Goal: Task Accomplishment & Management: Manage account settings

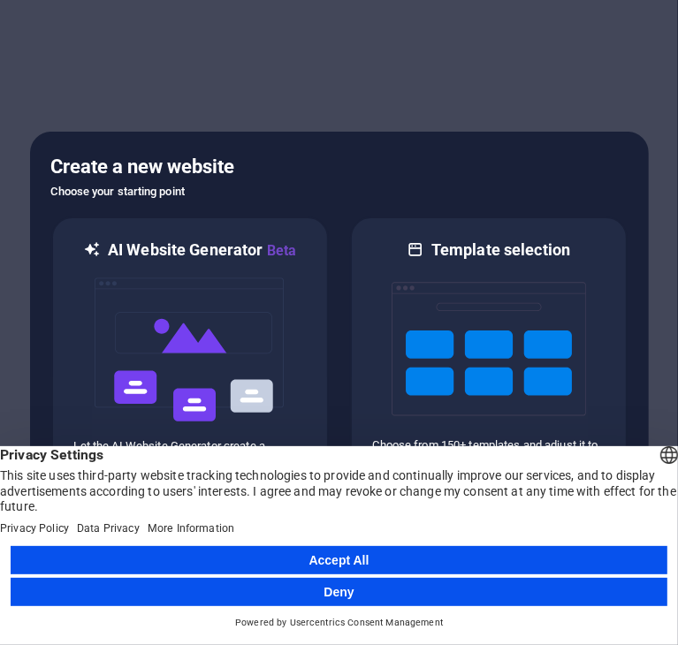
click at [373, 556] on button "Accept All" at bounding box center [339, 560] width 656 height 28
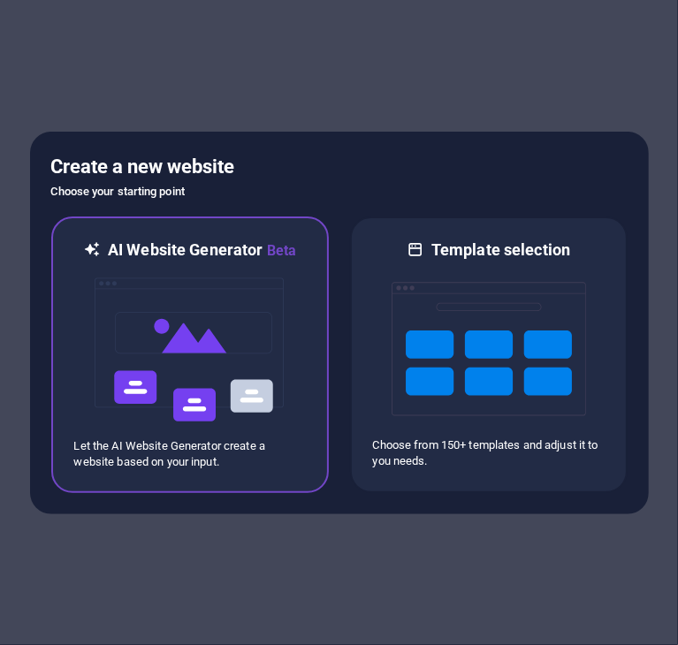
click at [275, 332] on img at bounding box center [190, 349] width 194 height 177
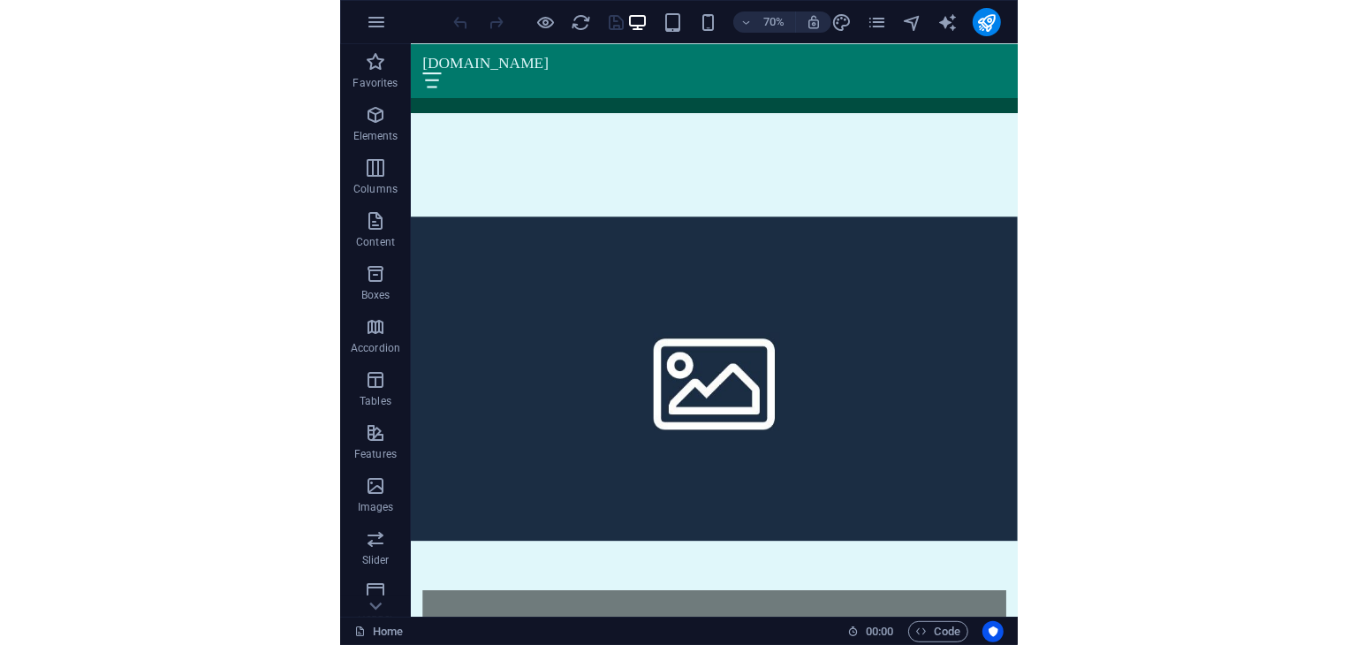
scroll to position [1092, 0]
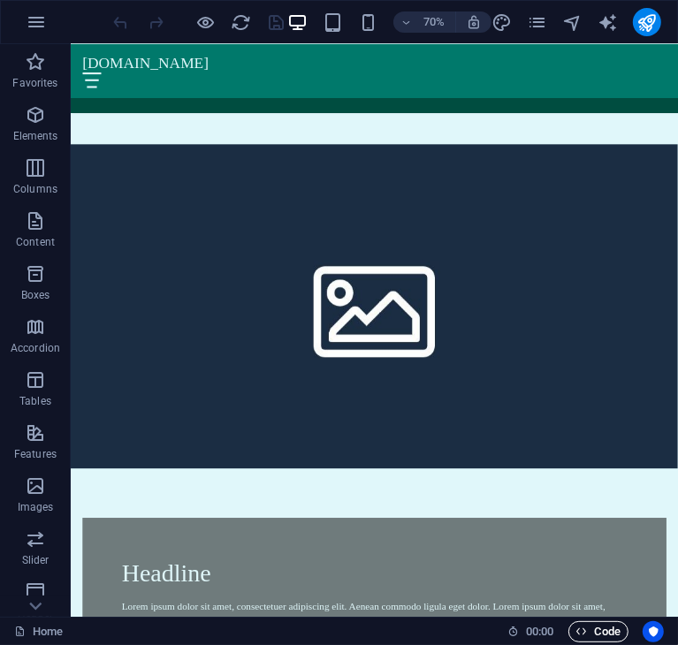
click at [589, 631] on span "Code" at bounding box center [598, 631] width 44 height 21
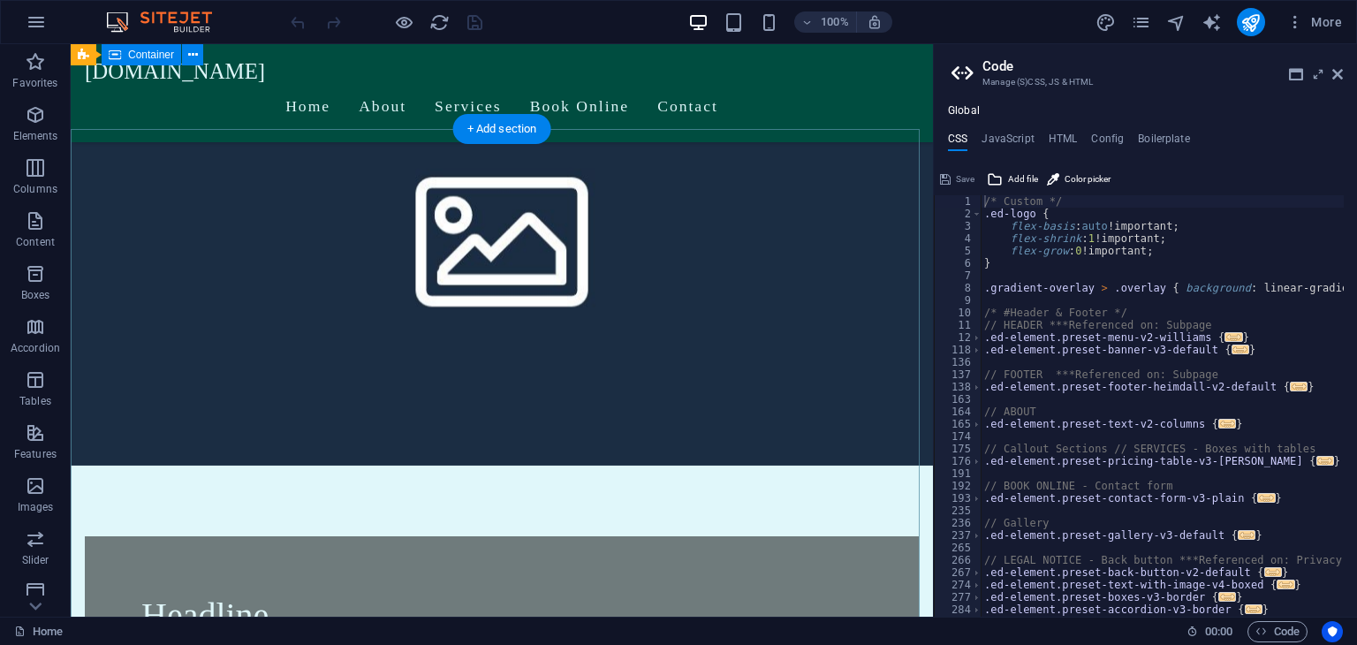
scroll to position [875, 0]
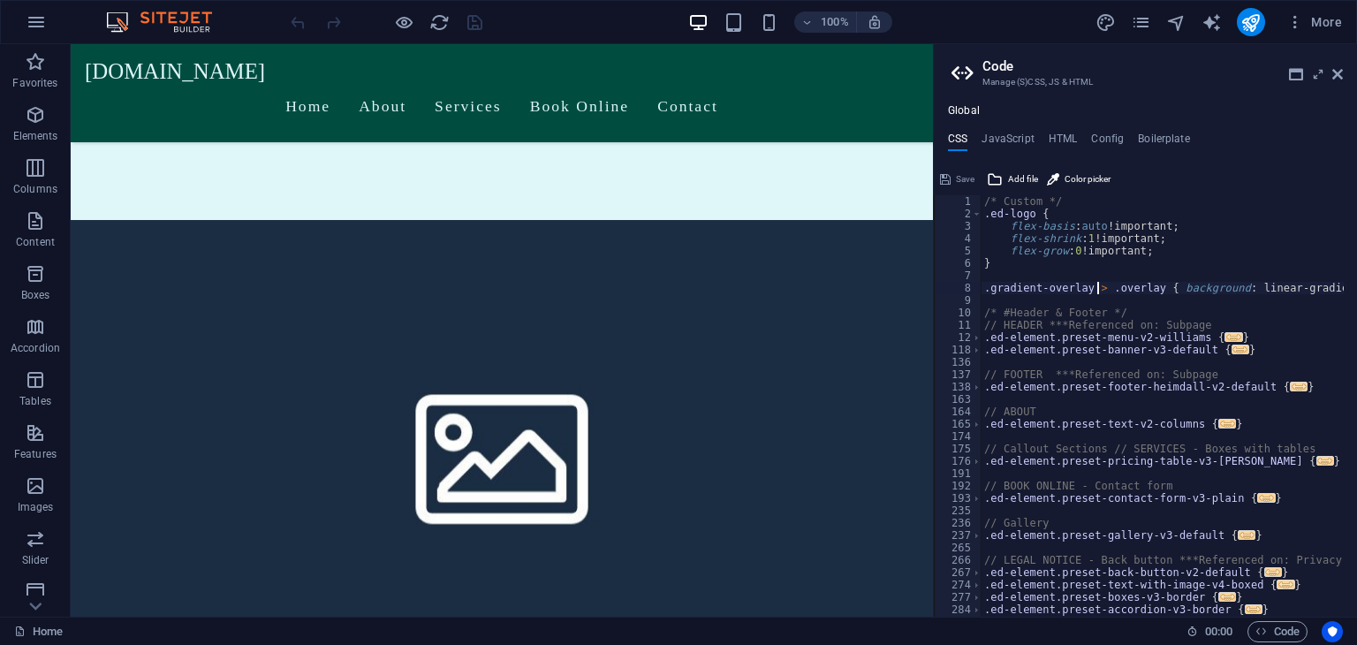
click at [677, 283] on div "/* Custom */ .ed-logo { flex-basis : auto !important; flex-shrink : 1 !importan…" at bounding box center [1344, 411] width 727 height 433
type textarea "); }"
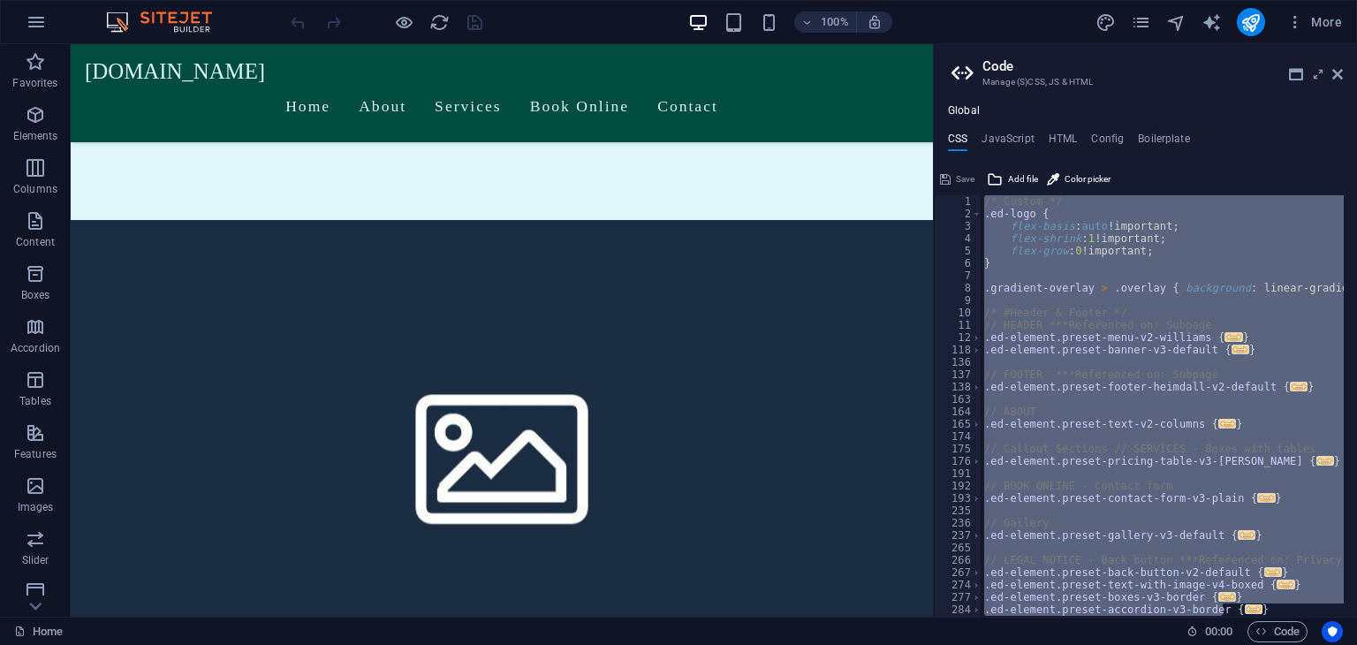
paste textarea
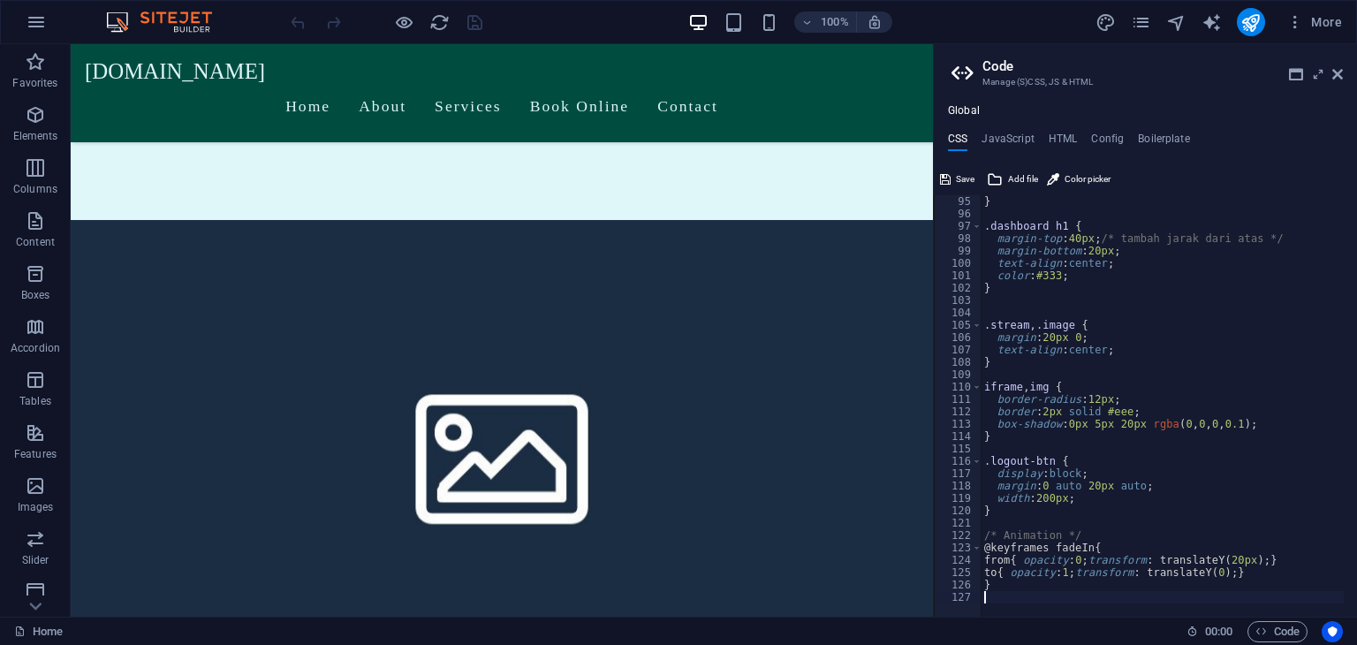
scroll to position [1148, 0]
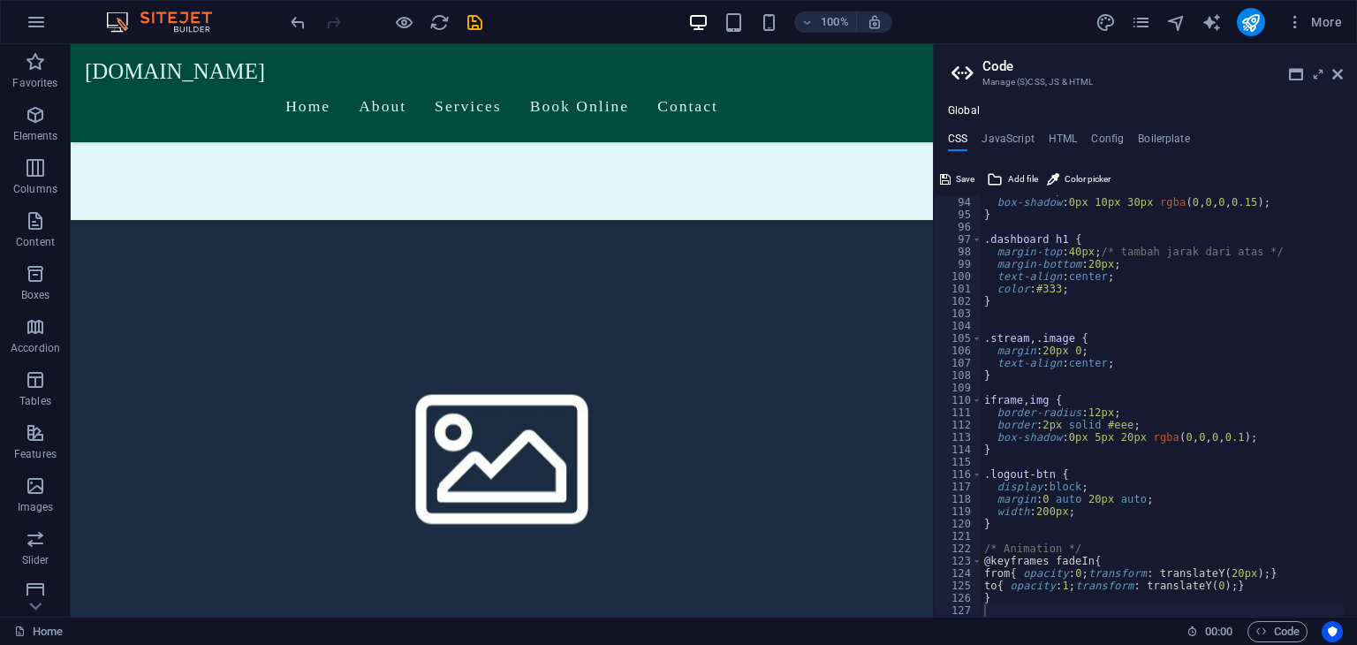
click at [677, 306] on div "width : 900px ; box-shadow : 0px 10px 30px rgba ( 0 , 0 , 0 , 0.15 ) ; } .dashb…" at bounding box center [1162, 407] width 363 height 446
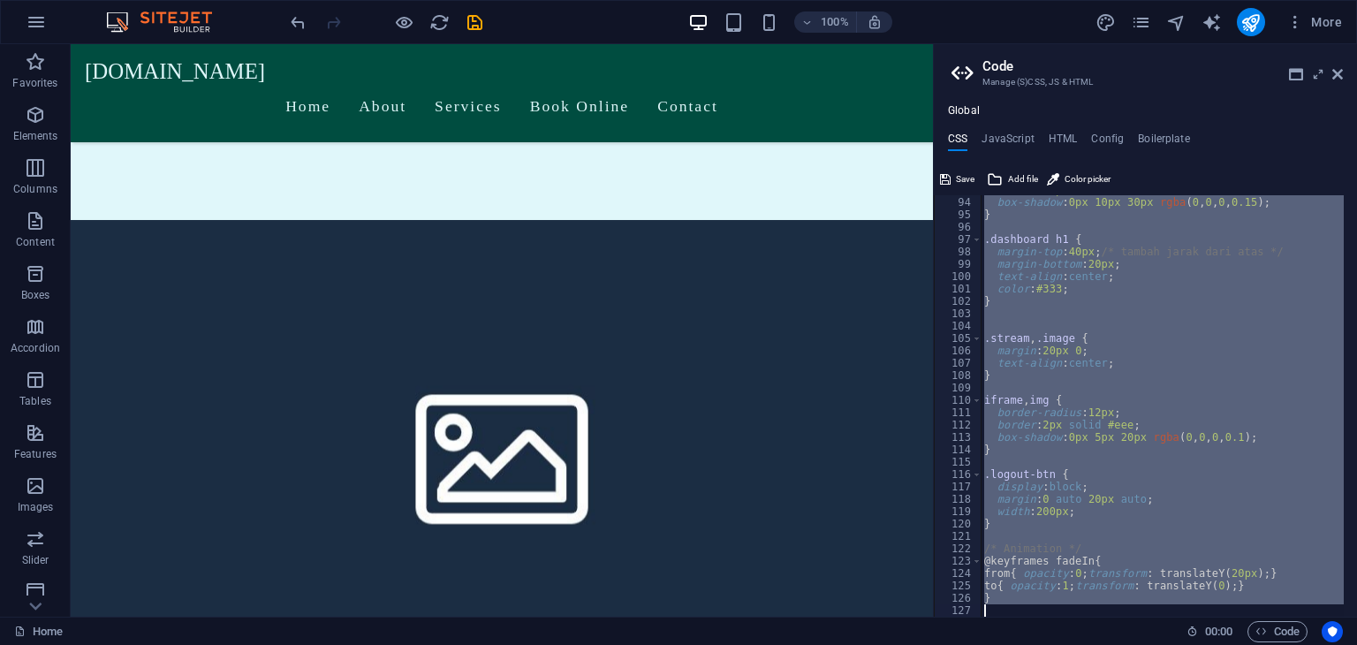
click at [677, 307] on div "width : 900px ; box-shadow : 0px 10px 30px rgba ( 0 , 0 , 0 , 0.15 ) ; } .dashb…" at bounding box center [1162, 405] width 363 height 421
type textarea "}"
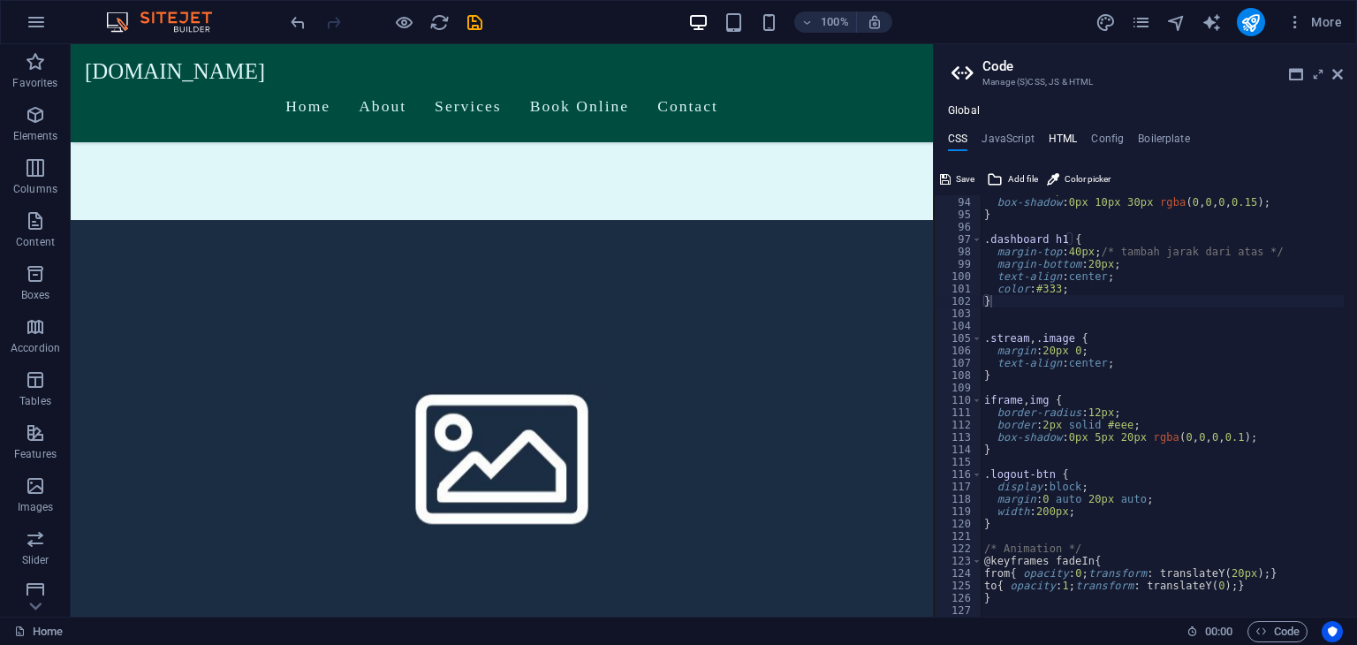
click at [677, 136] on h4 "HTML" at bounding box center [1063, 142] width 29 height 19
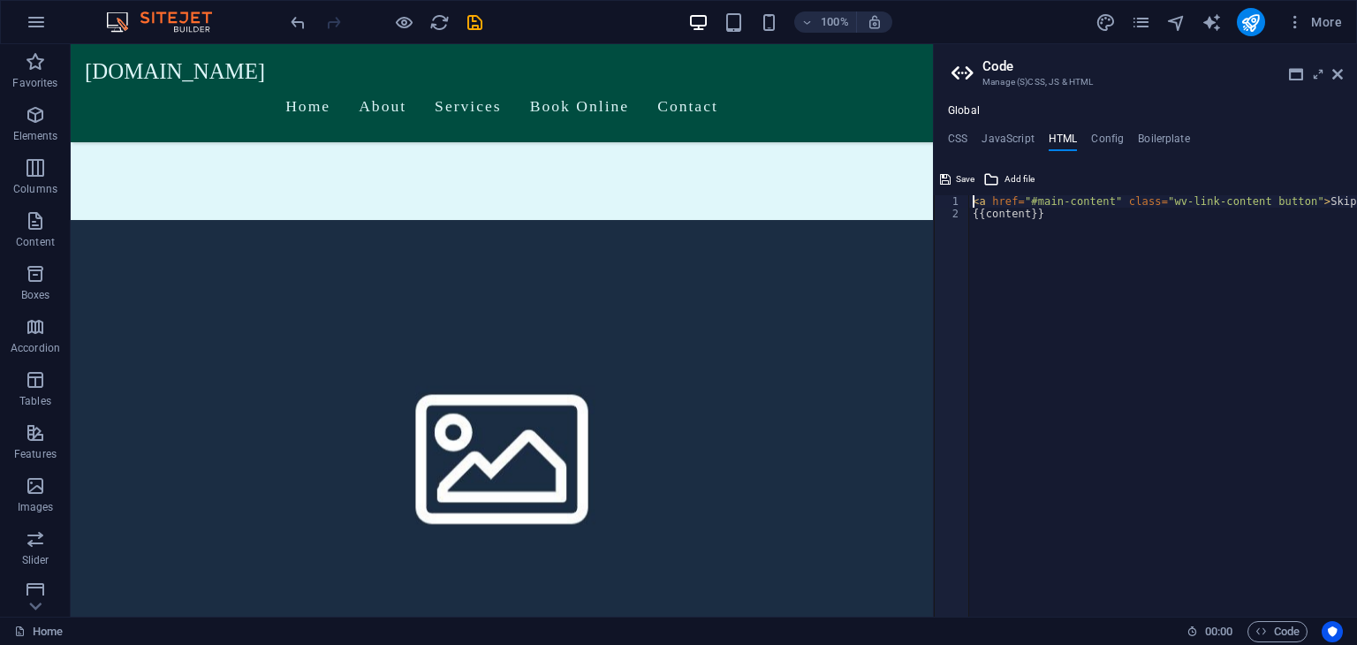
click at [677, 327] on div "< a href = "#main-content" class = "wv-link-content button" > Skip to main cont…" at bounding box center [1207, 411] width 477 height 433
type textarea "<a href="#main-content" class="wv-link-content button">Skip to main content</a>…"
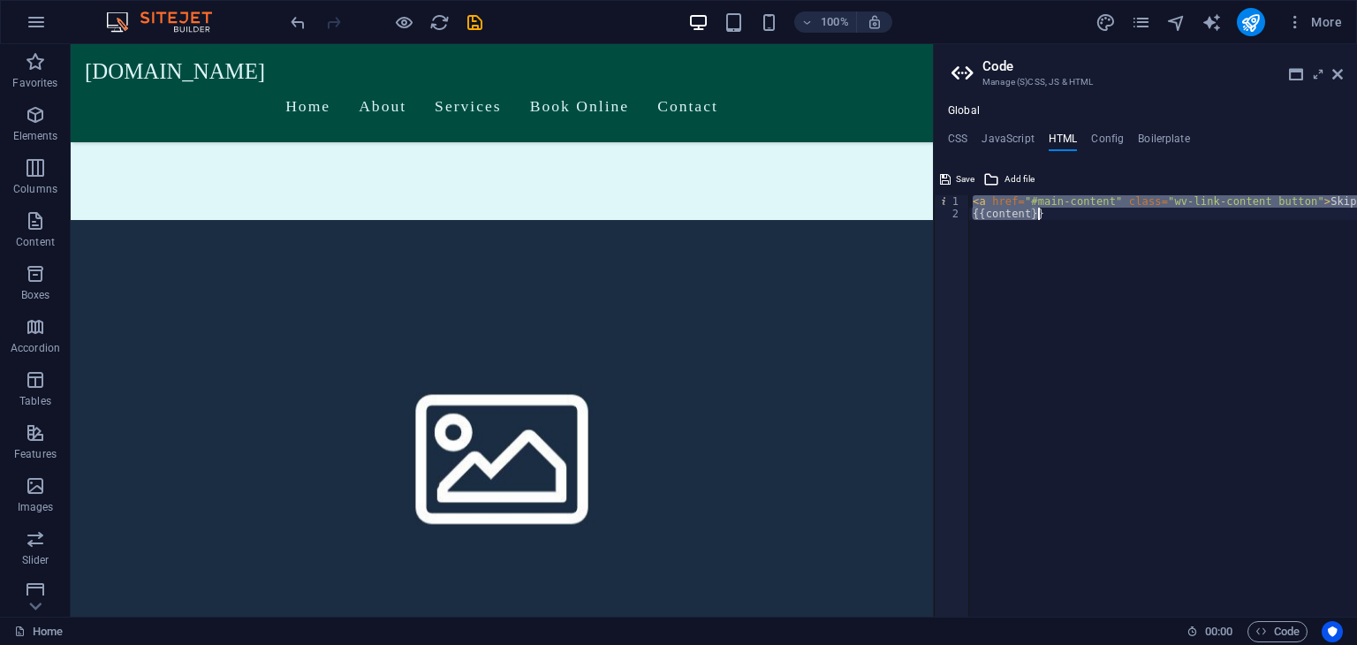
paste textarea
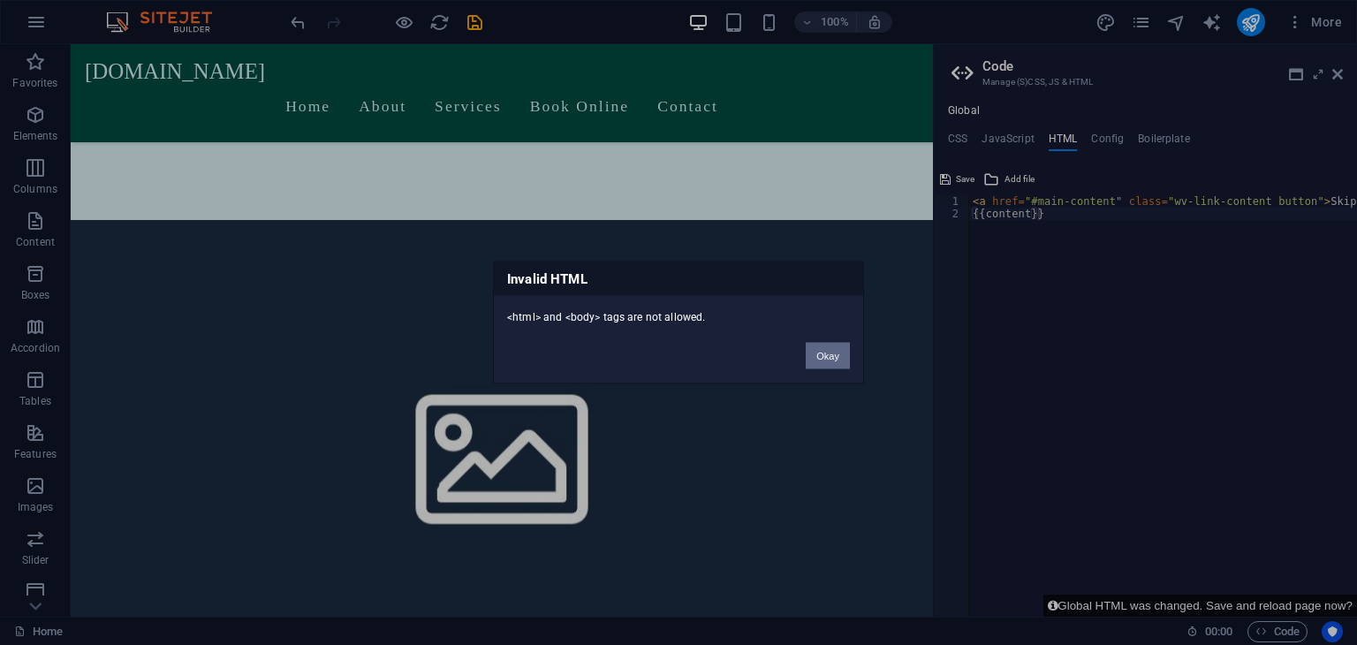
click at [677, 345] on button "Okay" at bounding box center [828, 356] width 44 height 27
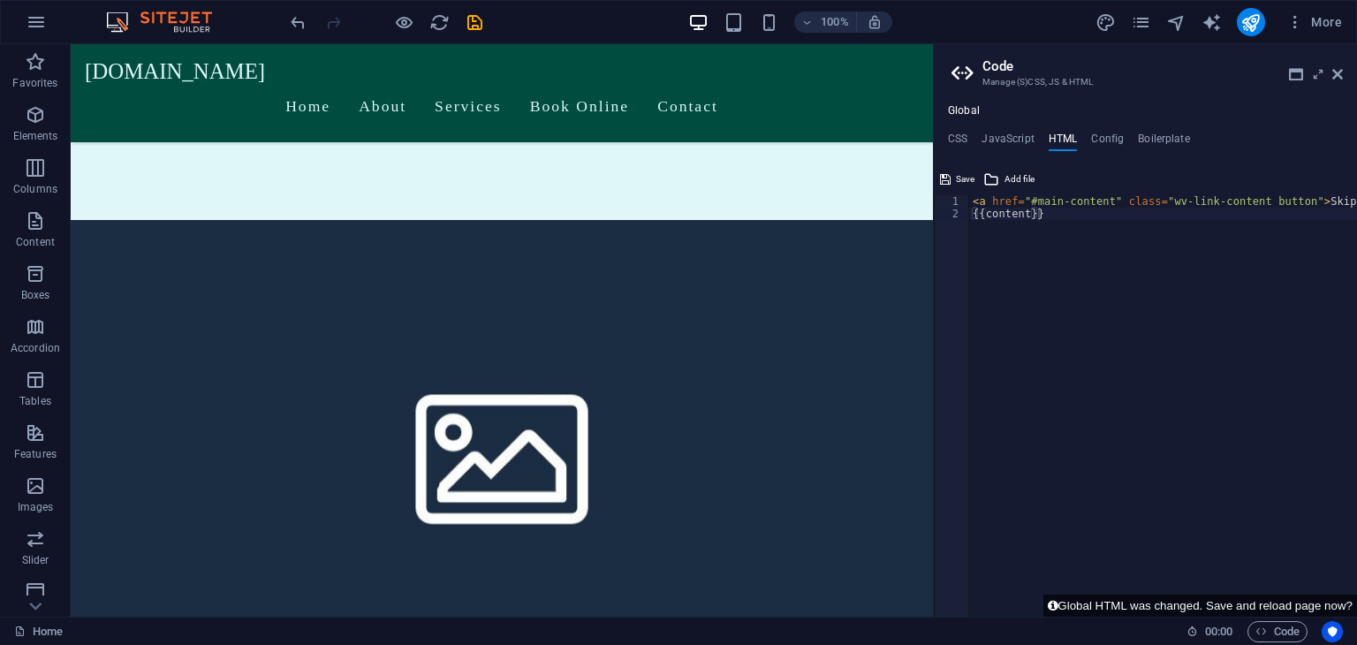
click at [677, 312] on div "< a href = "#main-content" class = "wv-link-content button" > Skip to main cont…" at bounding box center [1207, 411] width 477 height 433
type textarea "<a href="#main-content" class="wv-link-content button">Skip to main content</a>…"
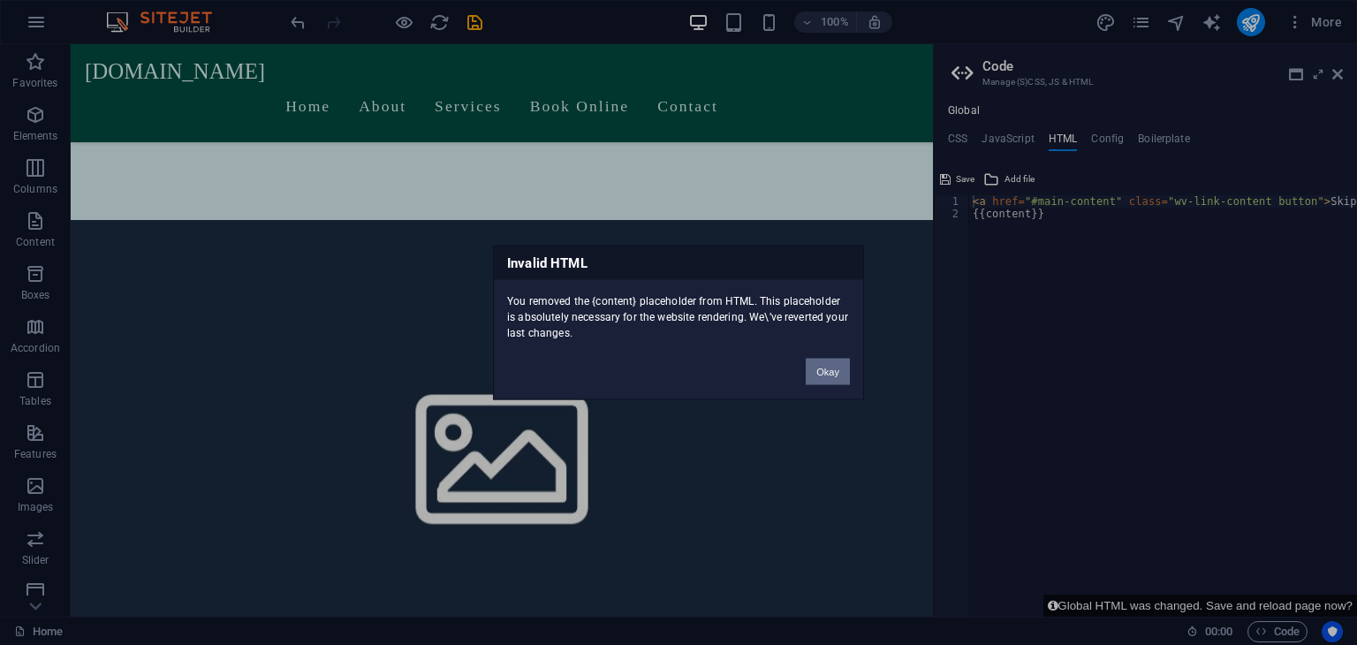
click at [677, 374] on button "Okay" at bounding box center [828, 372] width 44 height 27
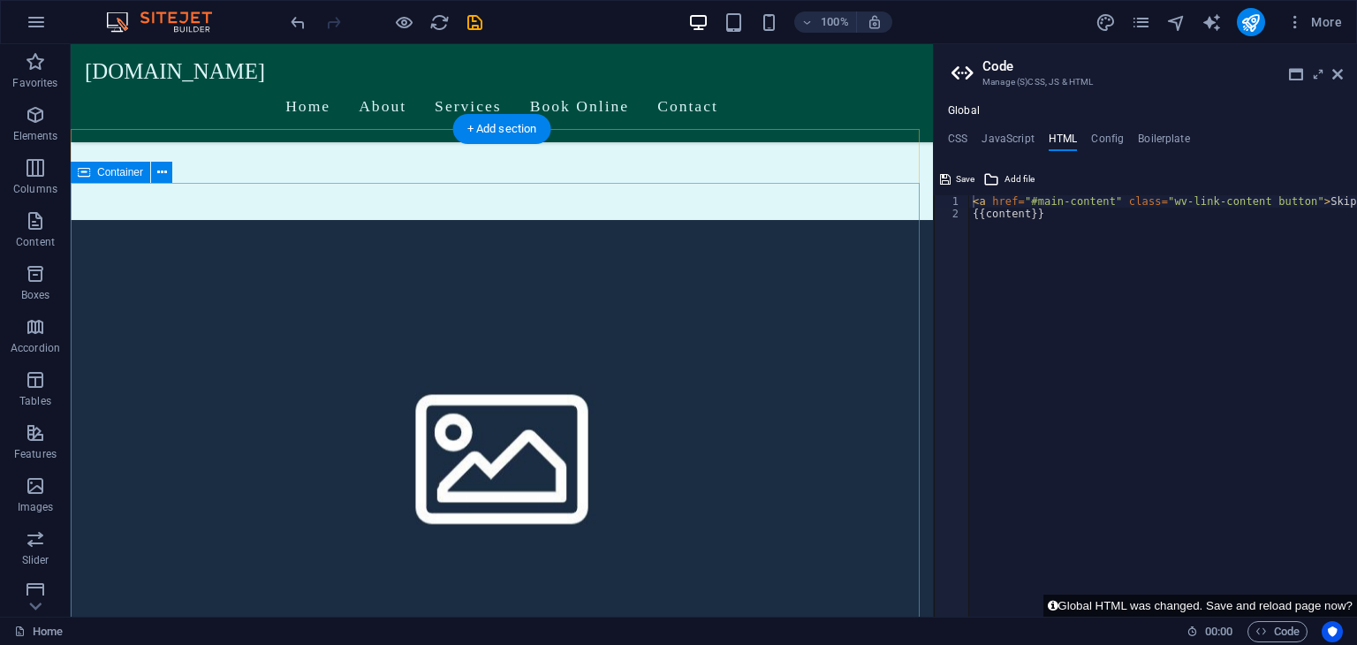
click at [677, 286] on div "< a href = "#main-content" class = "wv-link-content button" > Skip to main cont…" at bounding box center [1207, 418] width 477 height 446
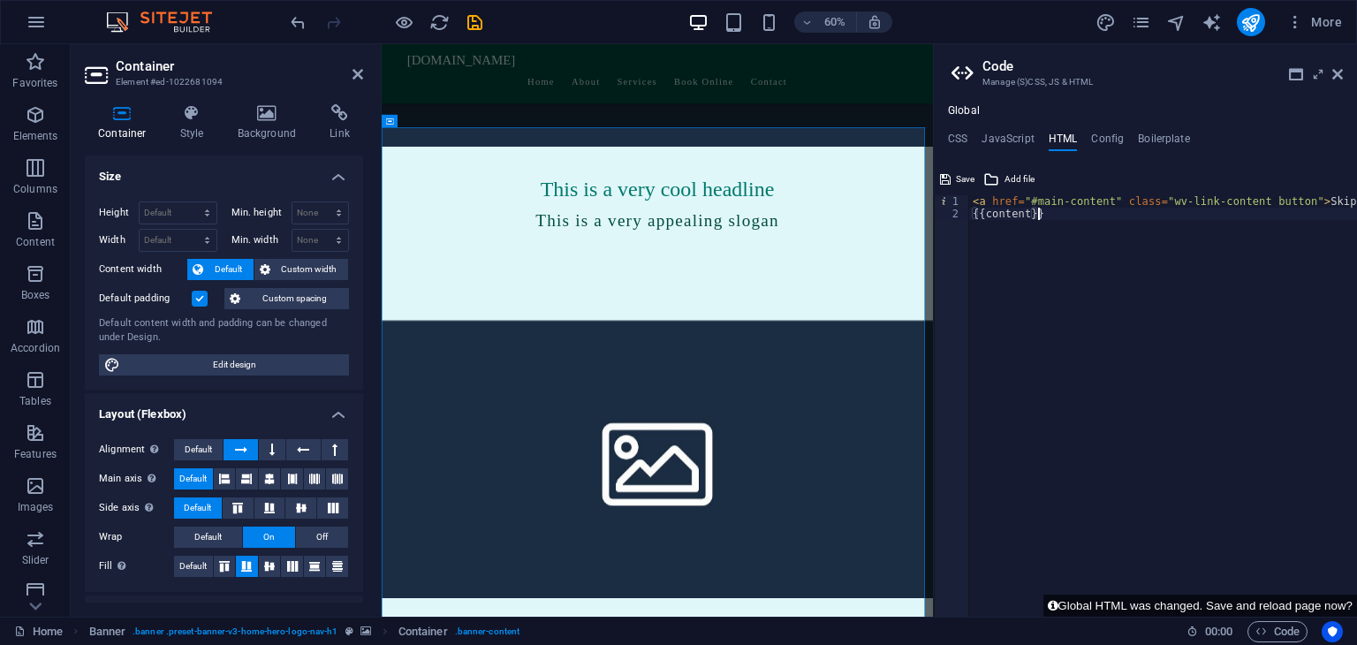
click at [677, 224] on div "< a href = "#main-content" class = "wv-link-content button" > Skip to main cont…" at bounding box center [1207, 418] width 477 height 446
paste textarea "<a href="#main-content" class="wv-link-content button">Skip to main content</a>"
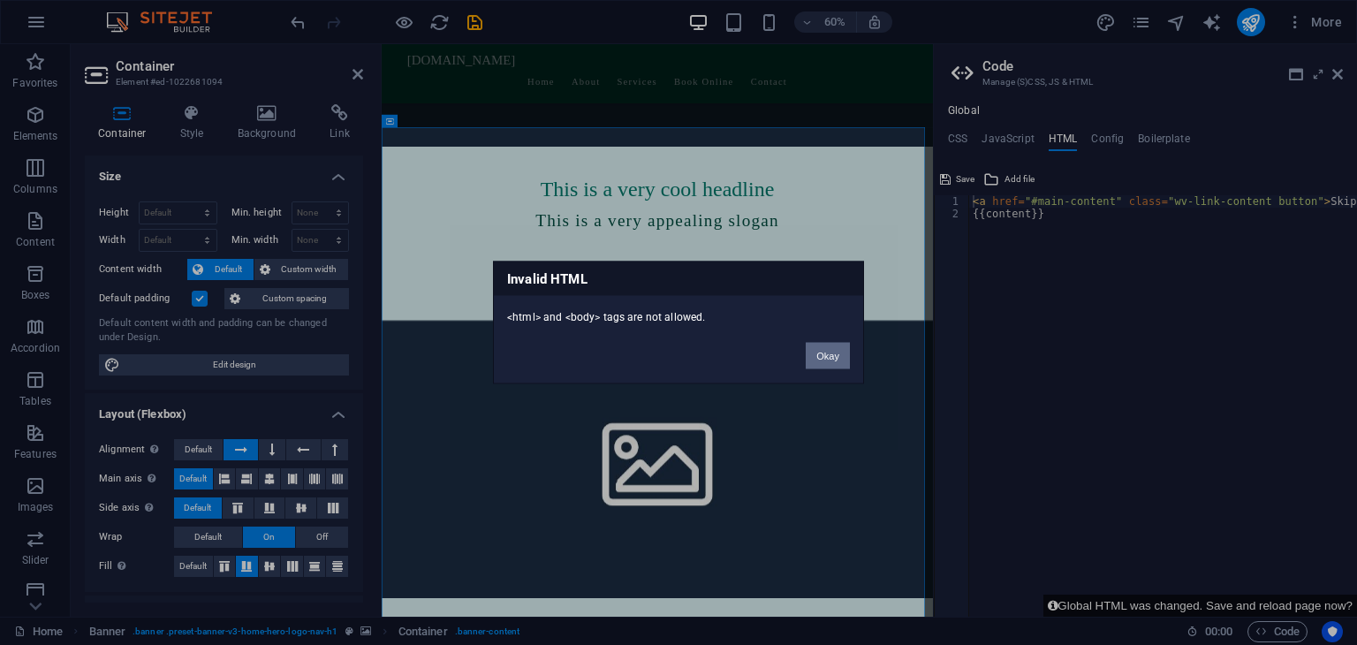
click at [677, 349] on button "Okay" at bounding box center [828, 356] width 44 height 27
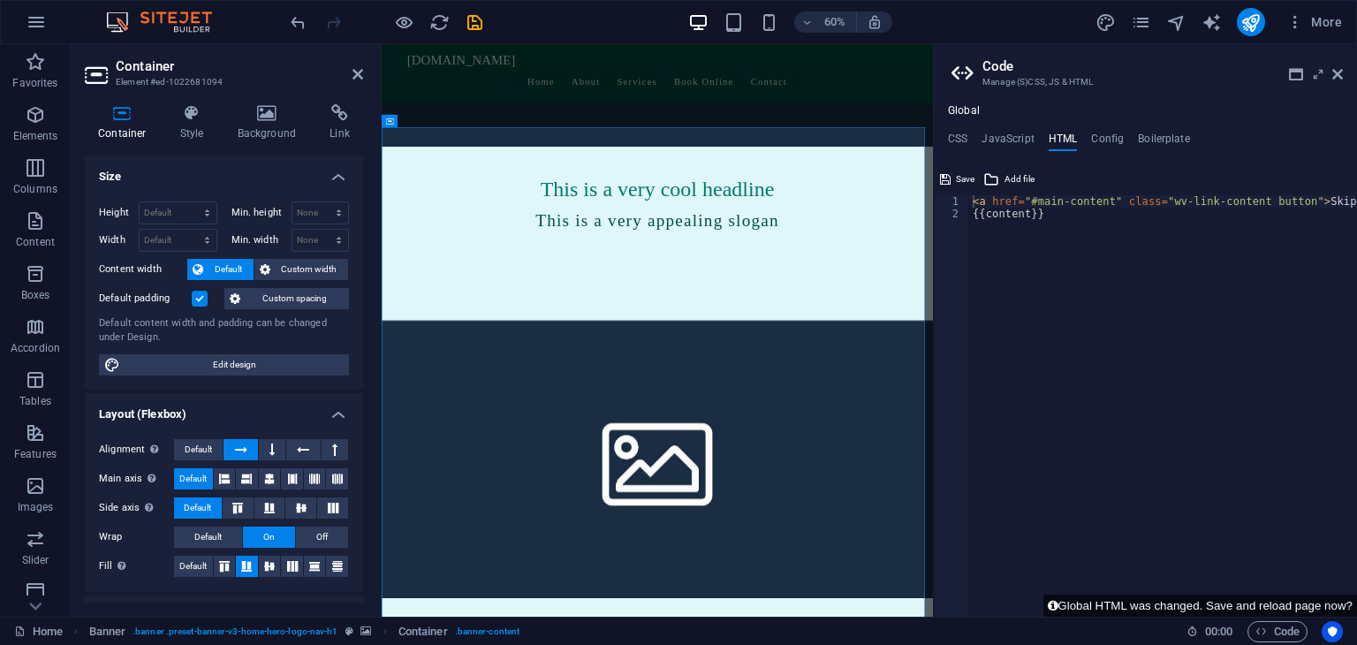
type textarea "{{content}}"
click at [677, 255] on div "< a href = "#main-content" class = "wv-link-content button" > Skip to main cont…" at bounding box center [1207, 411] width 477 height 433
click at [677, 140] on h4 "Config" at bounding box center [1107, 142] width 33 height 19
type textarea "$color-background: #E0F7FA;"
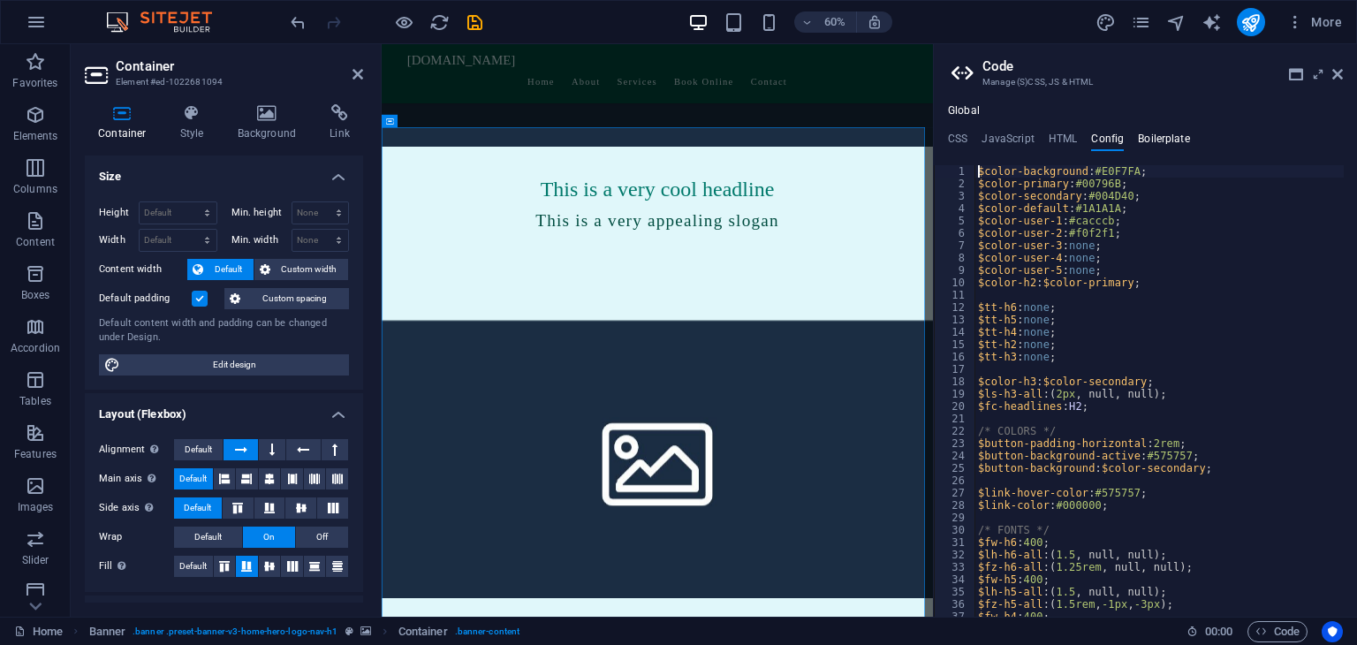
click at [677, 137] on h4 "Boilerplate" at bounding box center [1164, 142] width 52 height 19
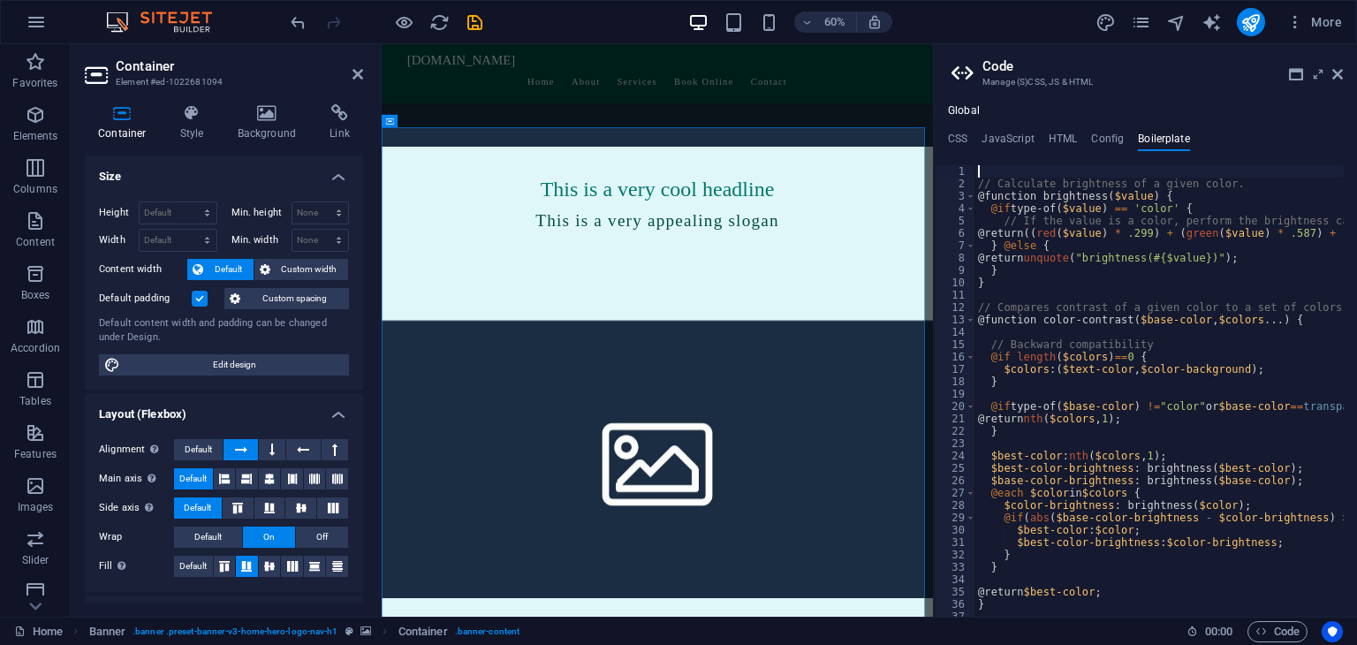
click at [677, 66] on h2 "Code" at bounding box center [1162, 66] width 360 height 16
click at [677, 110] on h4 "Global" at bounding box center [964, 111] width 32 height 14
click at [677, 141] on h4 "CSS" at bounding box center [957, 142] width 19 height 19
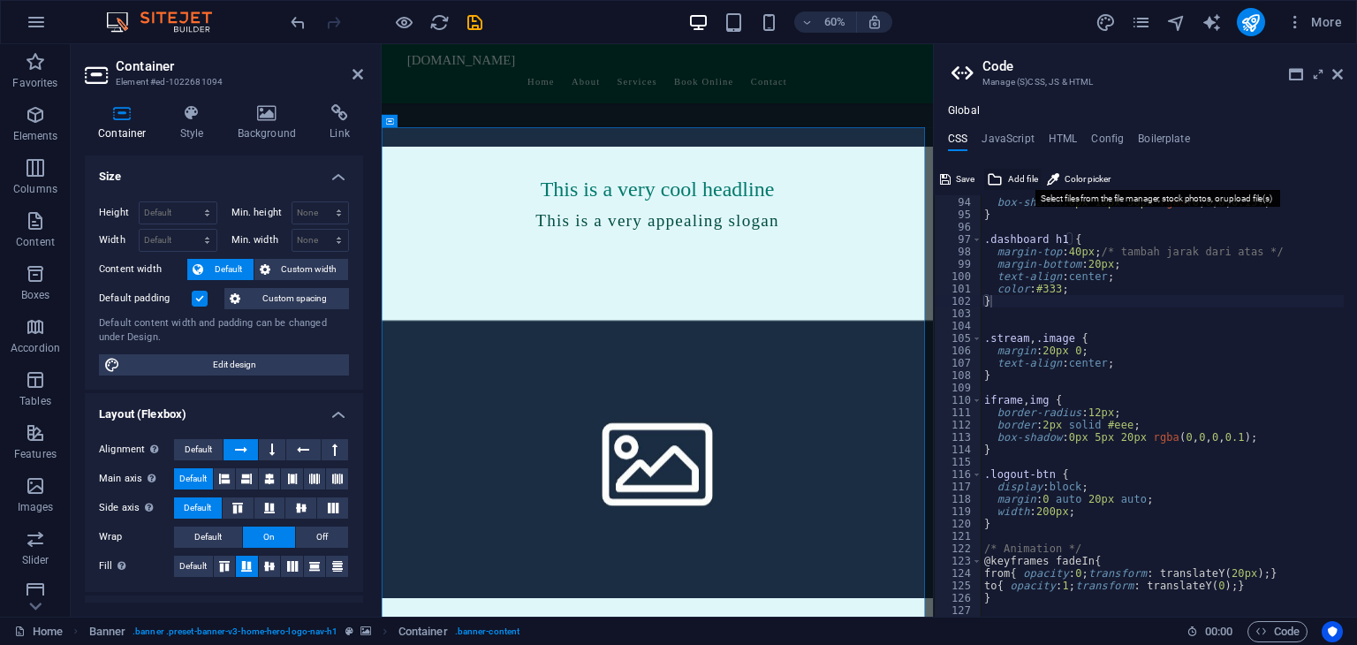
click at [677, 182] on span "Add file" at bounding box center [1023, 179] width 30 height 21
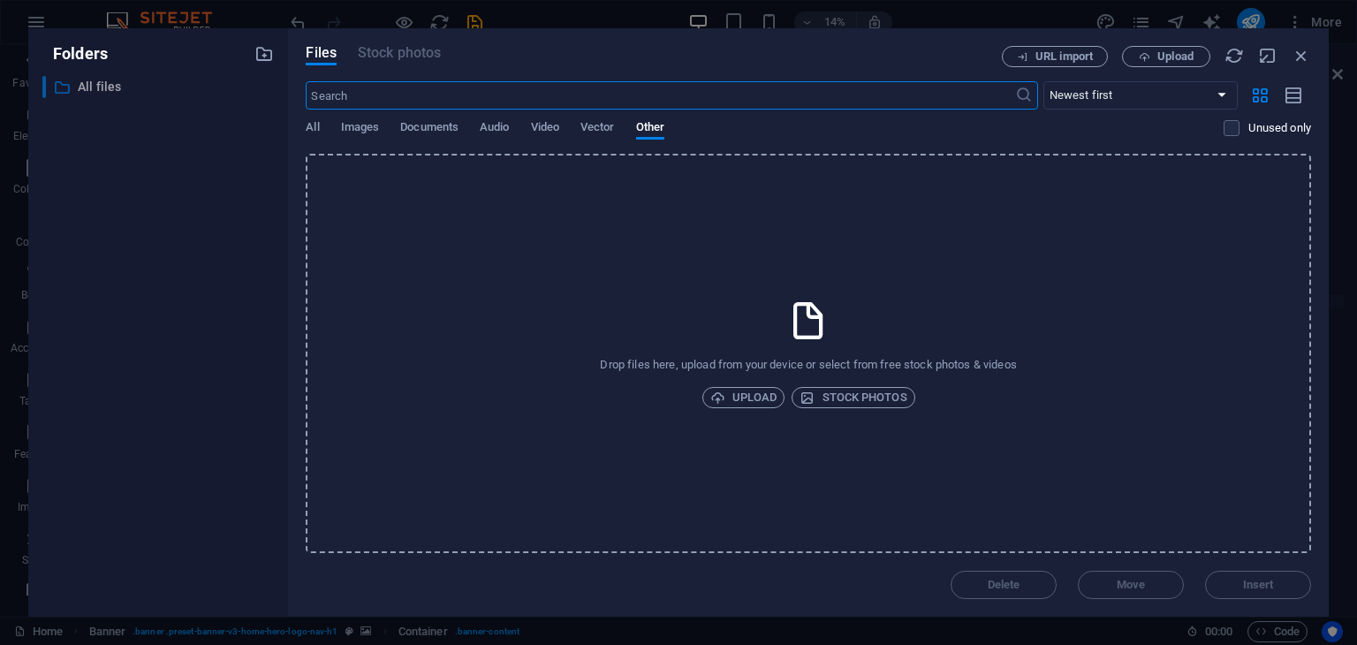
click at [119, 86] on p "All files" at bounding box center [160, 87] width 164 height 20
click at [329, 54] on span "Files" at bounding box center [321, 52] width 31 height 21
click at [677, 100] on select "Newest first Oldest first Name (A-Z) Name (Z-A) Size (0-9) Size (9-0) Resolutio…" at bounding box center [1140, 95] width 194 height 28
click at [677, 86] on select "Newest first Oldest first Name (A-Z) Name (Z-A) Size (0-9) Size (9-0) Resolutio…" at bounding box center [1140, 95] width 194 height 28
click at [677, 57] on icon "button" at bounding box center [1301, 55] width 19 height 19
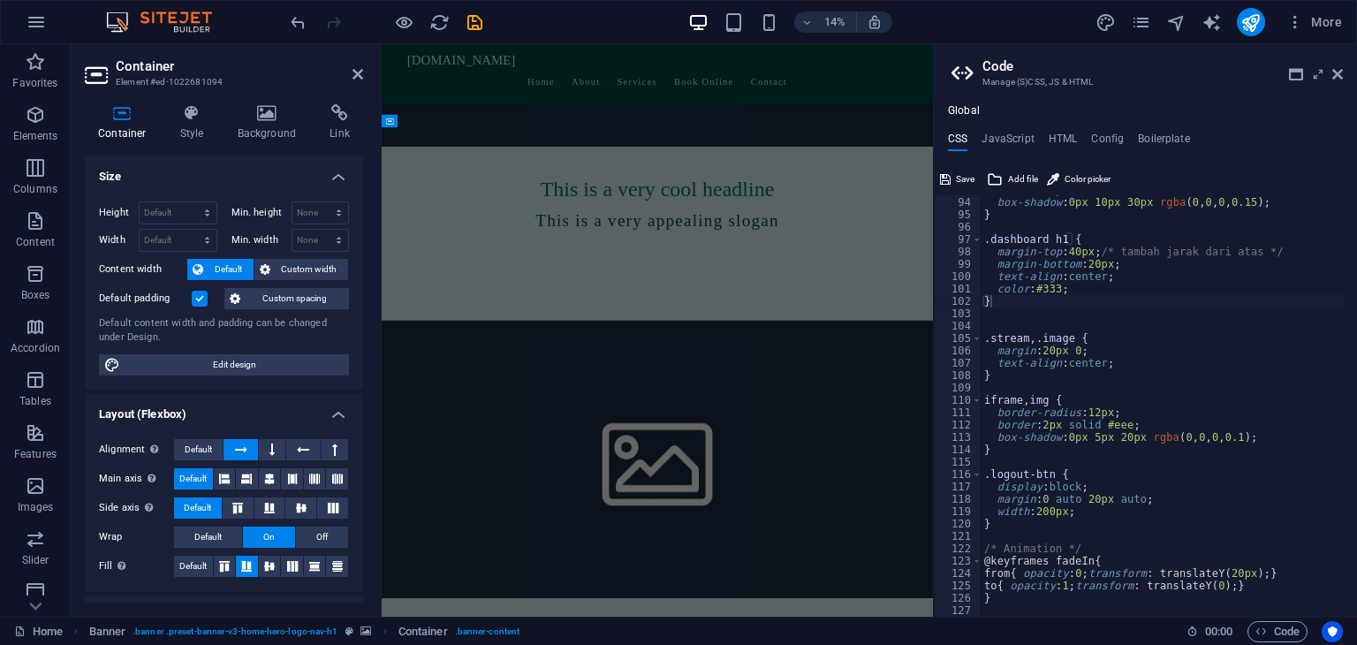
click at [677, 44] on header "Code Manage (S)CSS, JS & HTML" at bounding box center [1146, 67] width 391 height 46
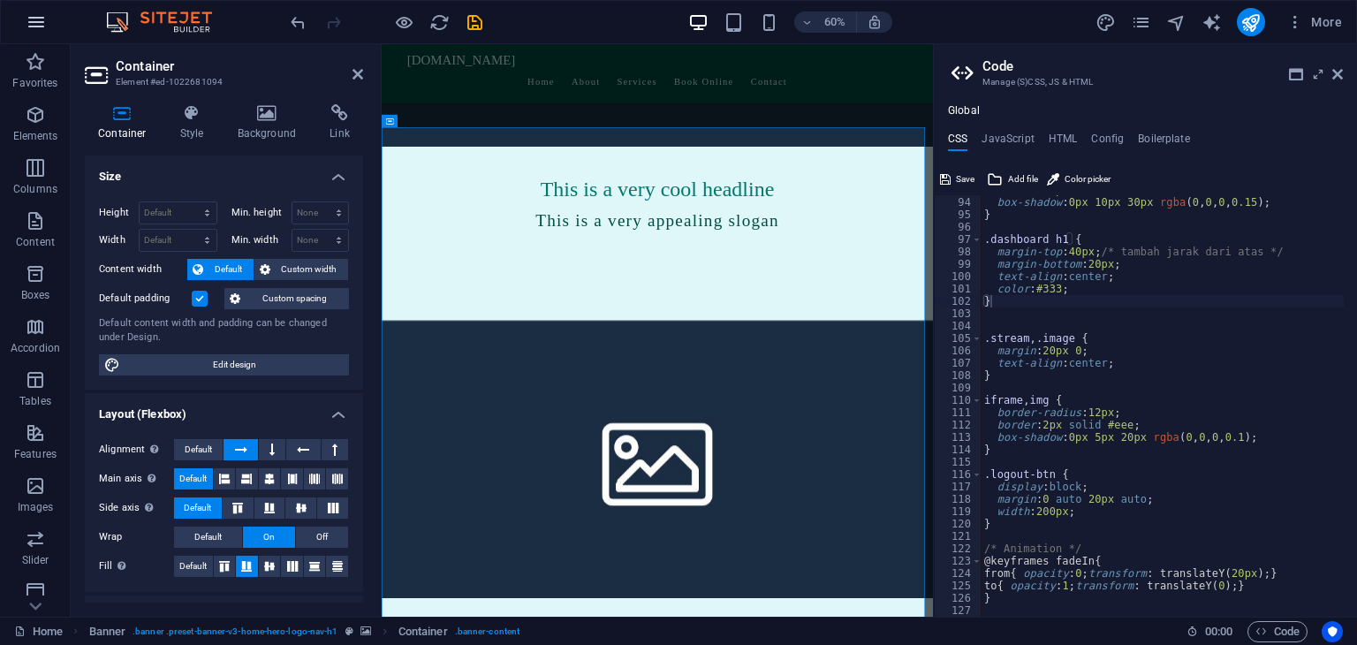
click at [42, 19] on icon "button" at bounding box center [36, 21] width 21 height 21
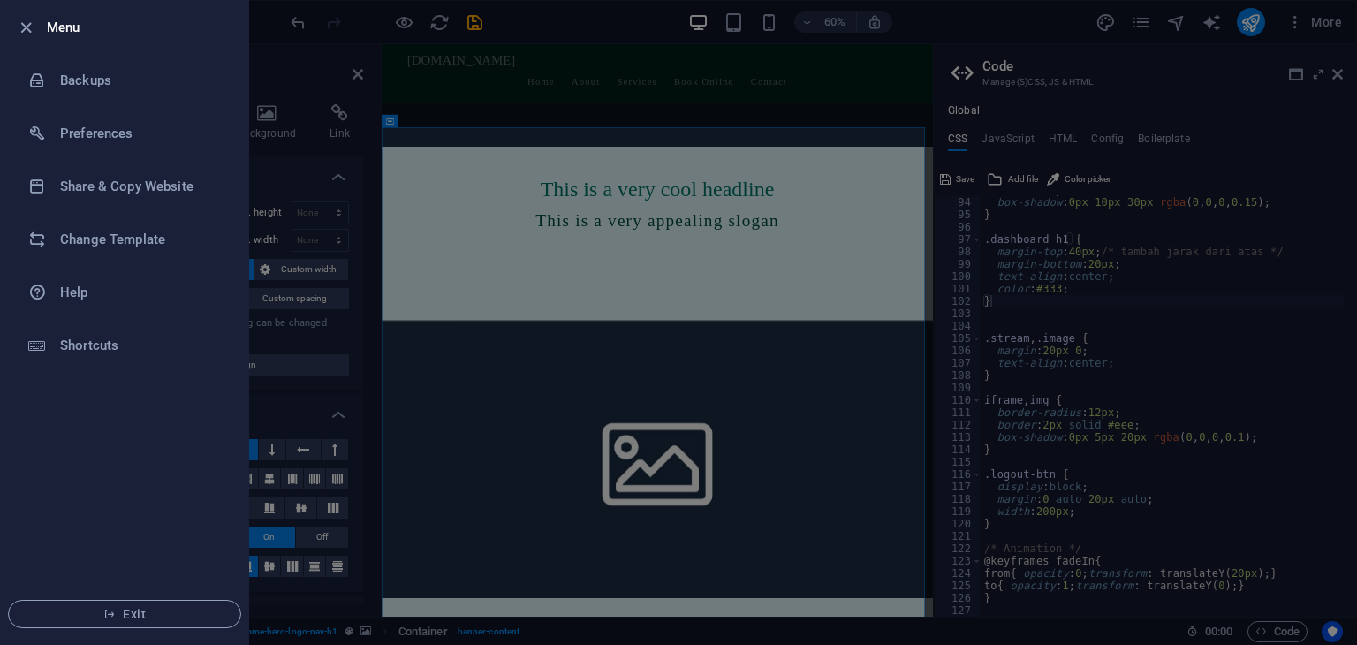
click at [325, 84] on div at bounding box center [678, 322] width 1357 height 645
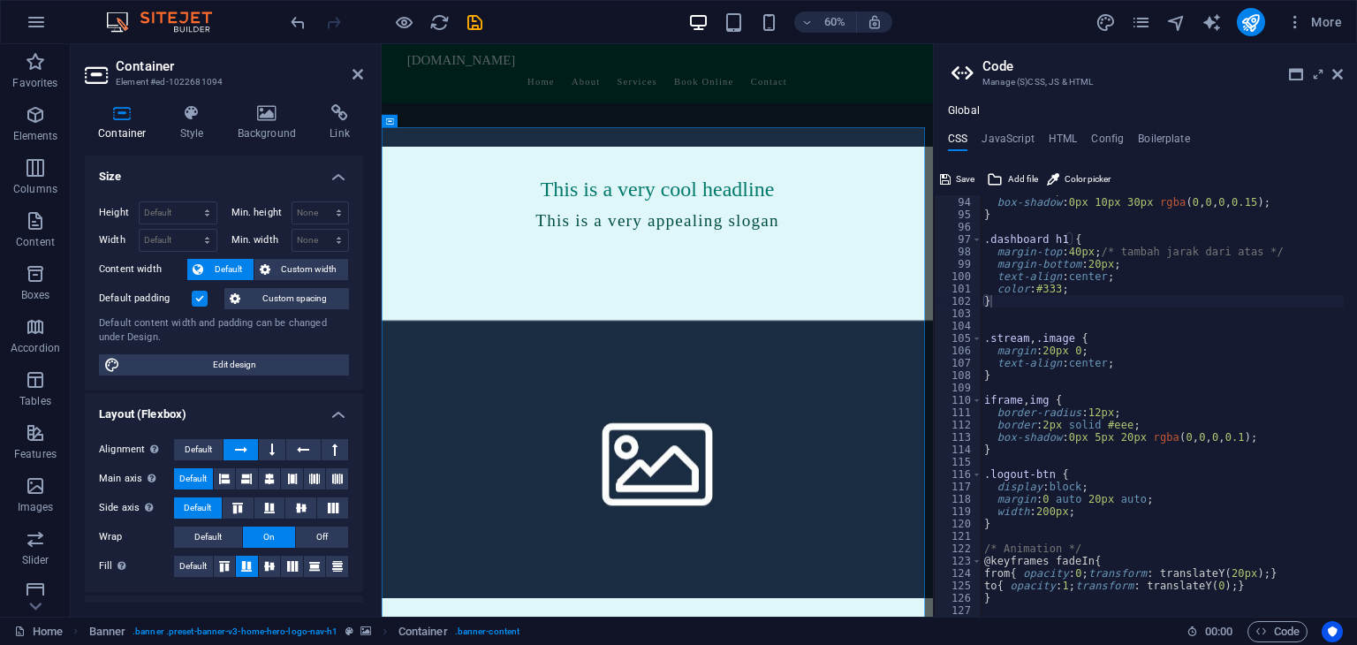
click at [367, 79] on aside "Container Element #ed-1022681094 Container Style Background Link Size Height De…" at bounding box center [226, 330] width 311 height 572
click at [357, 71] on icon at bounding box center [357, 74] width 11 height 14
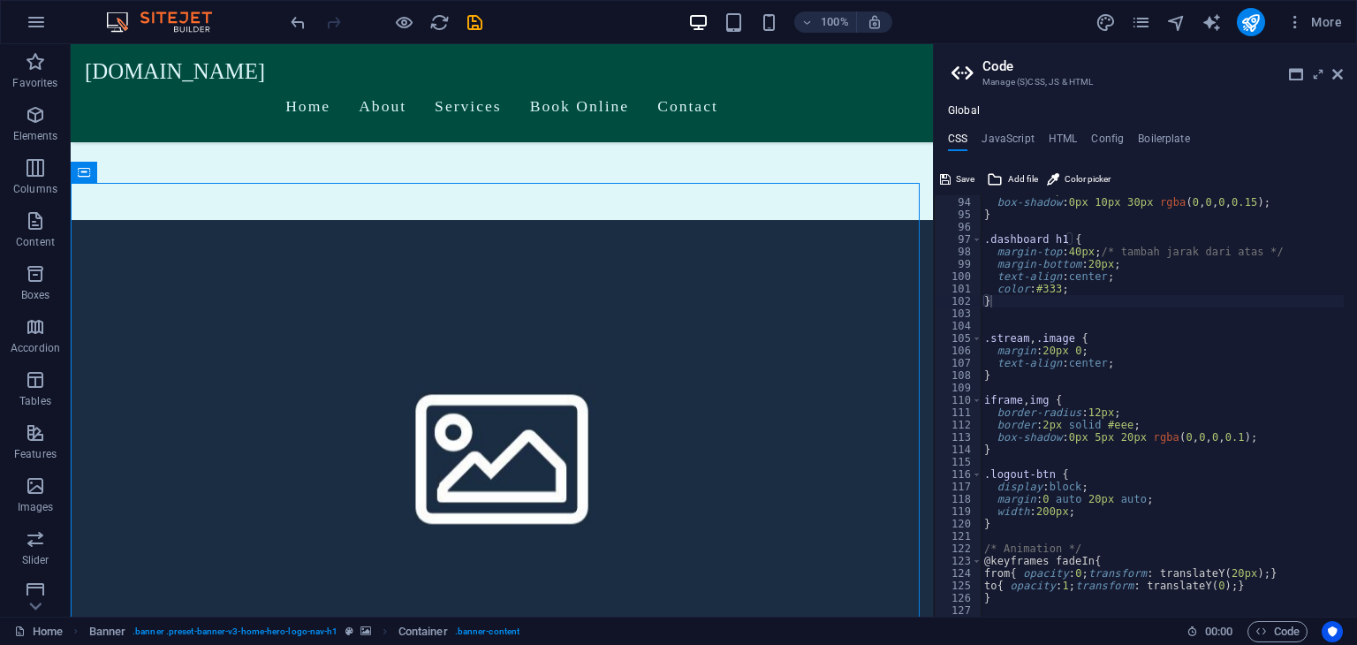
click at [677, 259] on div "width : 900px ; box-shadow : 0px 10px 30px rgba ( 0 , 0 , 0 , 0.15 ) ; } .dashb…" at bounding box center [1162, 407] width 363 height 446
type textarea "}"
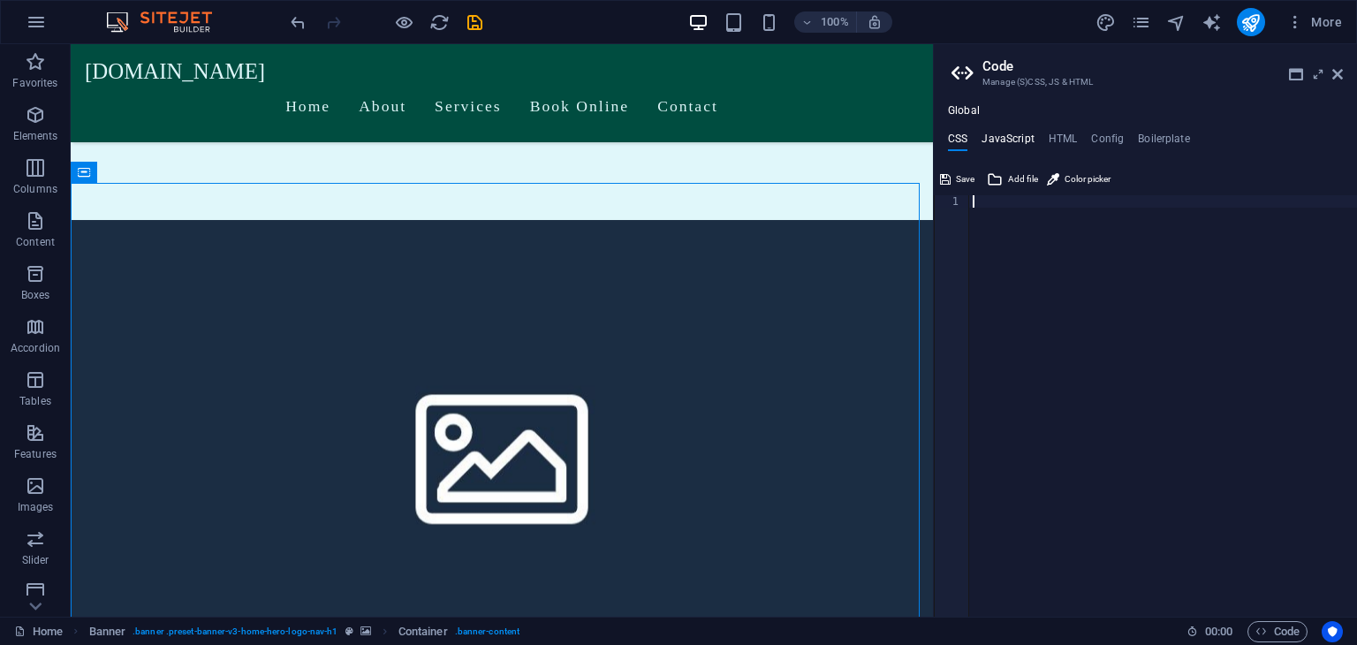
click at [677, 136] on h4 "JavaScript" at bounding box center [1007, 142] width 52 height 19
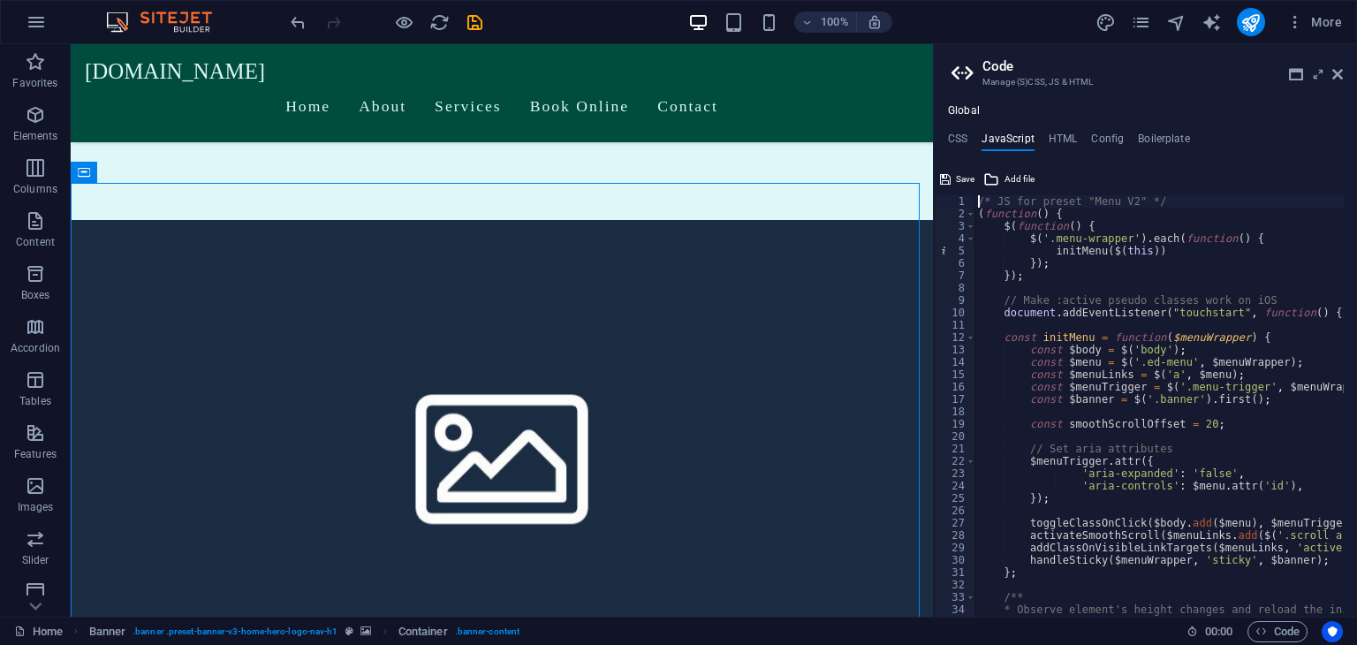
click at [677, 271] on div "/* JS for preset "Menu V2" */ ( function ( ) { $ ( function ( ) { $ ( '.menu-wr…" at bounding box center [1379, 411] width 811 height 433
type textarea "}); /* End JS for preset "Marquee V2" */"
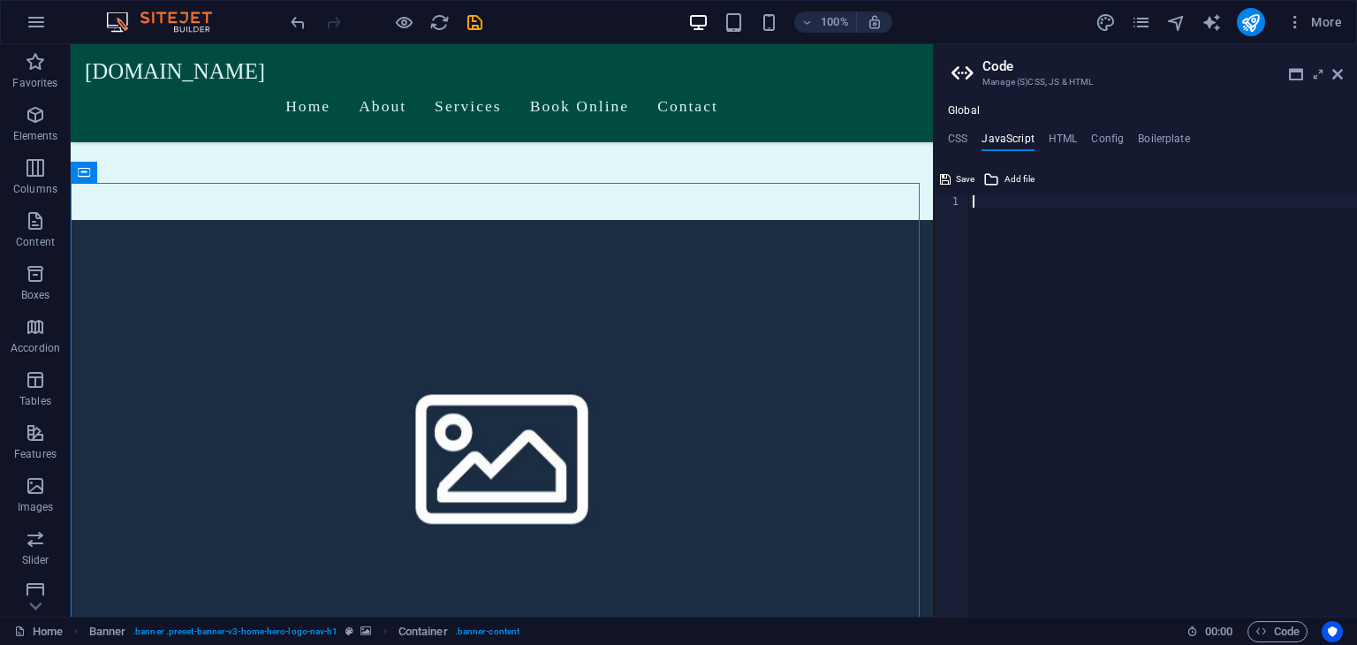
click at [677, 130] on div "Global CSS JavaScript HTML Config Boilerplate 1 ההההההההההההההההההההההההההההההה…" at bounding box center [1145, 360] width 423 height 512
click at [677, 131] on div "Global CSS JavaScript HTML Config Boilerplate 1 ההההההההההההההההההההההההההההההה…" at bounding box center [1145, 360] width 423 height 512
click at [677, 139] on h4 "HTML" at bounding box center [1063, 142] width 29 height 19
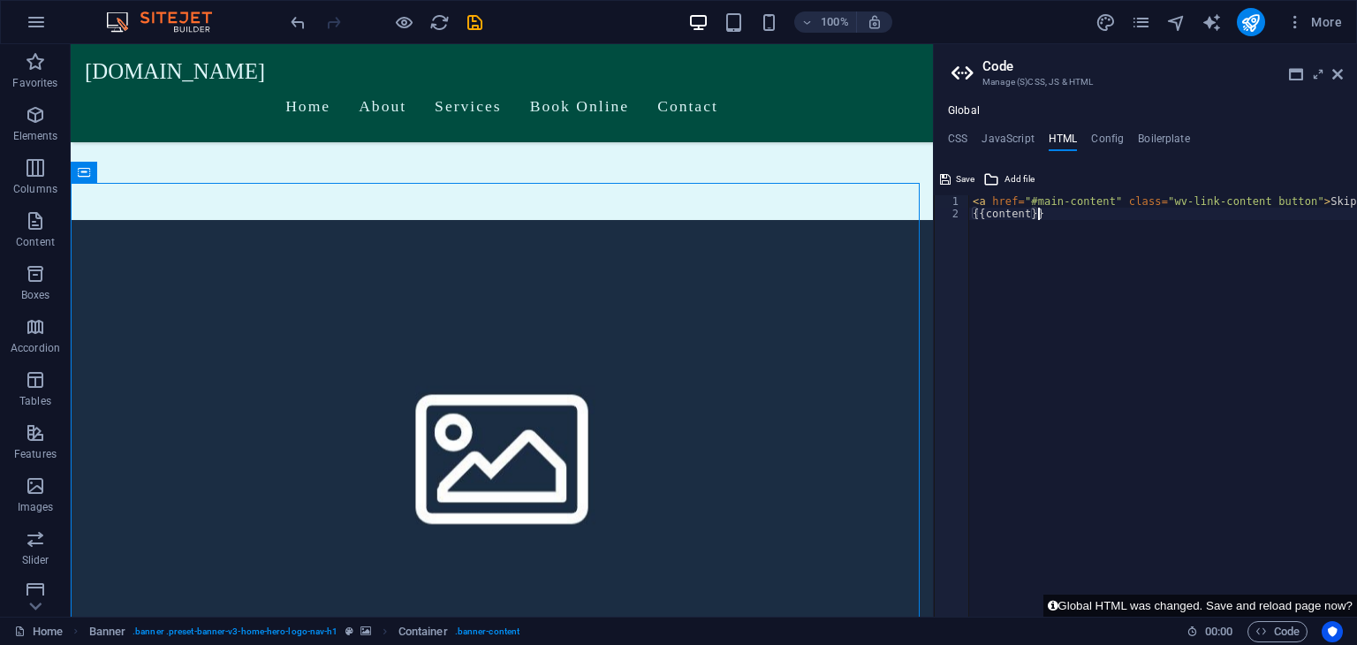
click at [677, 250] on div "< a href = "#main-content" class = "wv-link-content button" > Skip to main cont…" at bounding box center [1207, 411] width 477 height 433
type textarea "<a href="#main-content" class="wv-link-content button">Skip to main content</a>…"
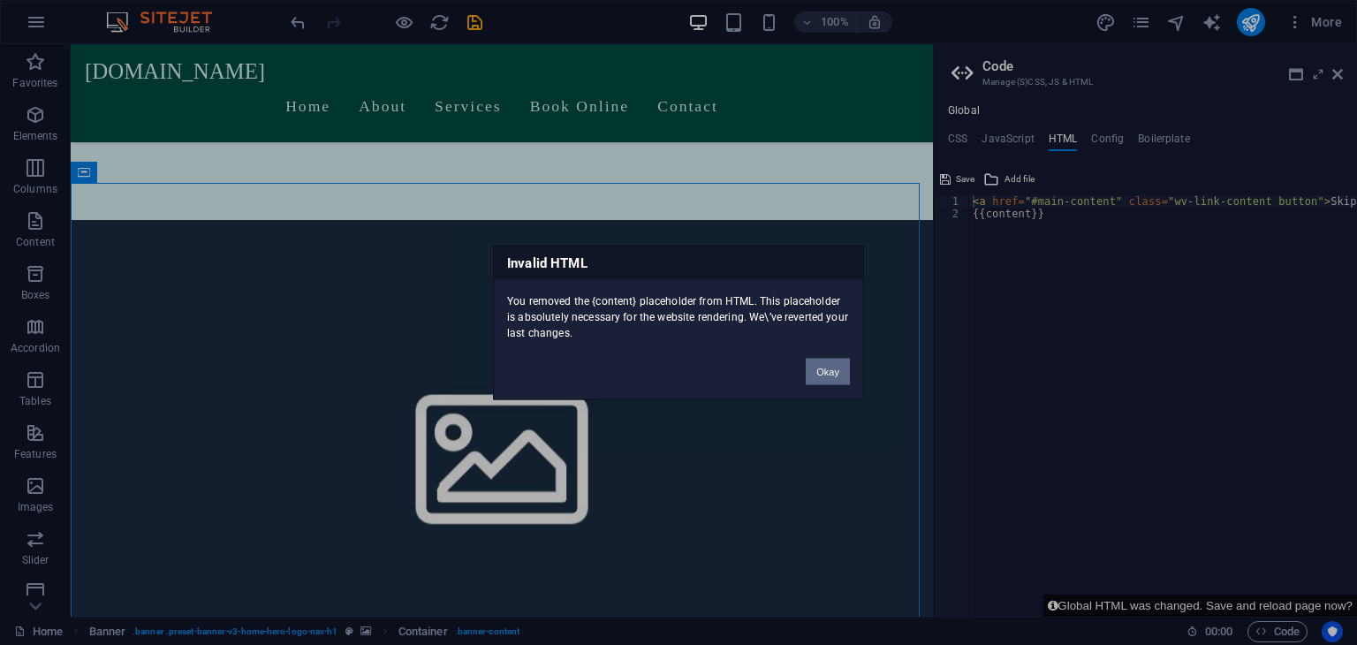
click at [677, 370] on button "Okay" at bounding box center [828, 372] width 44 height 27
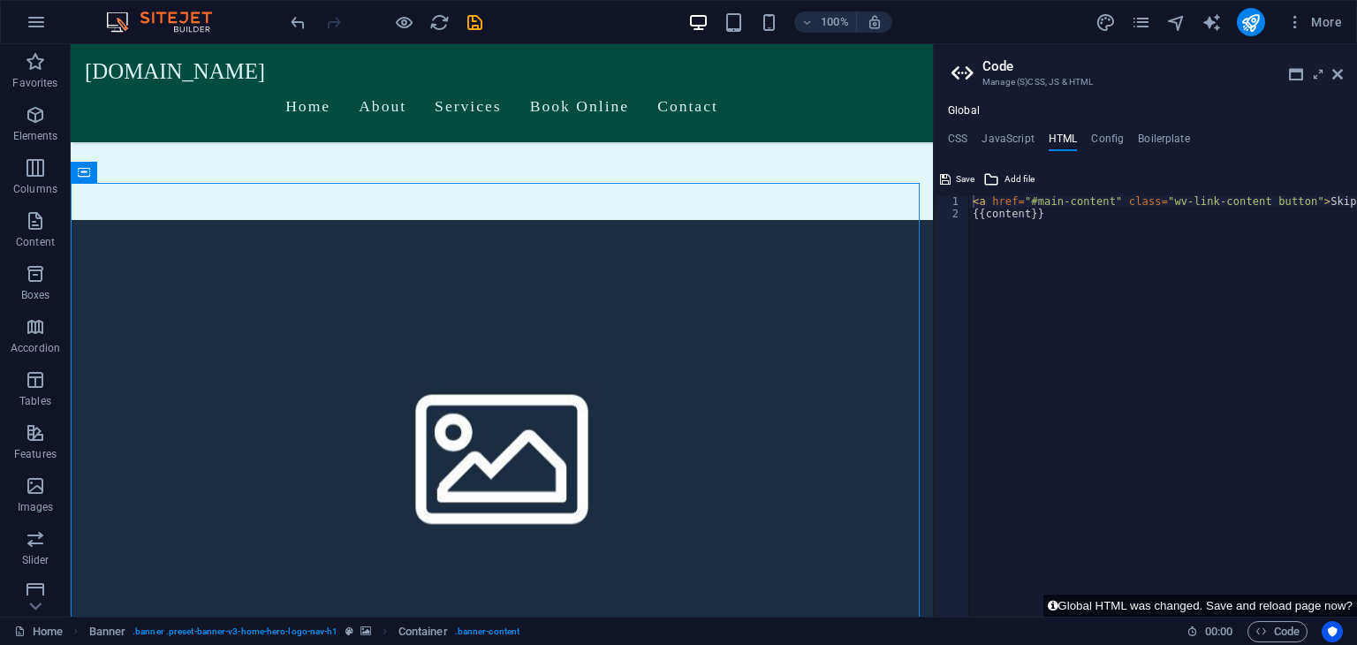
type textarea "{{content}}"
click at [677, 291] on div "< a href = "#main-content" class = "wv-link-content button" > Skip to main cont…" at bounding box center [1207, 418] width 477 height 446
click at [677, 133] on h4 "Config" at bounding box center [1107, 142] width 33 height 19
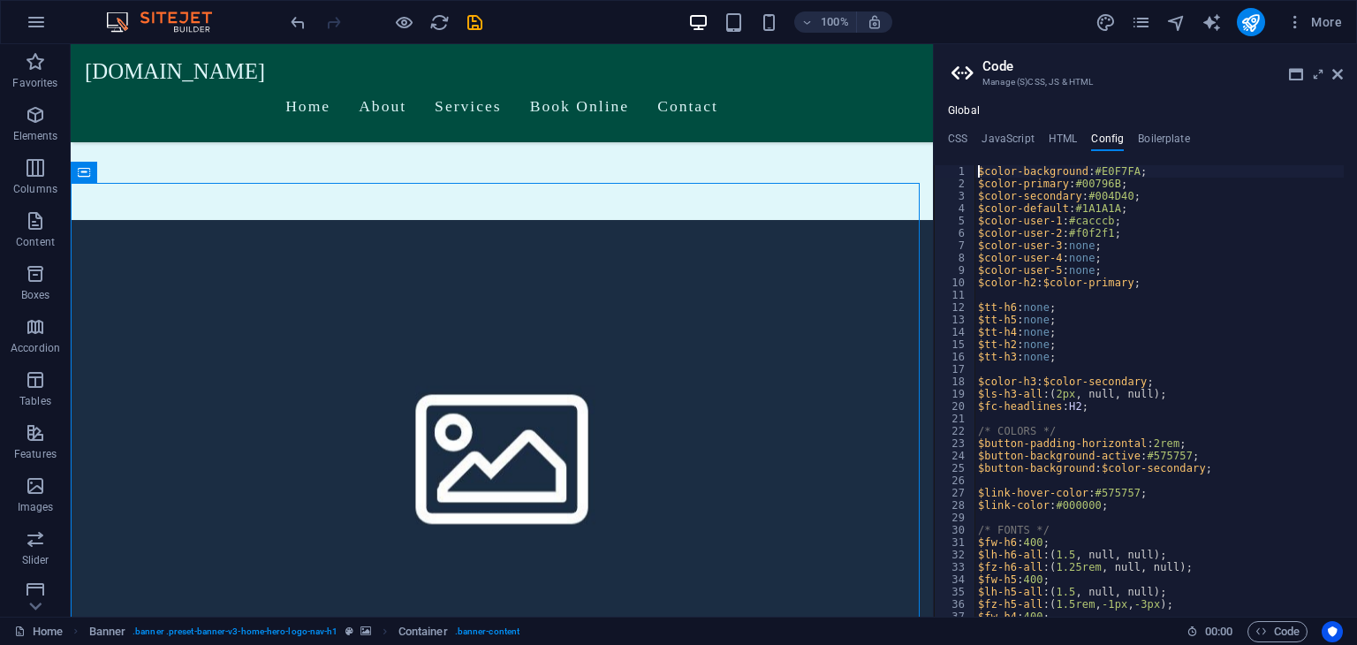
click at [677, 309] on div "$color-background : #E0F7FA ; $color-primary : #00796B ; $color-secondary : #00…" at bounding box center [1212, 396] width 477 height 463
type textarea "} }"
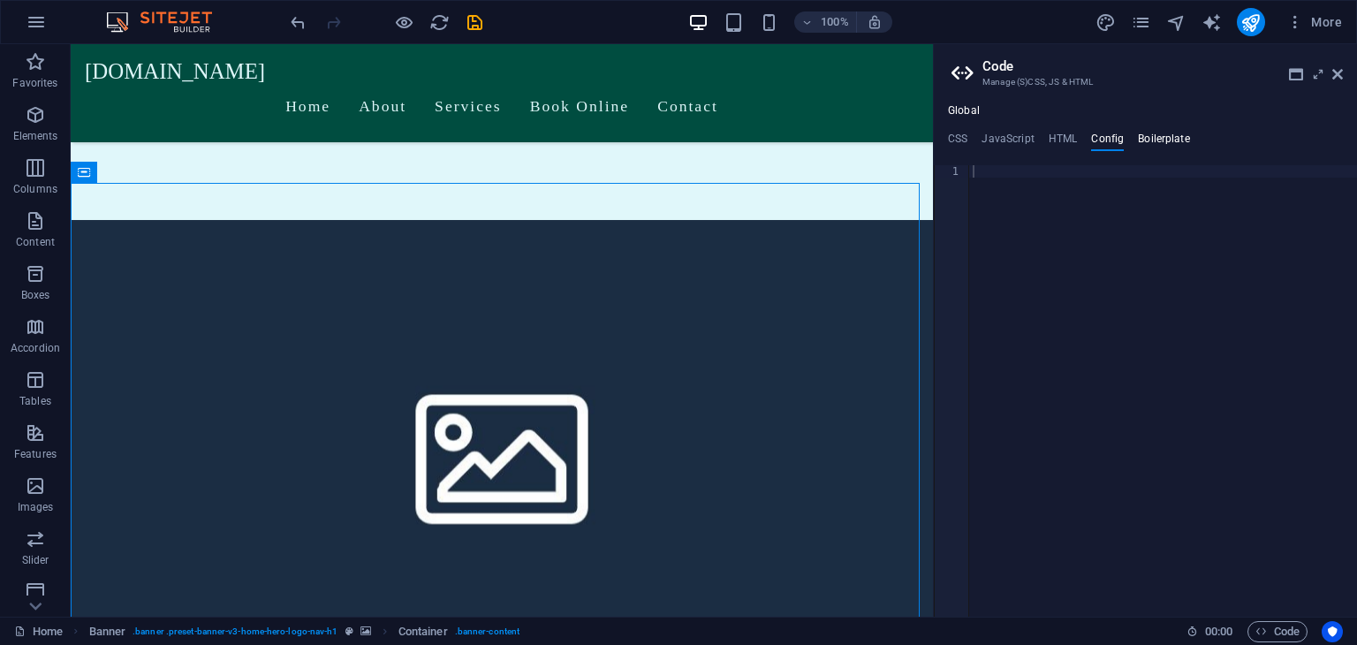
click at [677, 136] on h4 "Boilerplate" at bounding box center [1164, 142] width 52 height 19
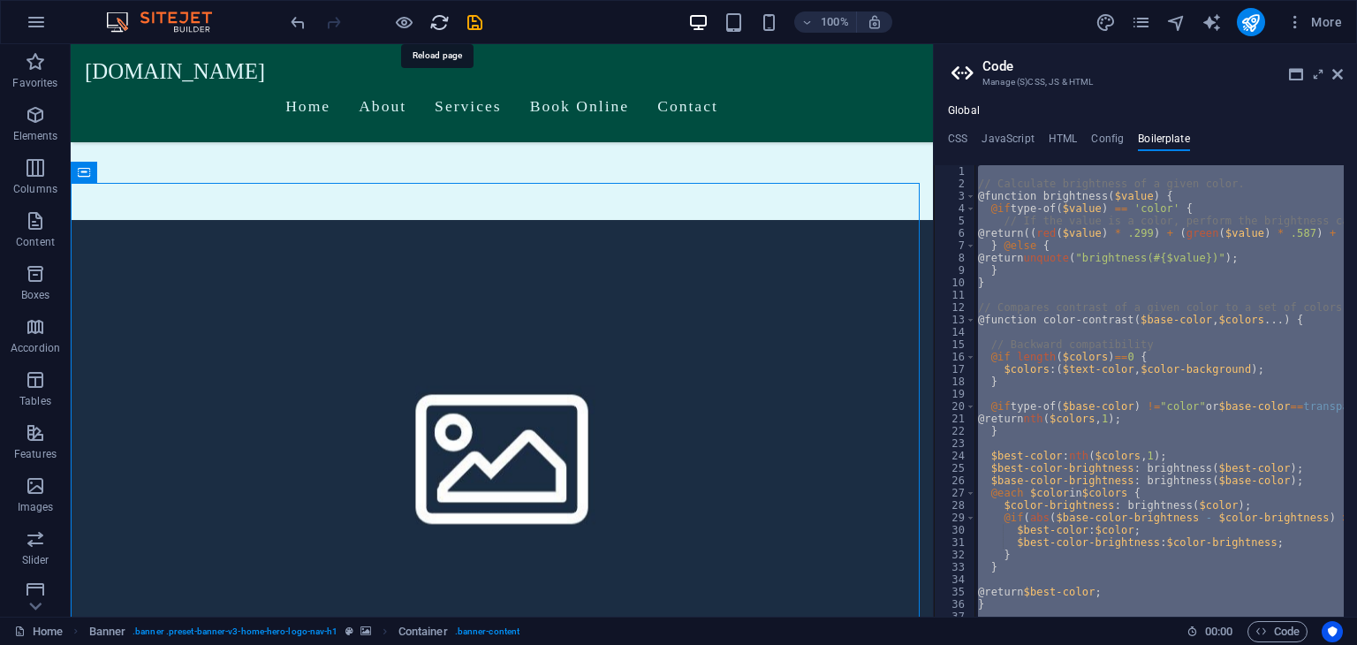
click at [445, 22] on icon "reload" at bounding box center [439, 22] width 20 height 20
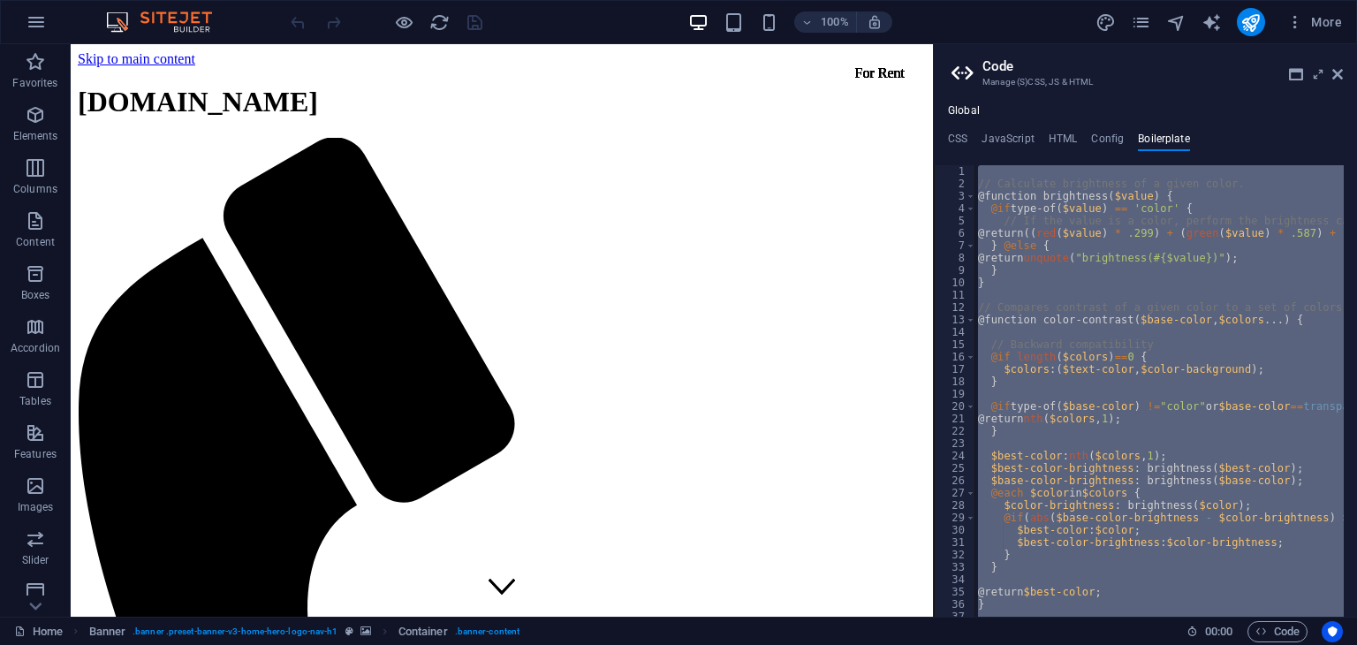
click at [677, 282] on div "// Calculate brightness of a given color. @function brightness ( $value ) { @if…" at bounding box center [1158, 390] width 369 height 451
type textarea "}"
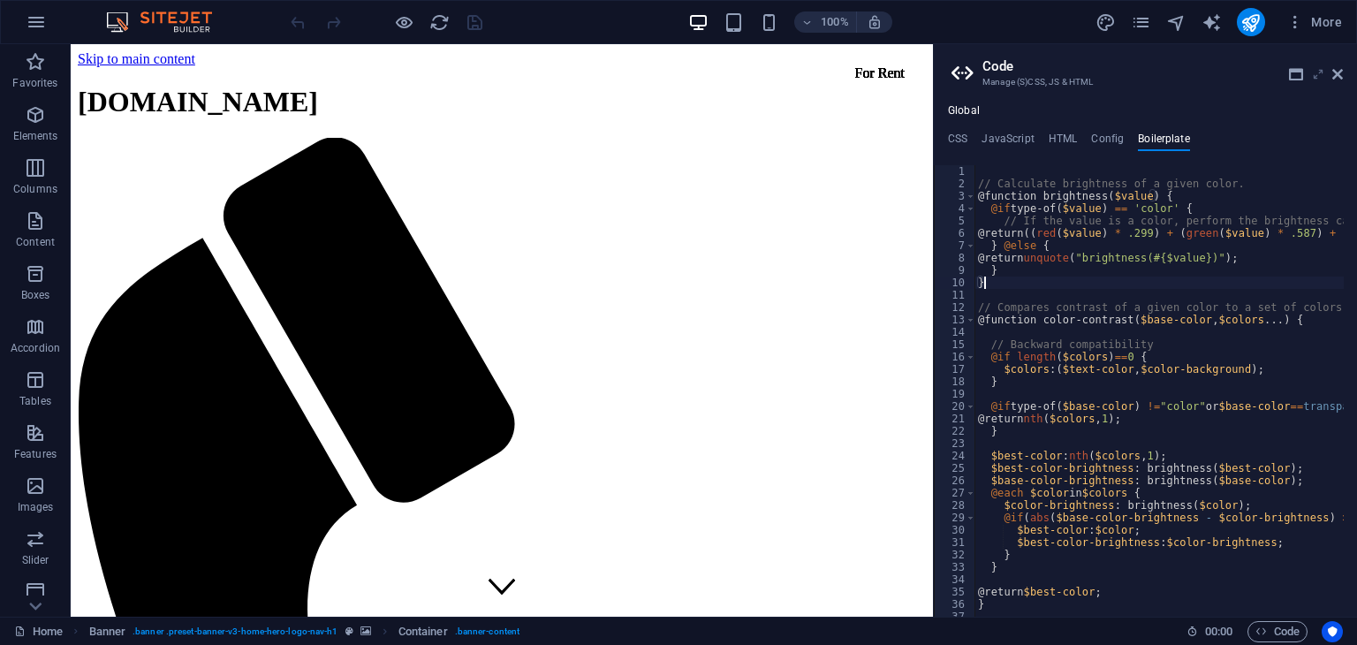
click at [677, 79] on icon at bounding box center [1318, 74] width 0 height 14
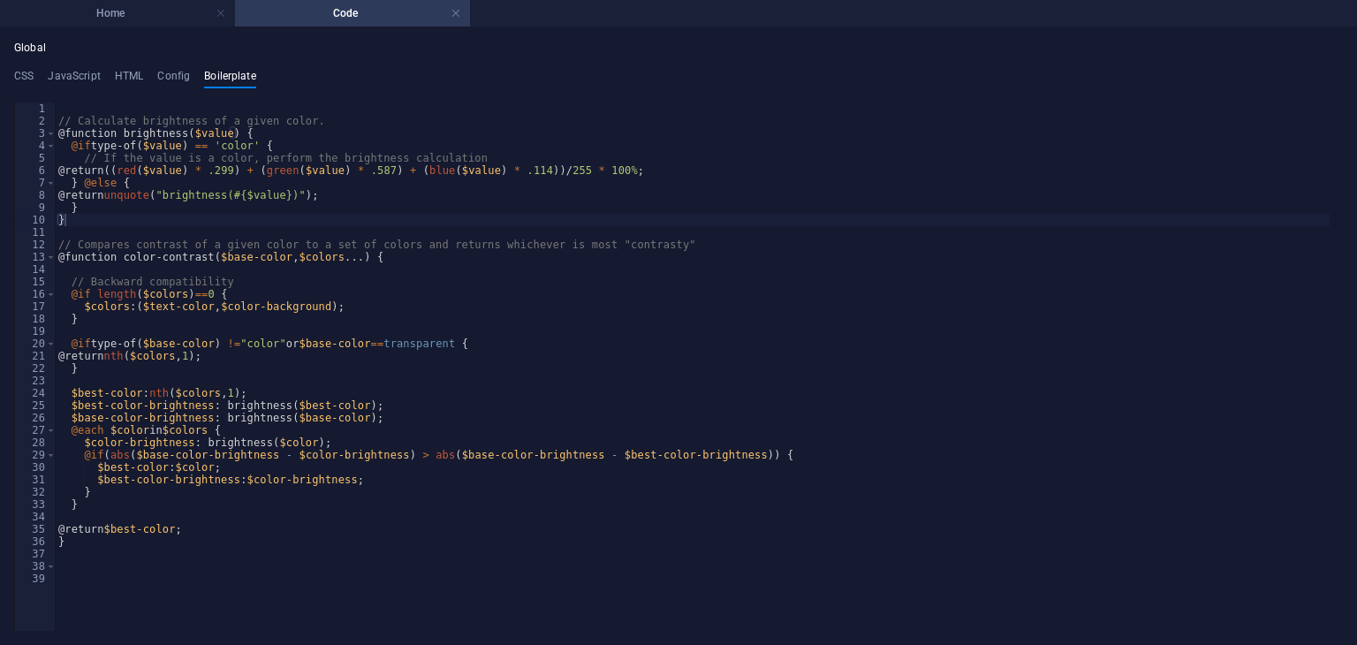
scroll to position [0, 224]
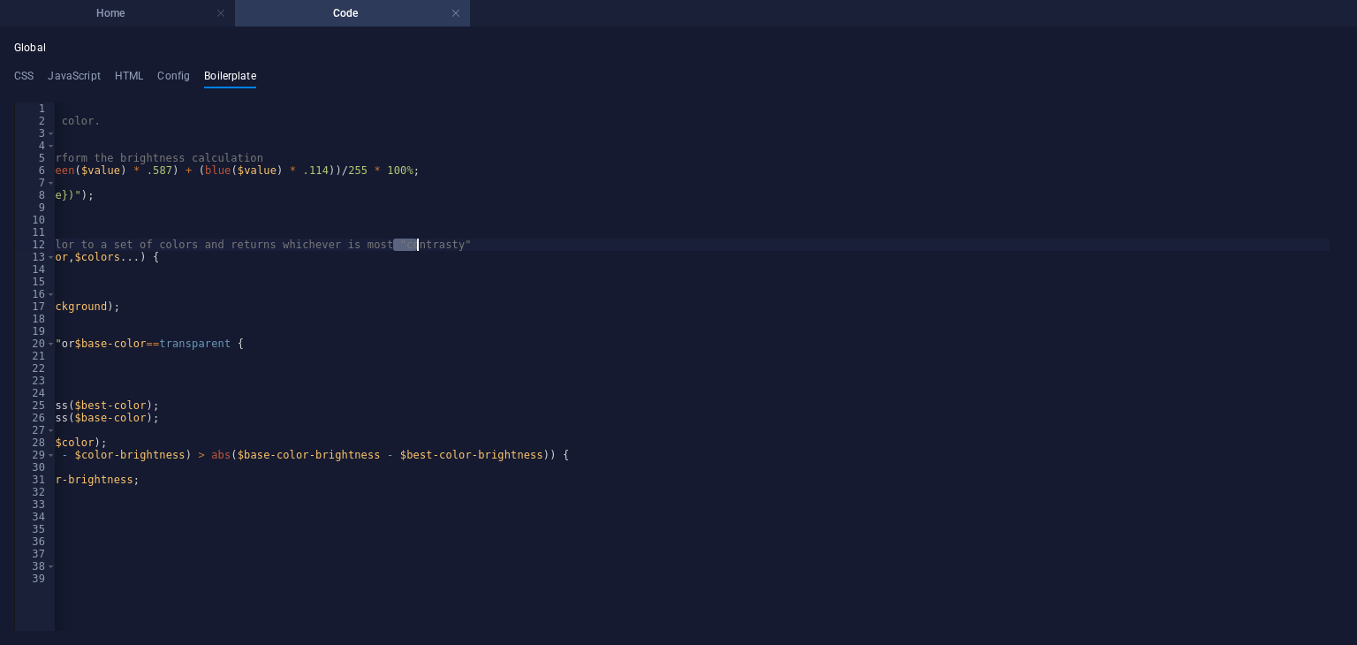
click at [620, 239] on div "// Calculate brightness of a given color. @function brightness ( $value ) { @if…" at bounding box center [619, 333] width 1579 height 463
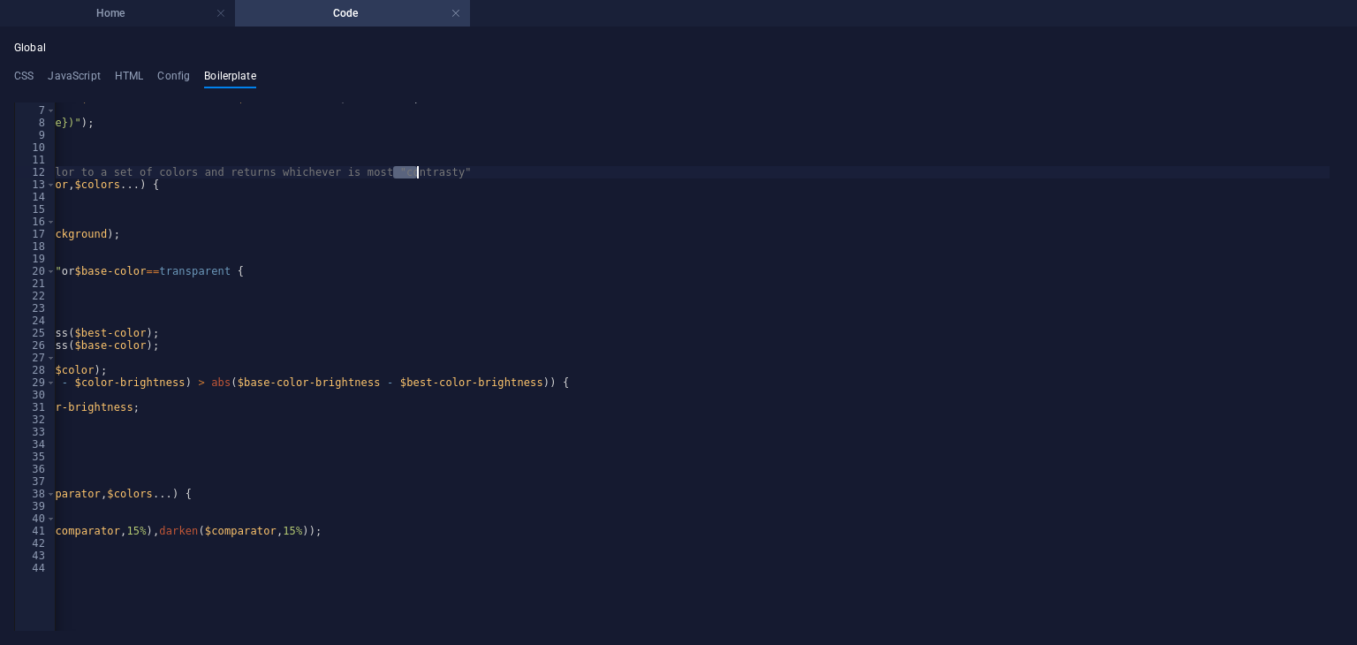
scroll to position [0, 187]
click at [525, 322] on div "@return (( red ( $value ) * .299 ) + ( green ( $value ) * .587 ) + ( blue ( $va…" at bounding box center [619, 323] width 1579 height 463
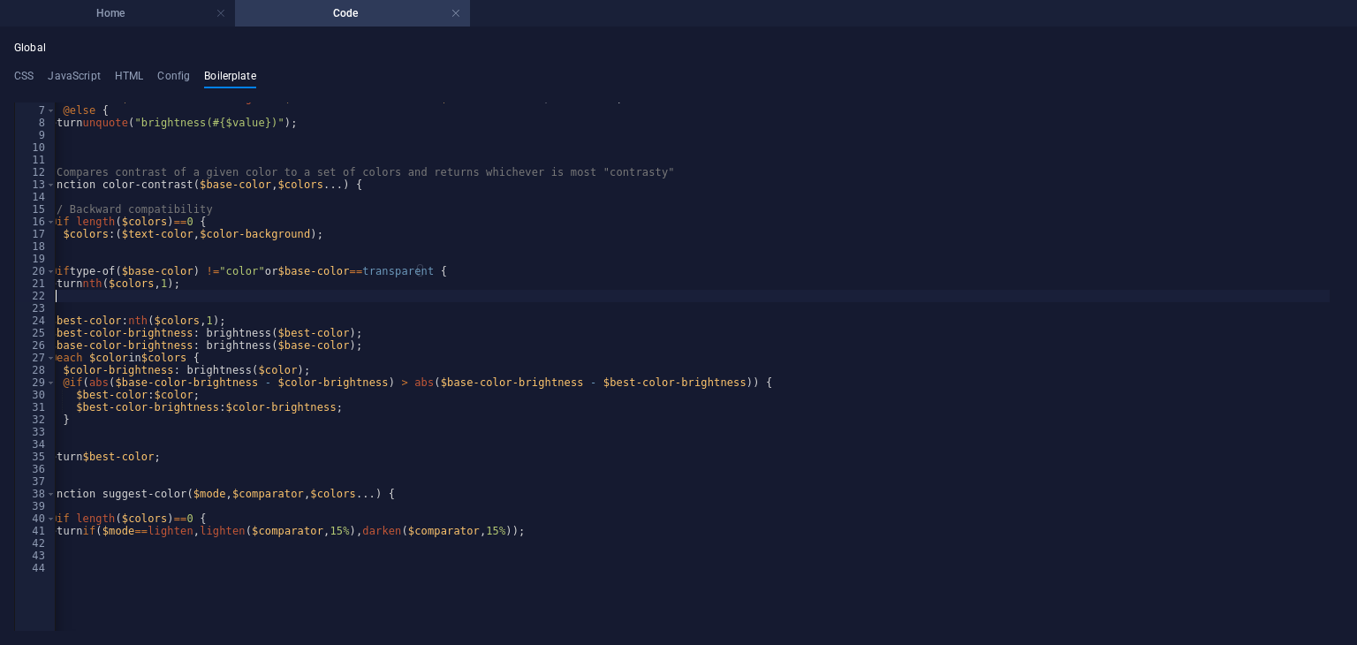
scroll to position [0, 21]
click at [474, 291] on div "@return (( red ( $value ) * .299 ) + ( green ( $value ) * .587 ) + ( blue ( $va…" at bounding box center [823, 323] width 1579 height 463
type textarea "}"
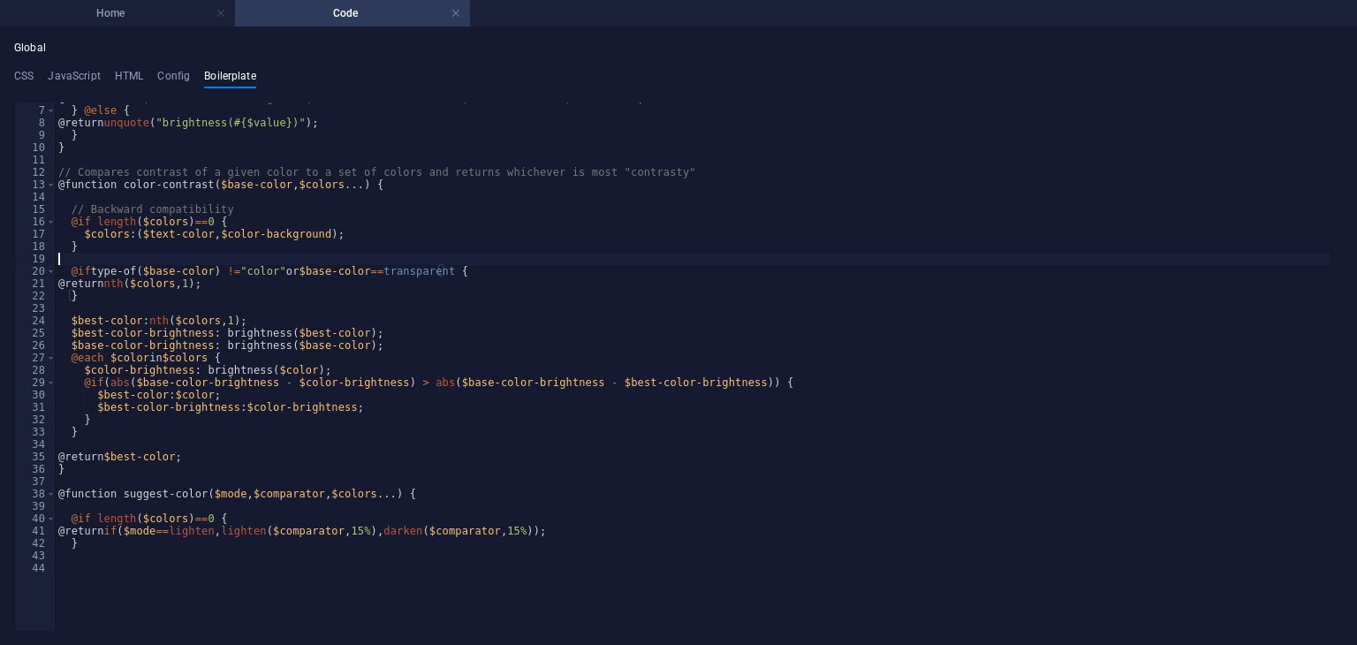
scroll to position [0, 0]
click at [456, 262] on div "@return (( red ( $value ) * .299 ) + ( green ( $value ) * .587 ) + ( blue ( $va…" at bounding box center [844, 323] width 1579 height 463
click at [460, 279] on div "@return (( red ( $value ) * .299 ) + ( green ( $value ) * .587 ) + ( blue ( $va…" at bounding box center [844, 323] width 1579 height 463
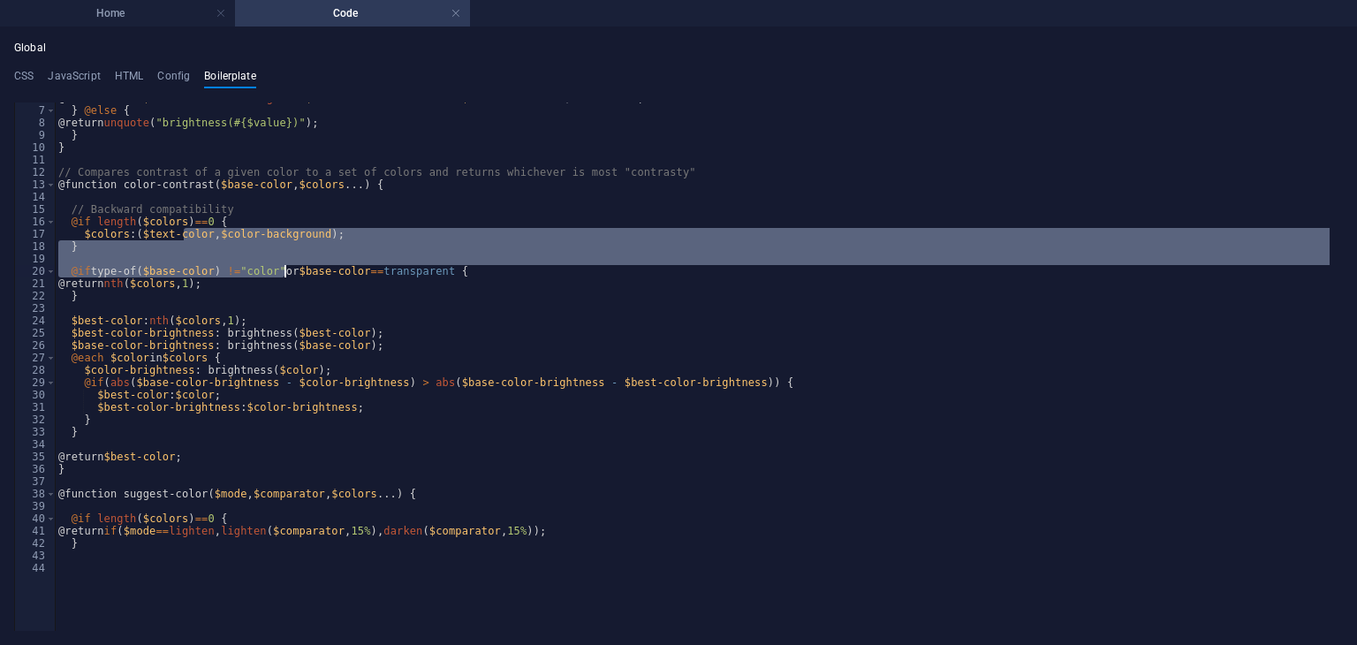
drag, startPoint x: 186, startPoint y: 231, endPoint x: 302, endPoint y: 277, distance: 125.7
click at [302, 277] on div "@return (( red ( $value ) * .299 ) + ( green ( $value ) * .587 ) + ( blue ( $va…" at bounding box center [844, 323] width 1579 height 463
type textarea "@if type-of($base-color) !="color"or $base-color==transparent { @return nth($co…"
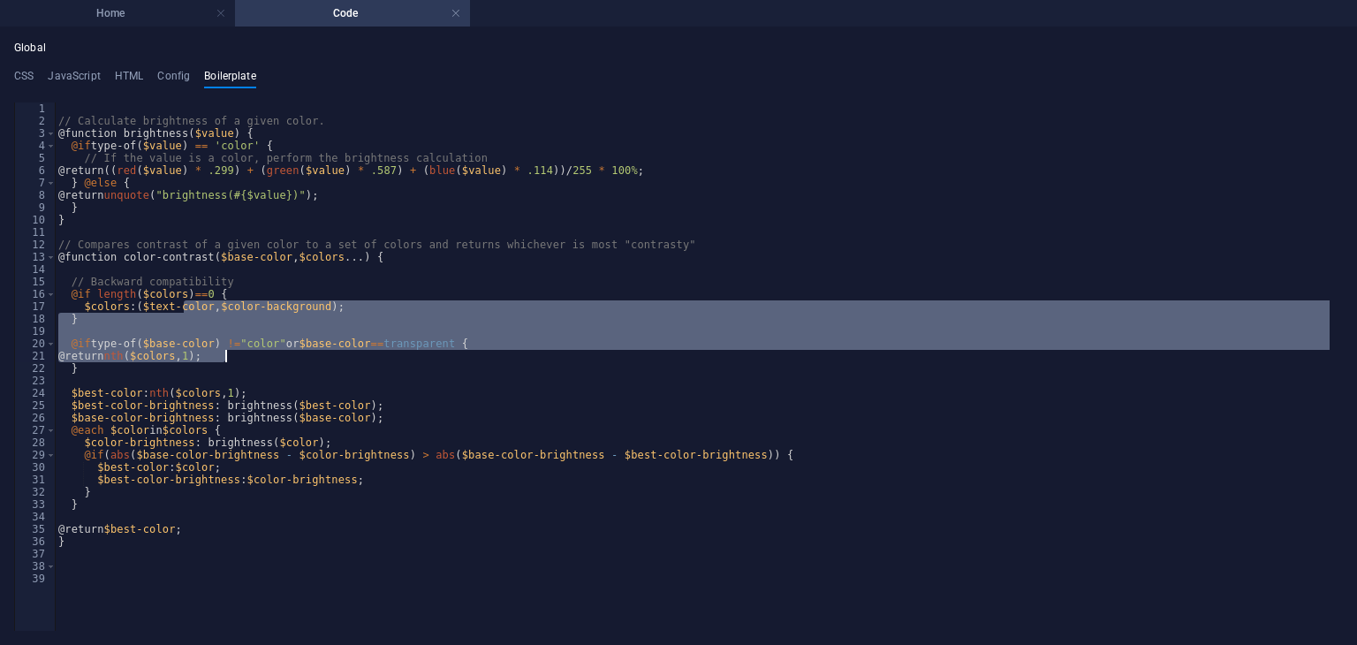
scroll to position [875, 0]
click at [456, 15] on link at bounding box center [456, 13] width 11 height 17
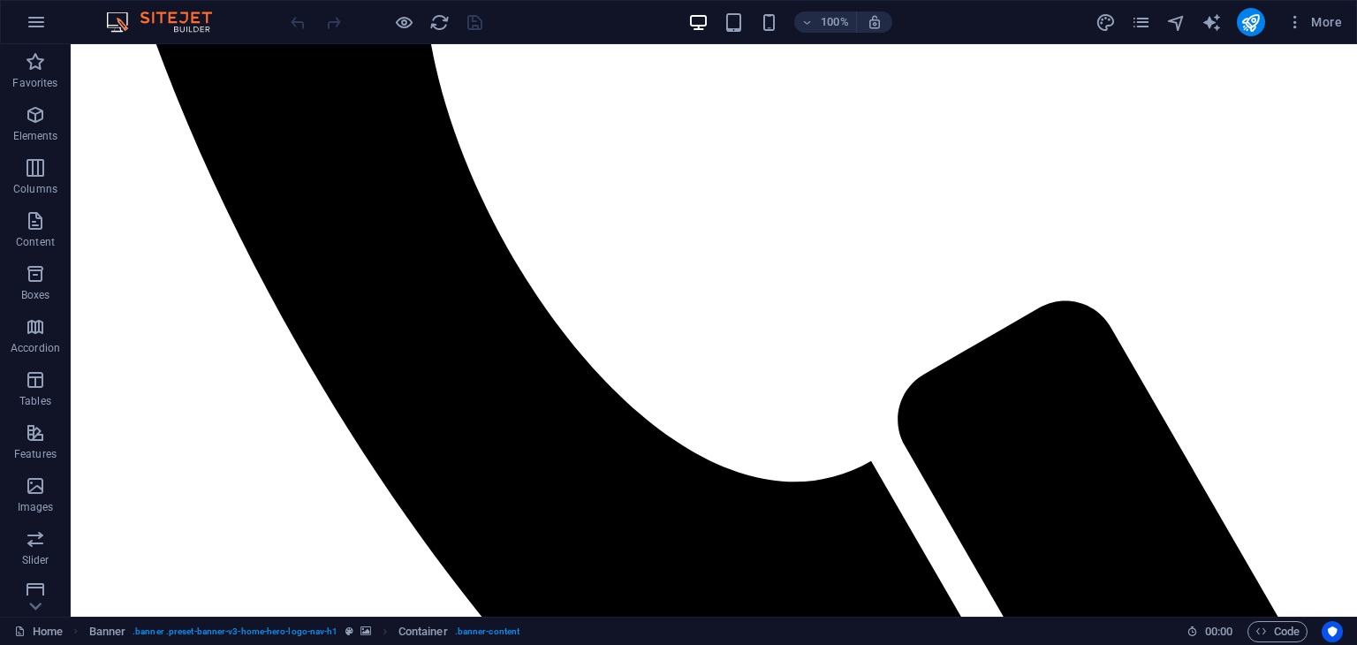
scroll to position [0, 0]
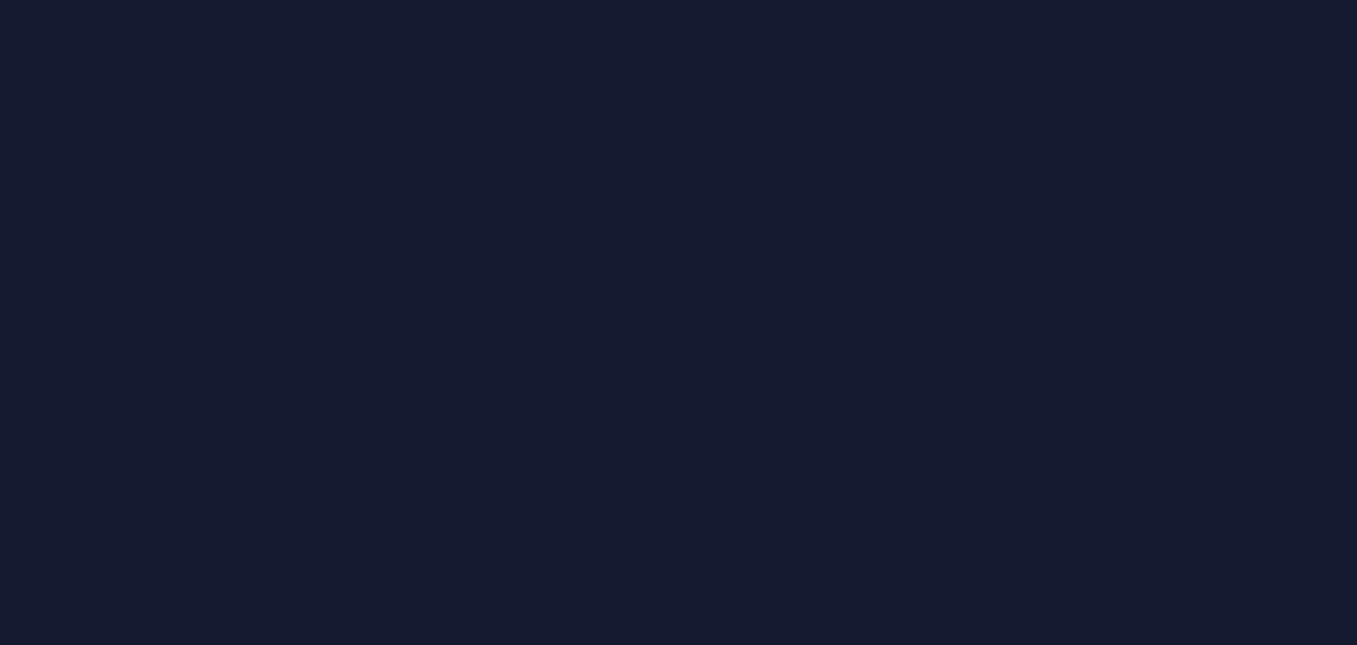
click at [686, 244] on html "New tab" at bounding box center [678, 322] width 1357 height 645
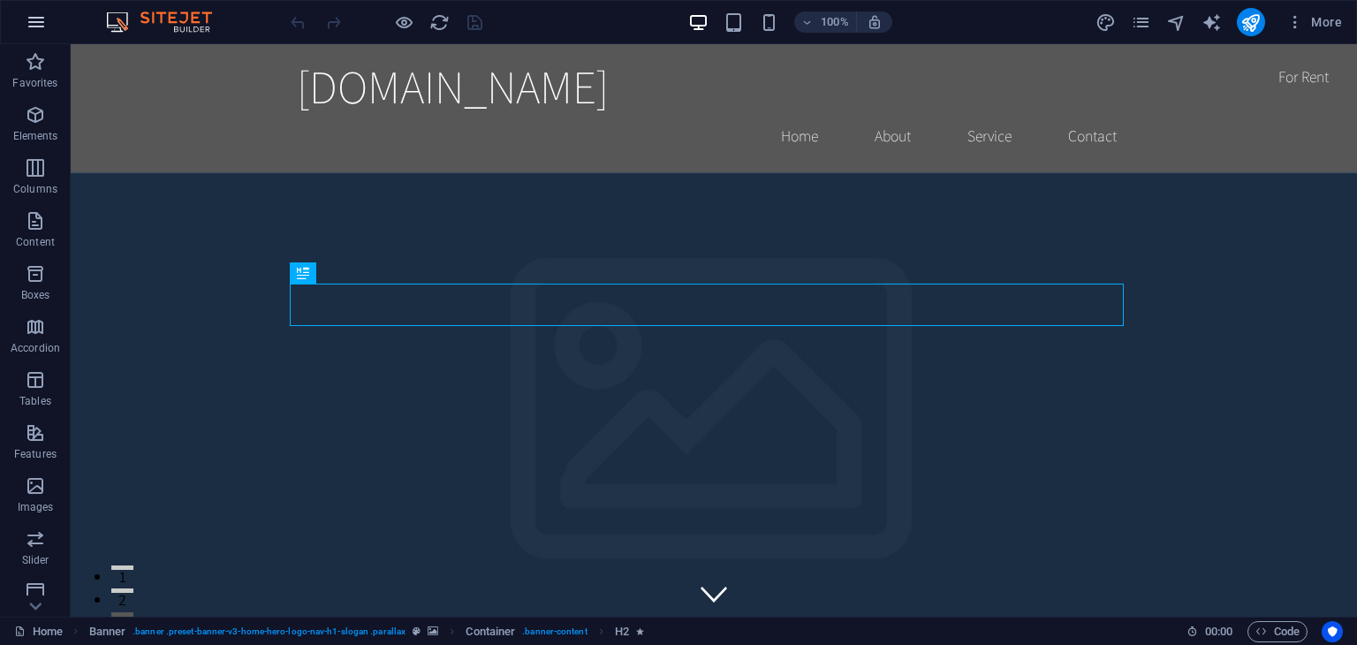
click at [32, 23] on icon "button" at bounding box center [36, 21] width 21 height 21
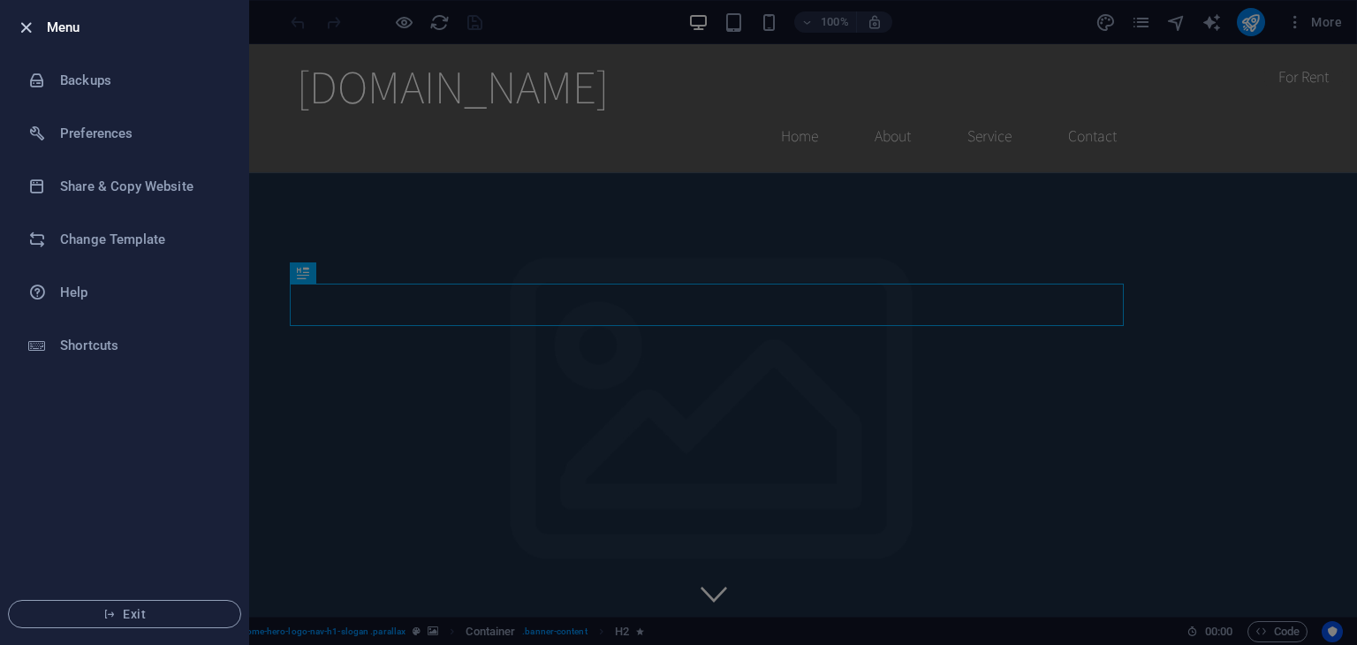
click at [20, 23] on icon "button" at bounding box center [26, 28] width 20 height 20
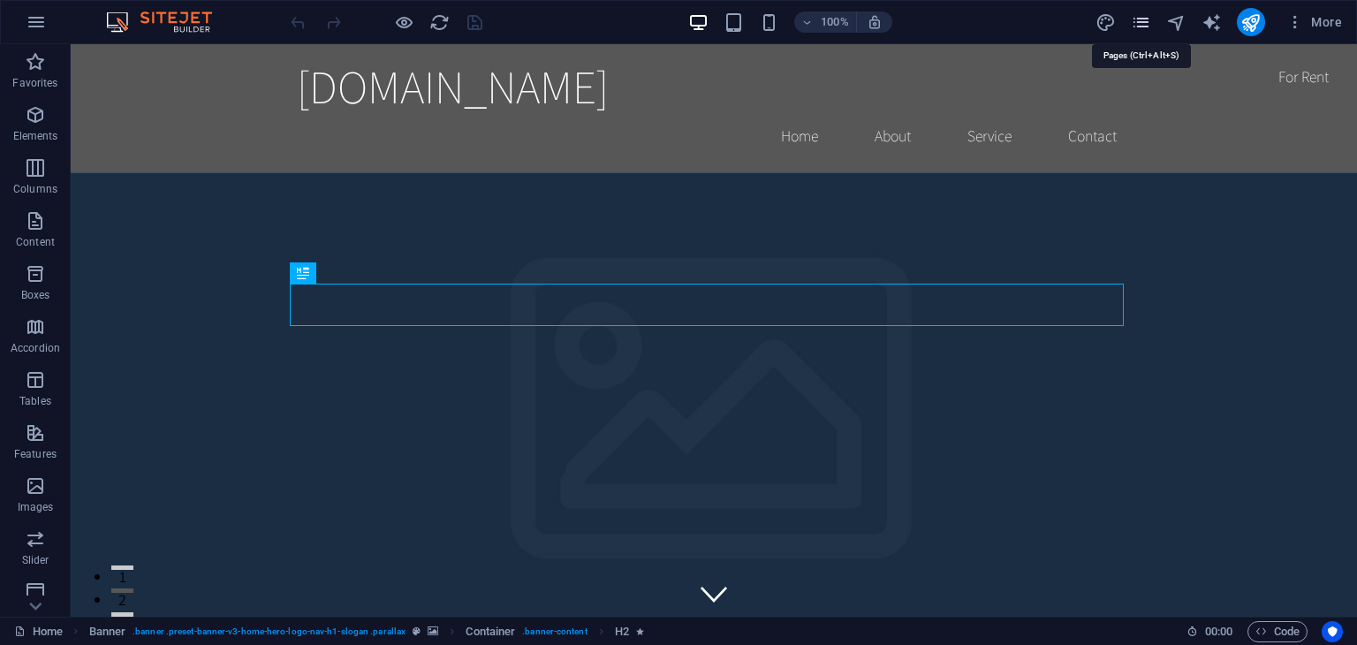
click at [1149, 23] on icon "pages" at bounding box center [1141, 22] width 20 height 20
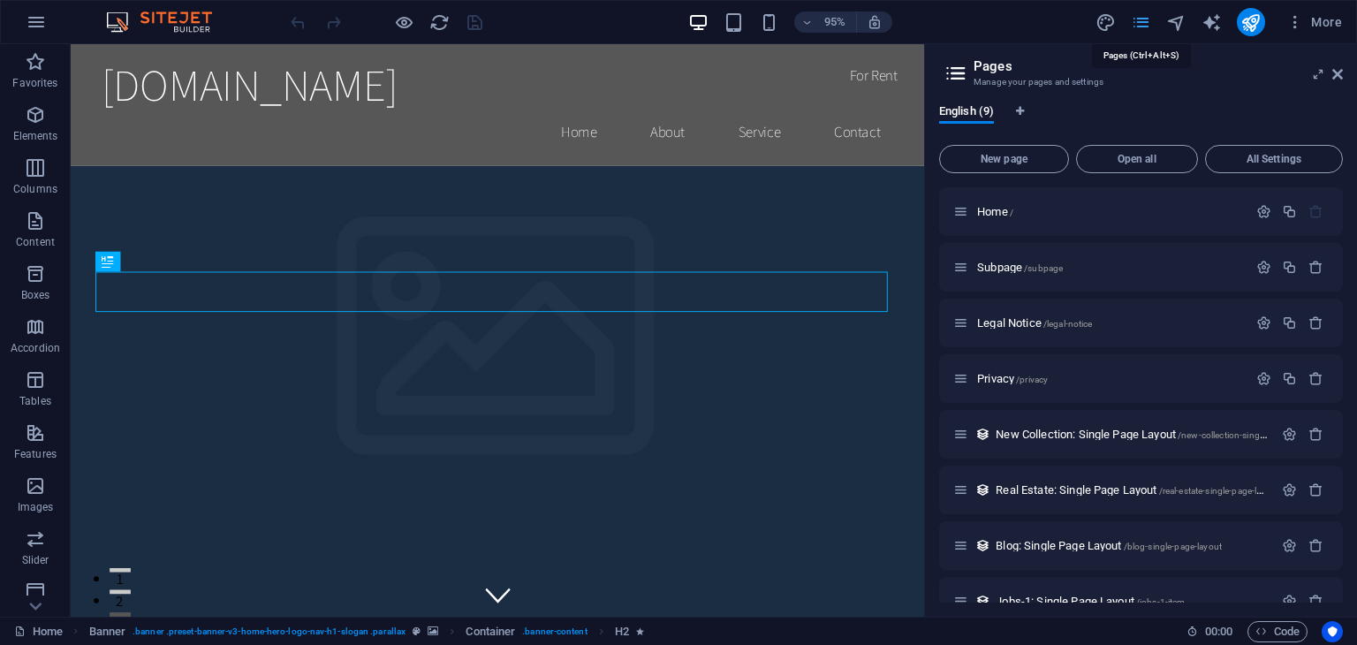
click at [1149, 26] on icon "pages" at bounding box center [1141, 22] width 20 height 20
click at [1337, 70] on icon at bounding box center [1337, 74] width 11 height 14
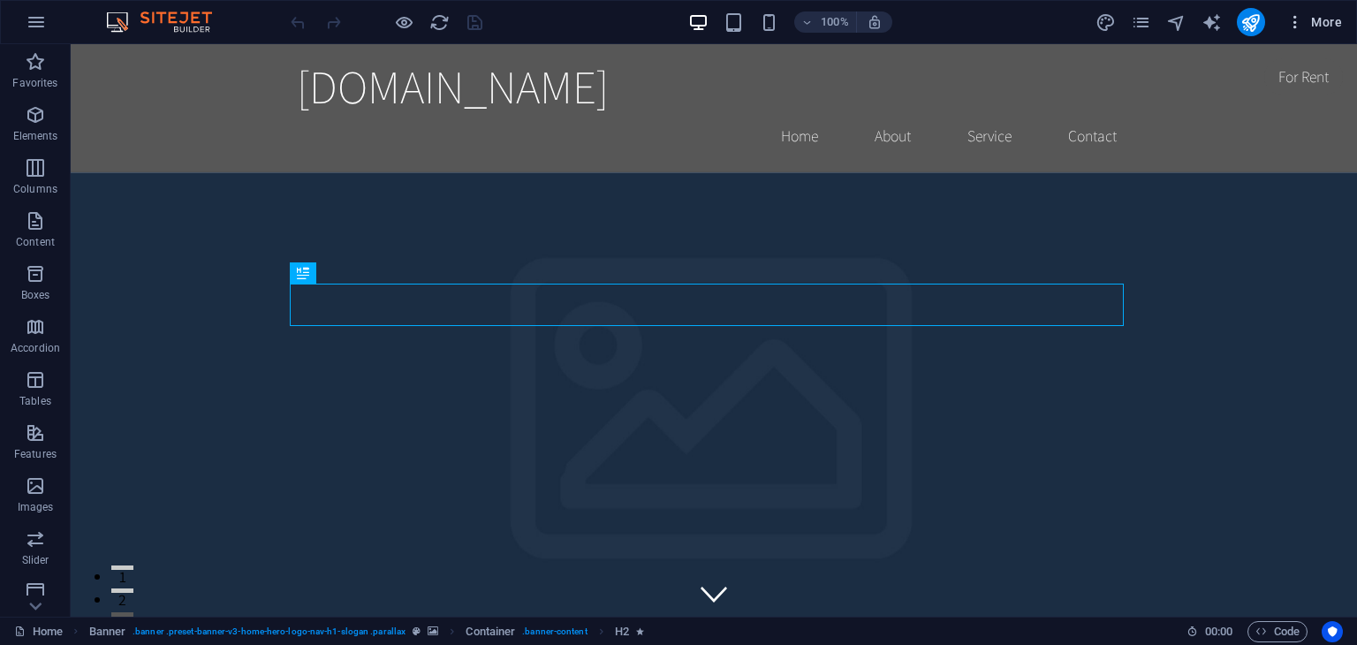
click at [1334, 24] on span "More" at bounding box center [1314, 22] width 56 height 18
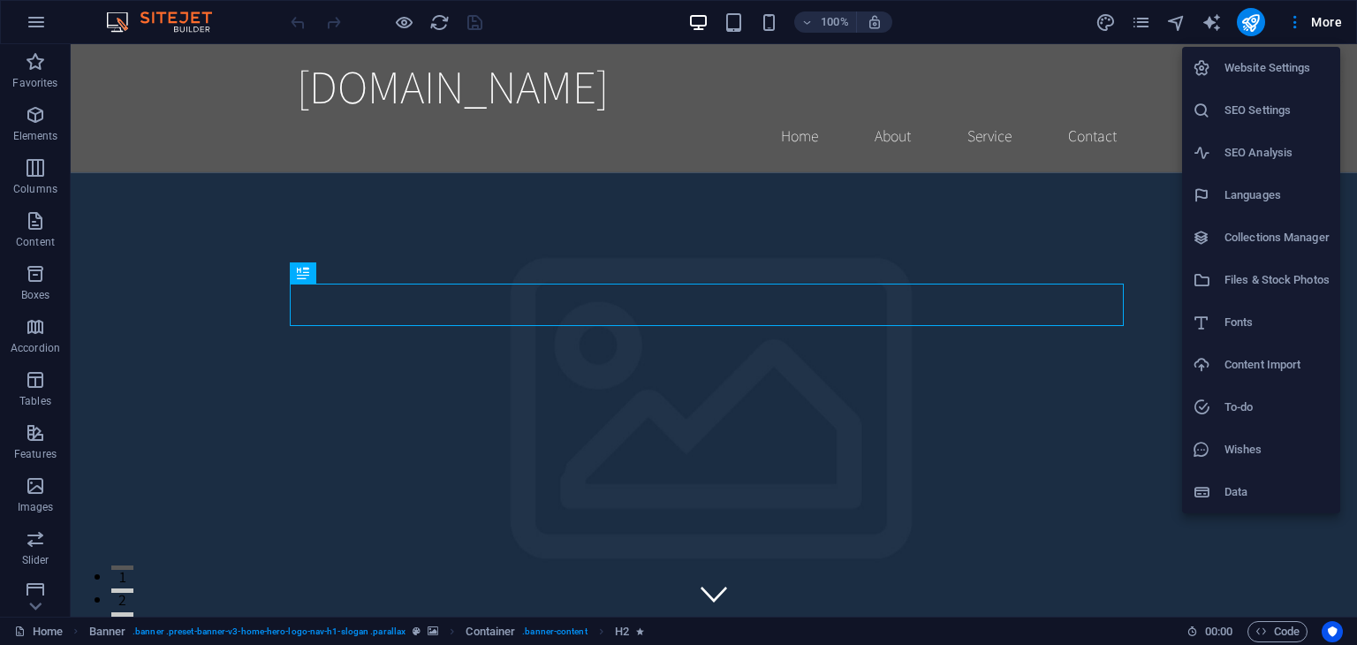
click at [504, 82] on div at bounding box center [678, 322] width 1357 height 645
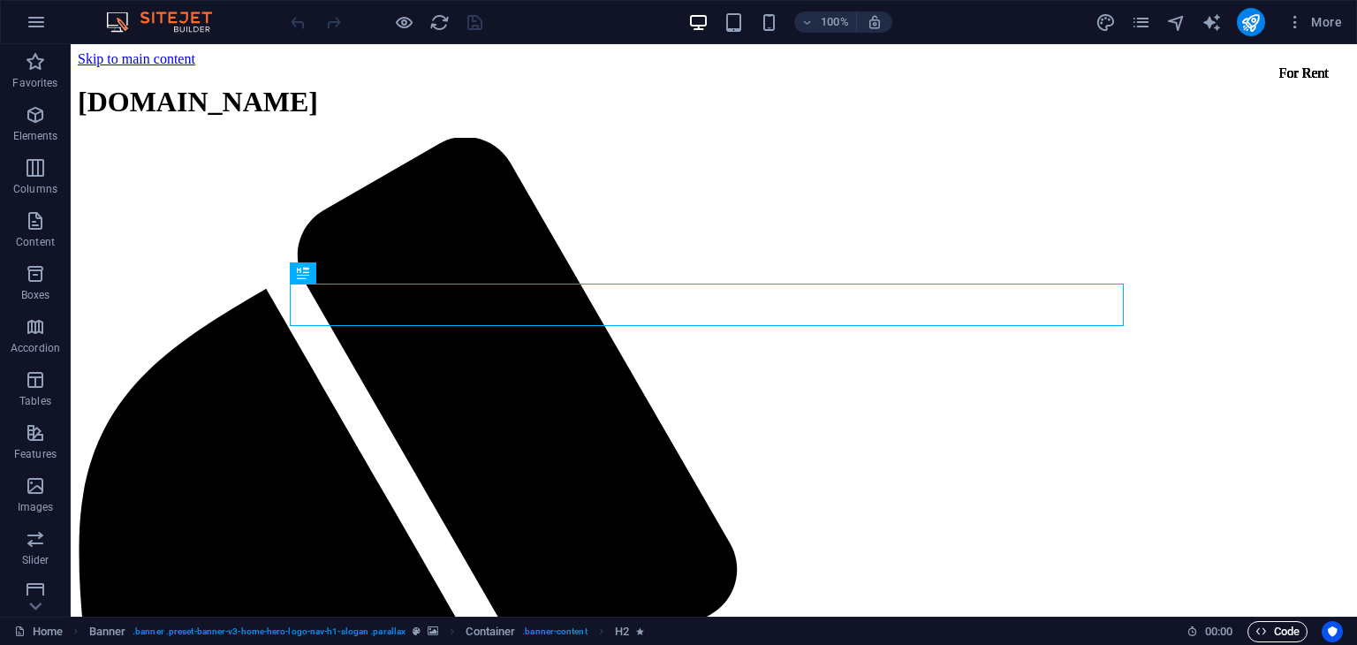
click at [1257, 626] on icon "button" at bounding box center [1260, 630] width 11 height 11
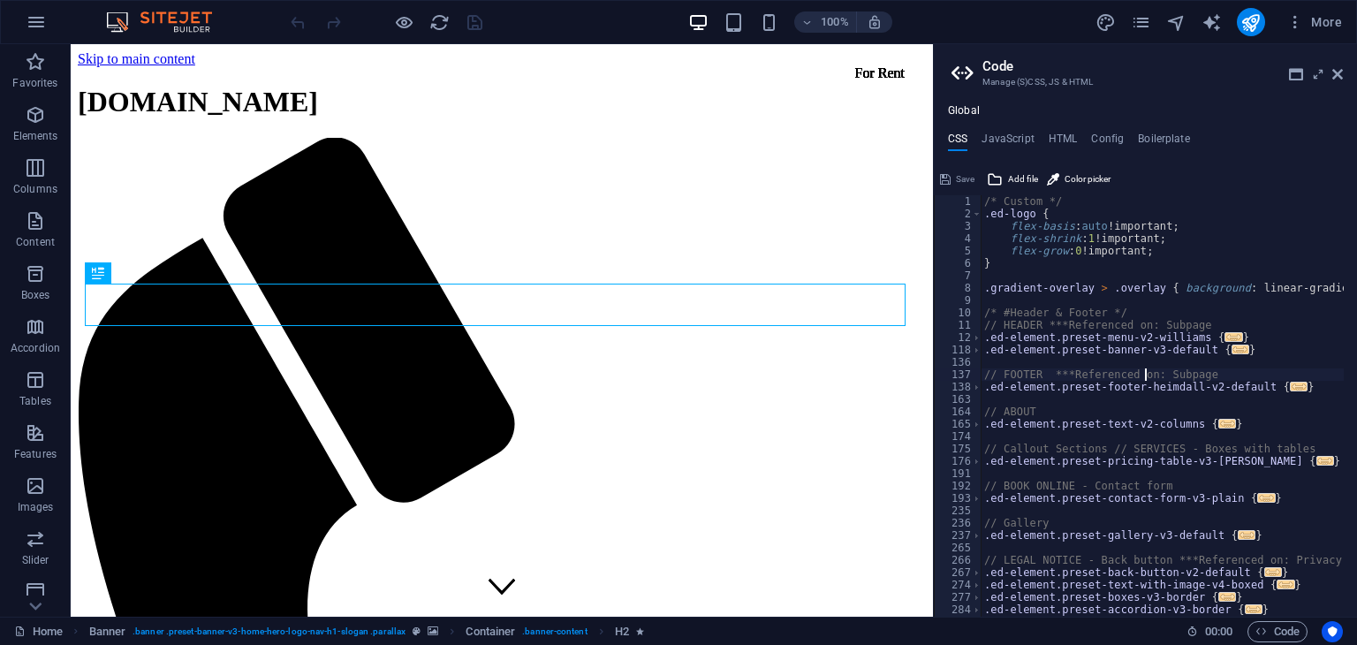
click at [1145, 379] on div "/* Custom */ .ed-logo { flex-basis : auto !important; flex-shrink : 1 !importan…" at bounding box center [1344, 411] width 727 height 433
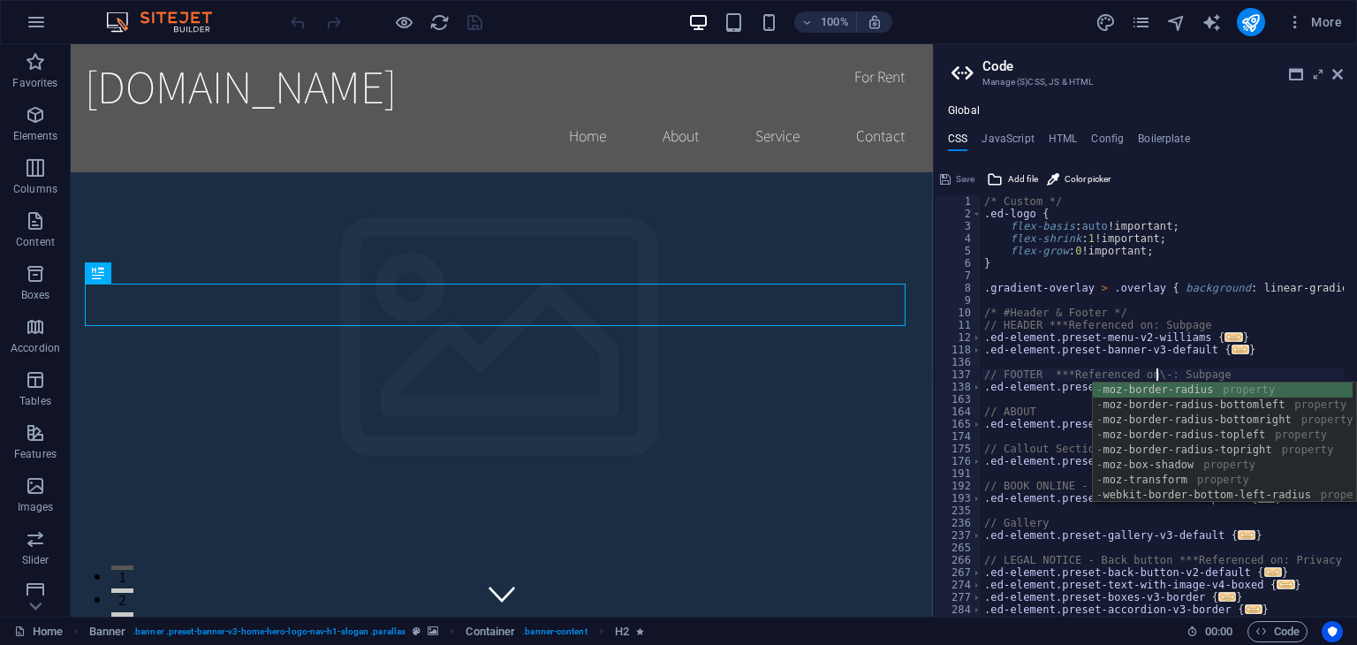
scroll to position [0, 18]
type textarea "); }"
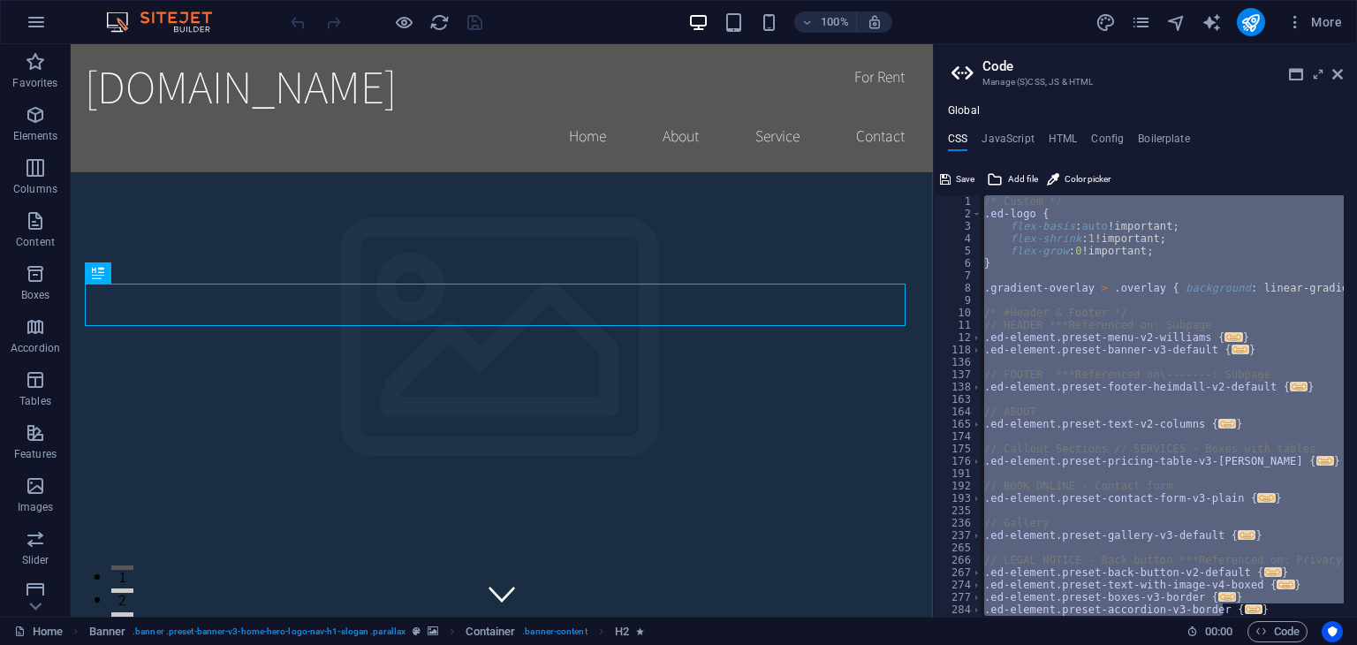
scroll to position [0, 0]
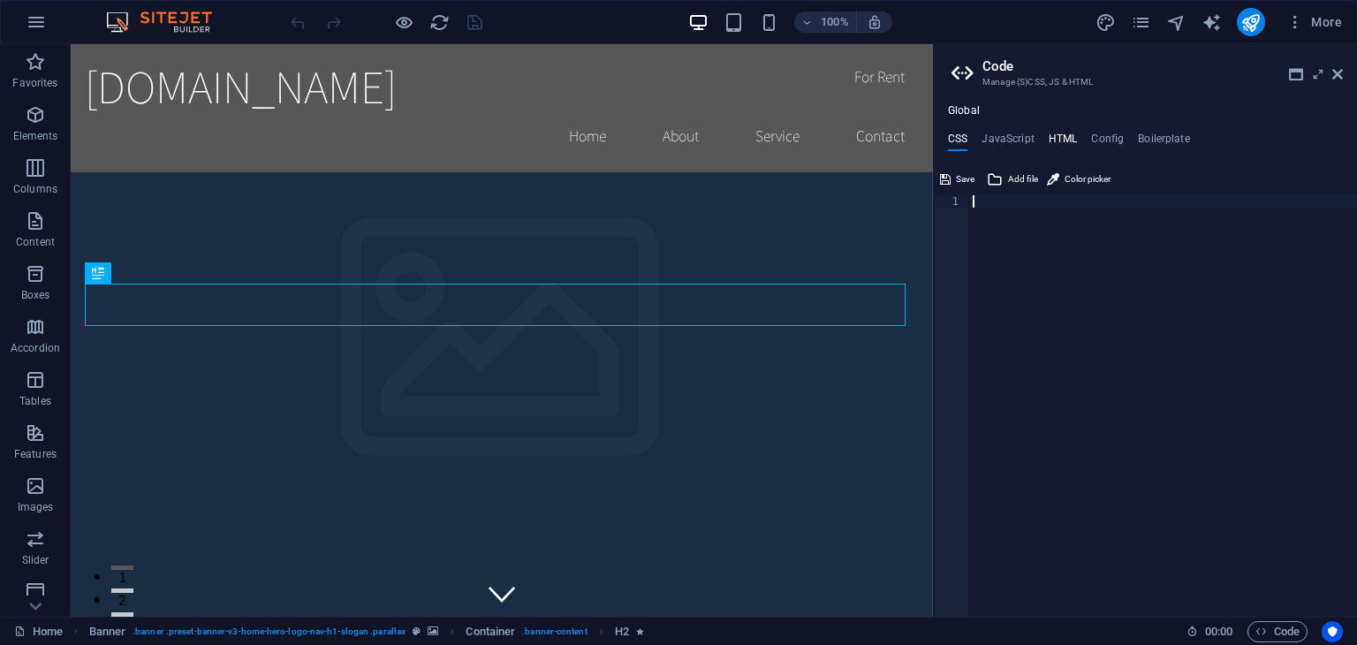
click at [1059, 135] on h4 "HTML" at bounding box center [1063, 142] width 29 height 19
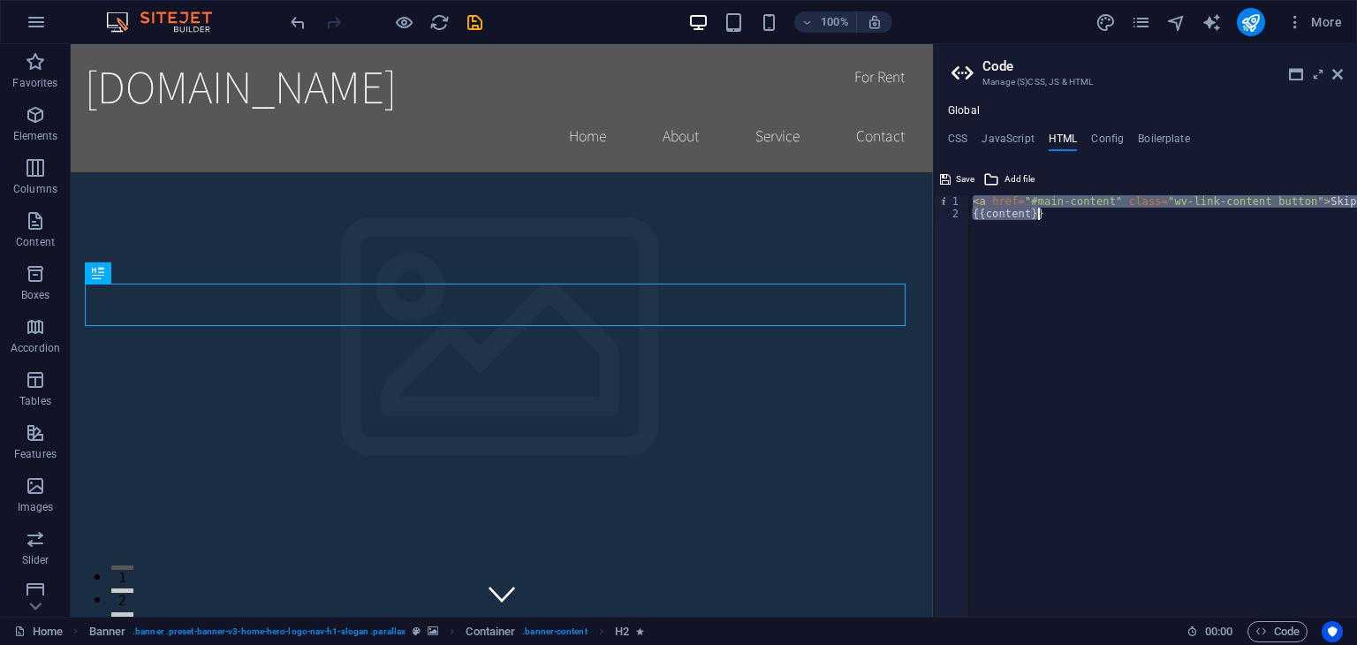
drag, startPoint x: 971, startPoint y: 201, endPoint x: 1053, endPoint y: 213, distance: 83.1
click at [1053, 213] on div "< a href = "#main-content" class = "wv-link-content button" > Skip to main cont…" at bounding box center [1207, 411] width 477 height 433
type textarea "<a href="#main-content" class="wv-link-content button">Skip to main content</a>…"
type textarea "<a href="#main-content" class="wv-link-content button">Skip to main content</a>"
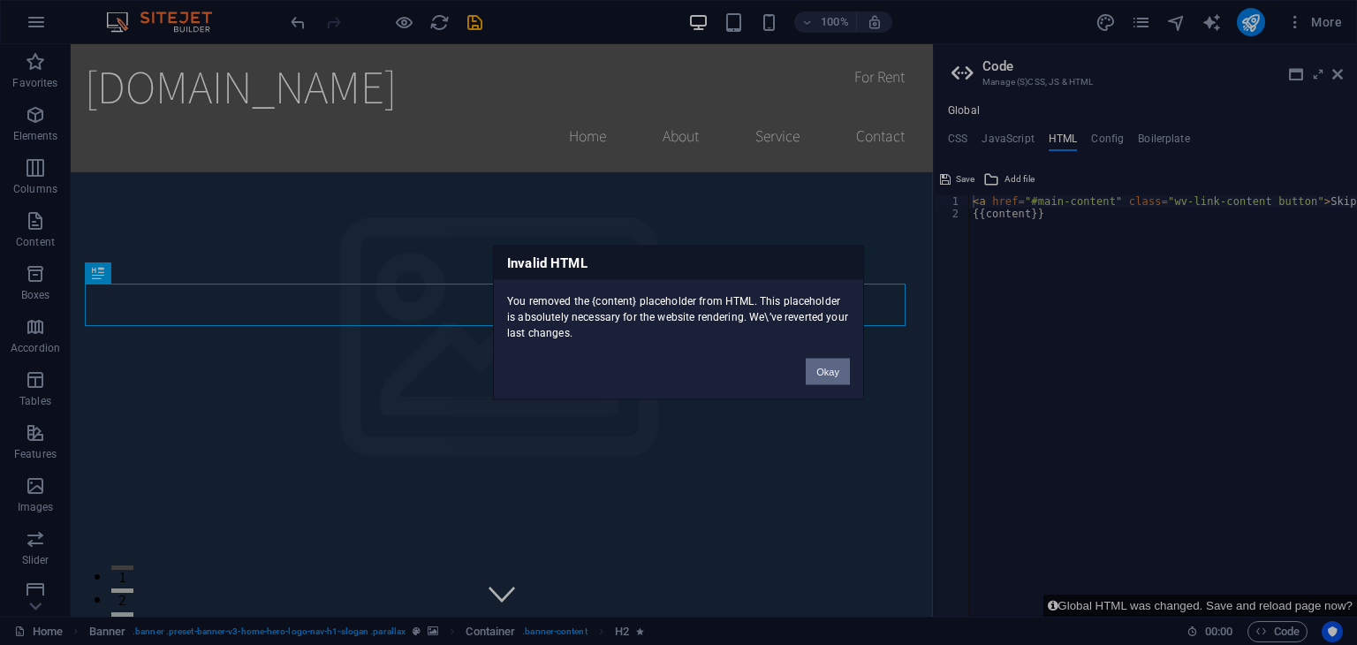
click at [830, 375] on button "Okay" at bounding box center [828, 372] width 44 height 27
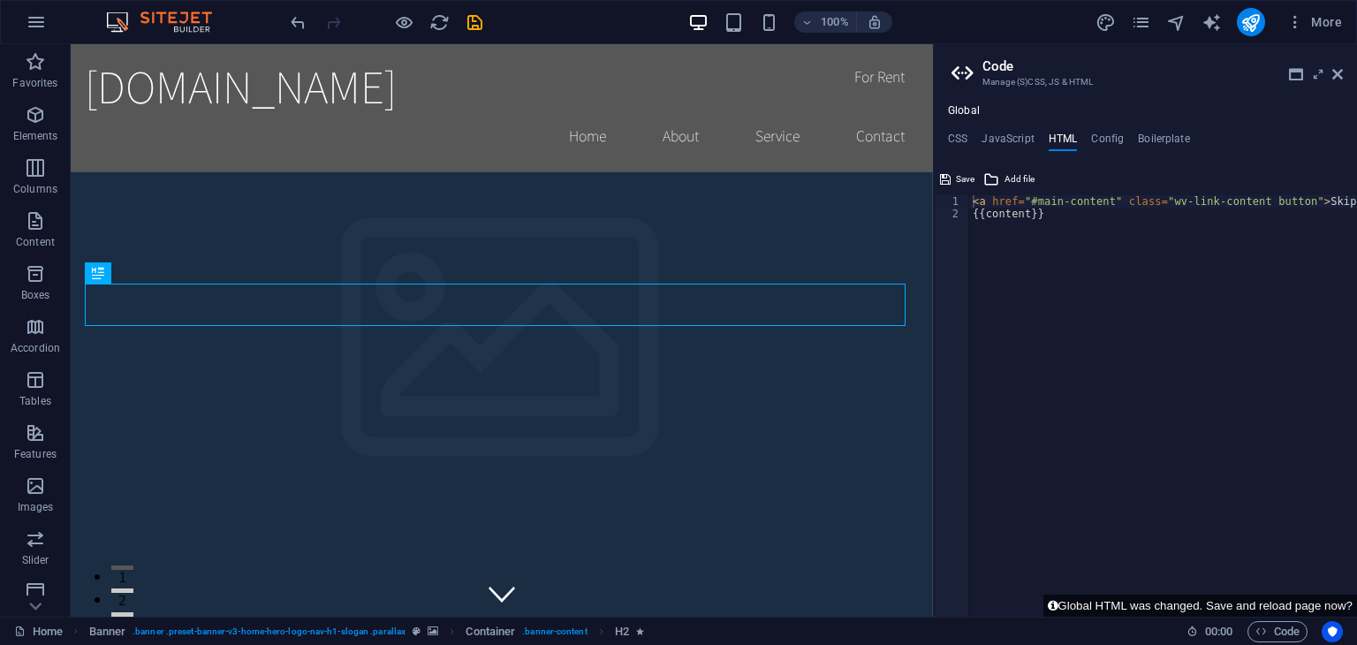
click at [189, 24] on img at bounding box center [168, 21] width 133 height 21
click at [39, 15] on icon "button" at bounding box center [36, 21] width 21 height 21
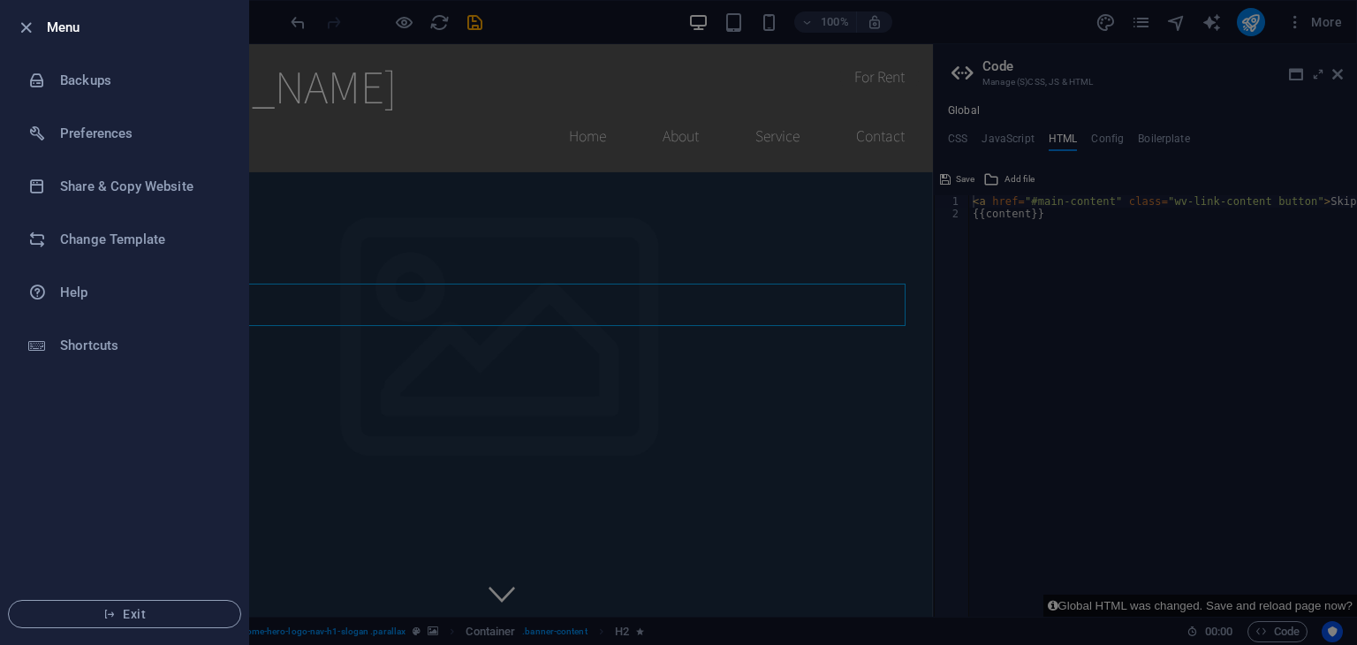
click at [39, 15] on li "Menu" at bounding box center [124, 27] width 247 height 53
click at [122, 229] on h6 "Change Template" at bounding box center [141, 239] width 163 height 21
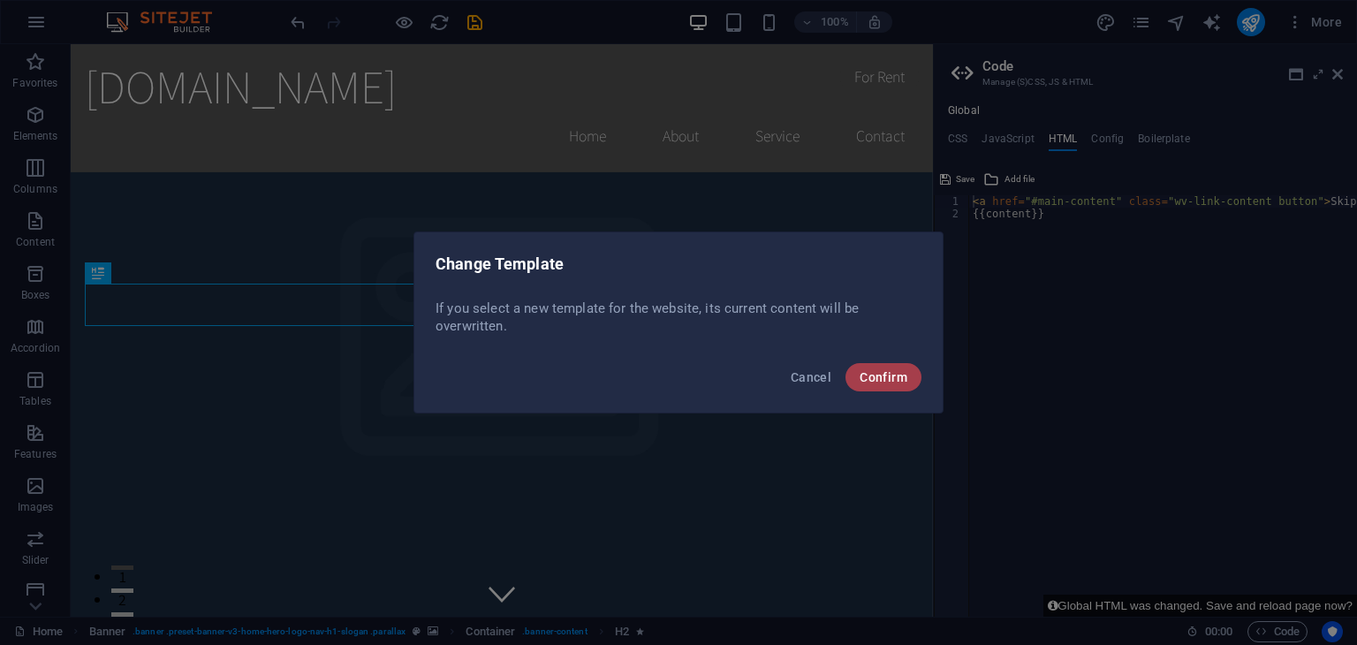
click at [865, 371] on span "Confirm" at bounding box center [884, 377] width 48 height 14
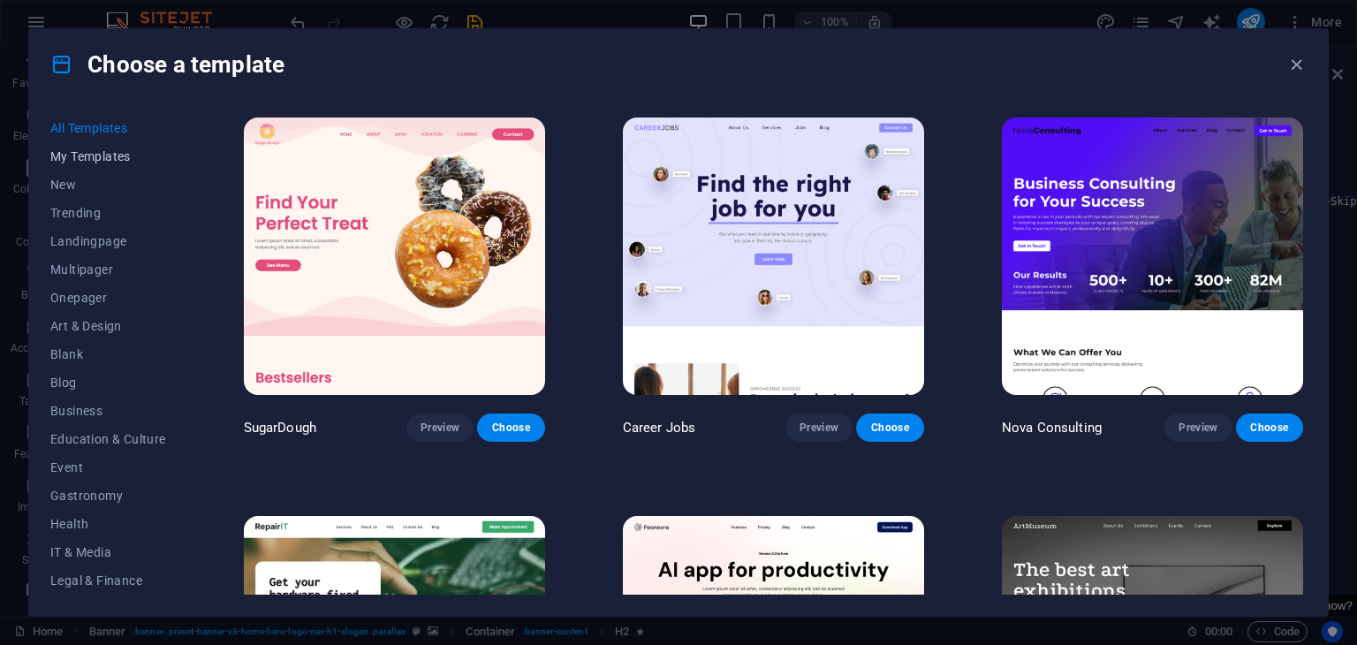
click at [95, 156] on span "My Templates" at bounding box center [108, 156] width 116 height 14
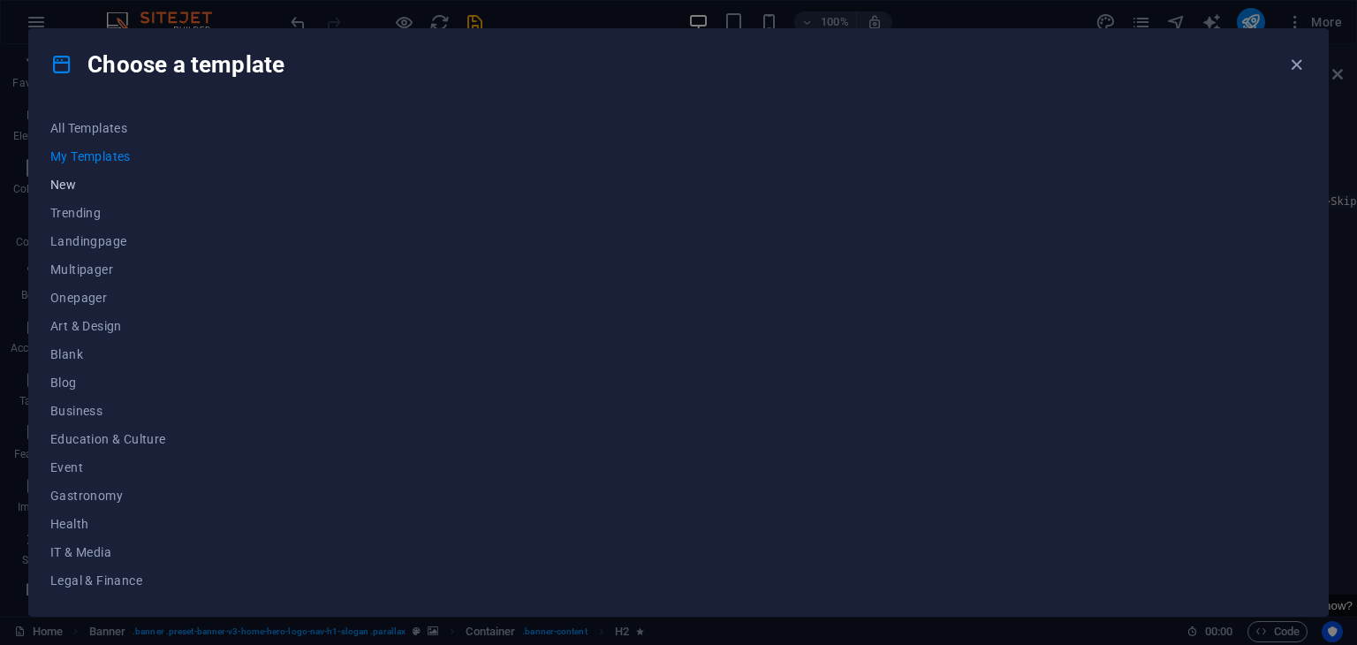
click at [67, 188] on span "New" at bounding box center [108, 185] width 116 height 14
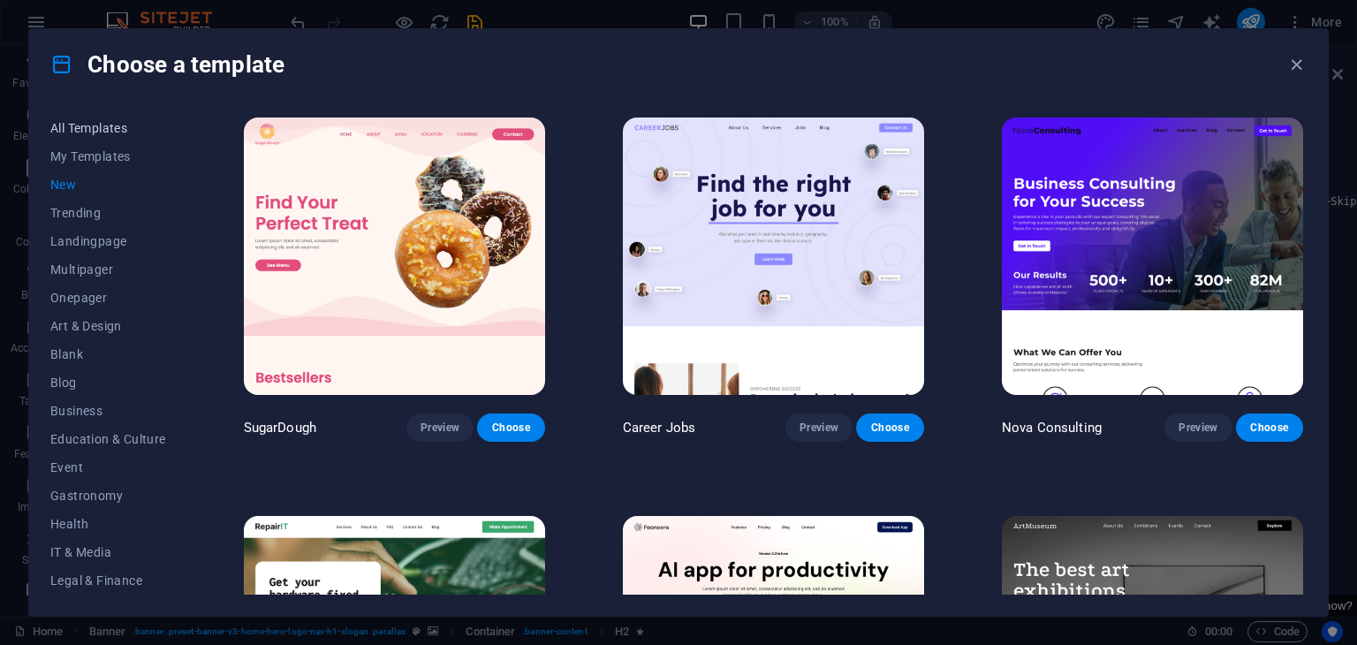
click at [113, 124] on span "All Templates" at bounding box center [108, 128] width 116 height 14
click at [105, 439] on span "Education & Culture" at bounding box center [108, 439] width 116 height 14
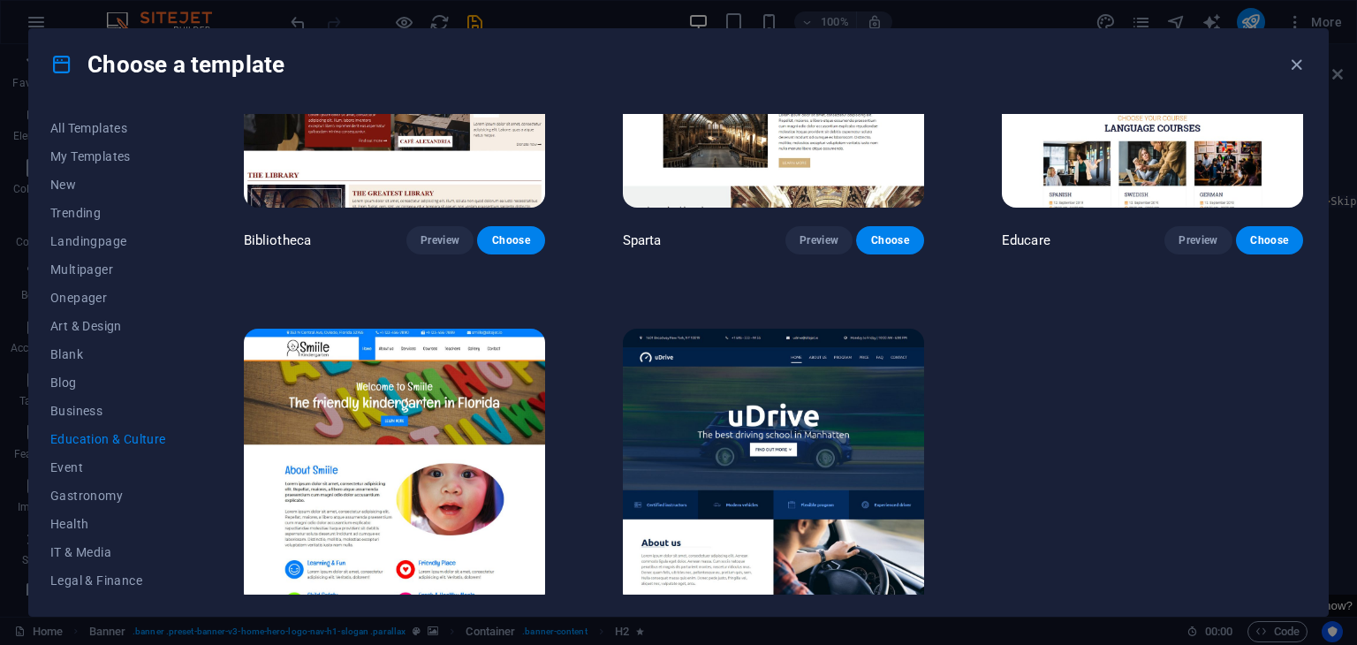
scroll to position [640, 0]
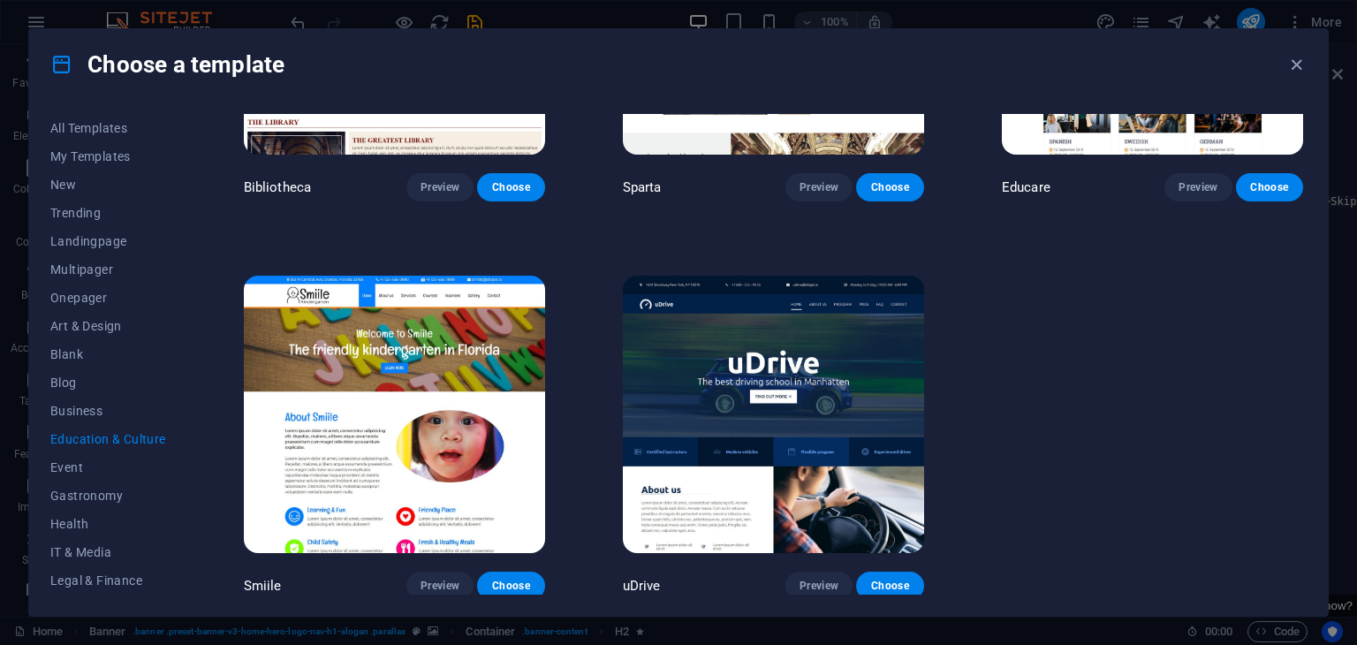
click at [417, 384] on img at bounding box center [394, 414] width 301 height 277
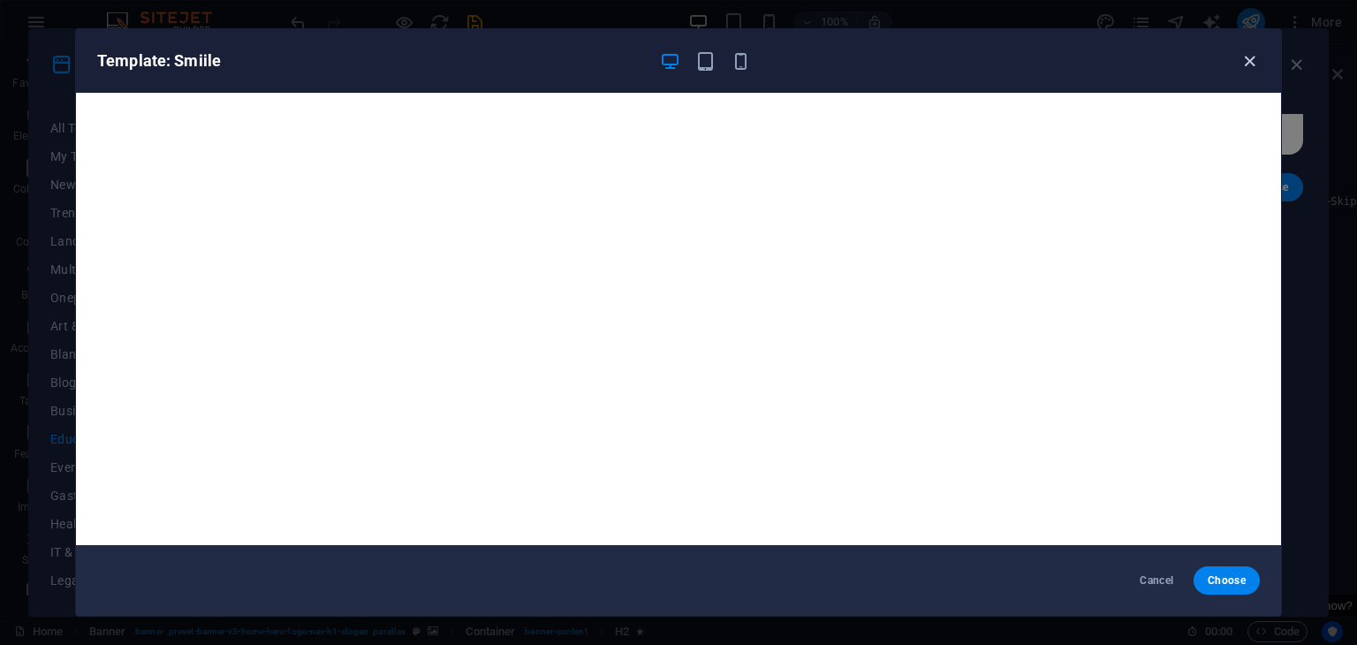
click at [1241, 61] on icon "button" at bounding box center [1249, 61] width 20 height 20
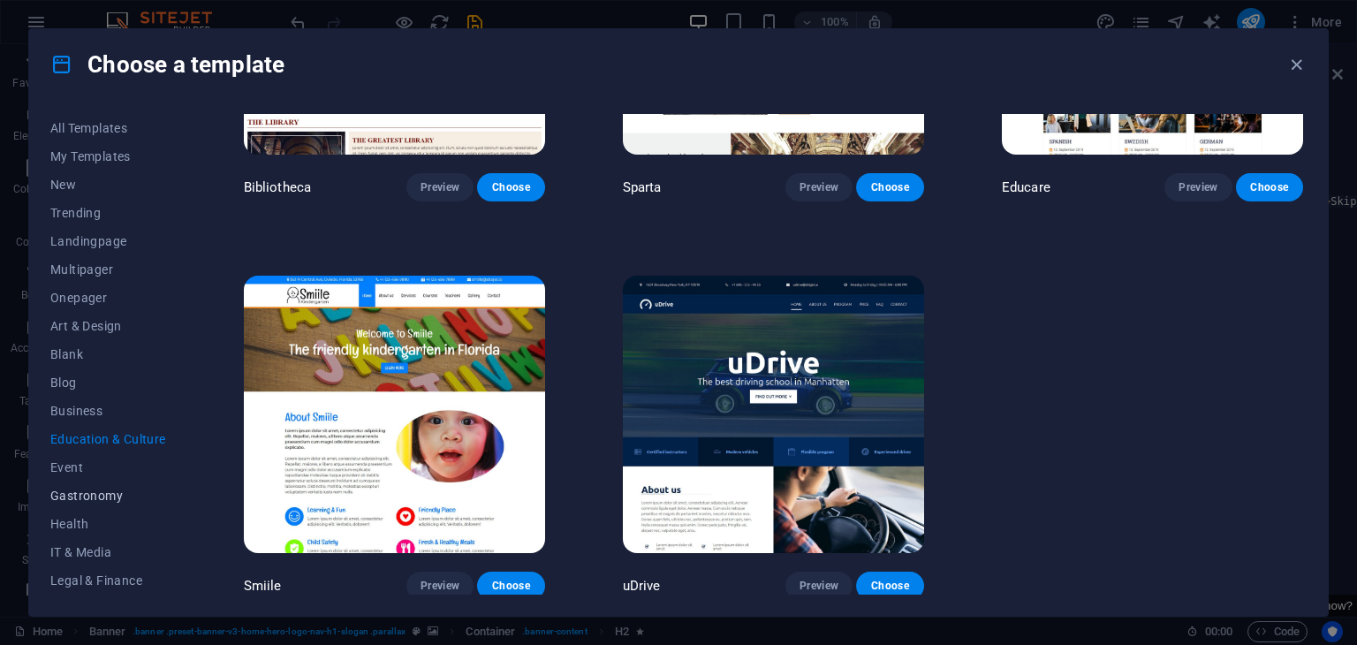
scroll to position [226, 0]
click at [111, 503] on button "Sports & Beauty" at bounding box center [108, 495] width 116 height 28
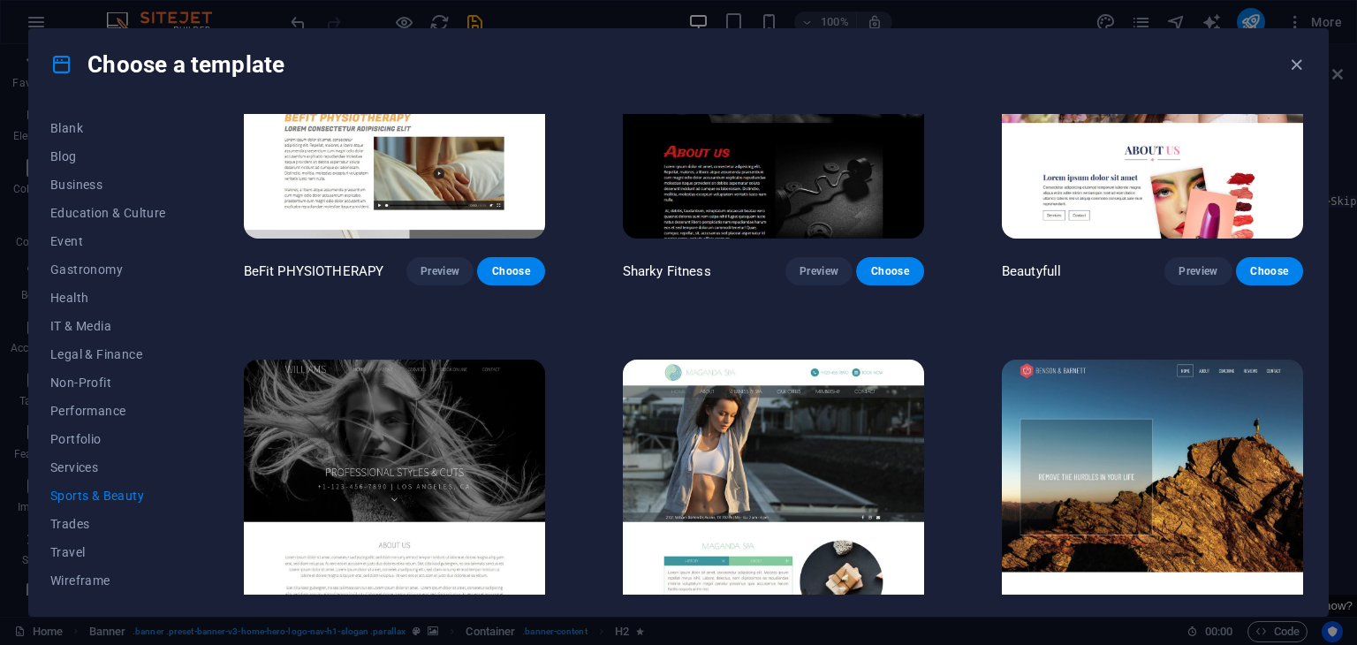
scroll to position [1434, 0]
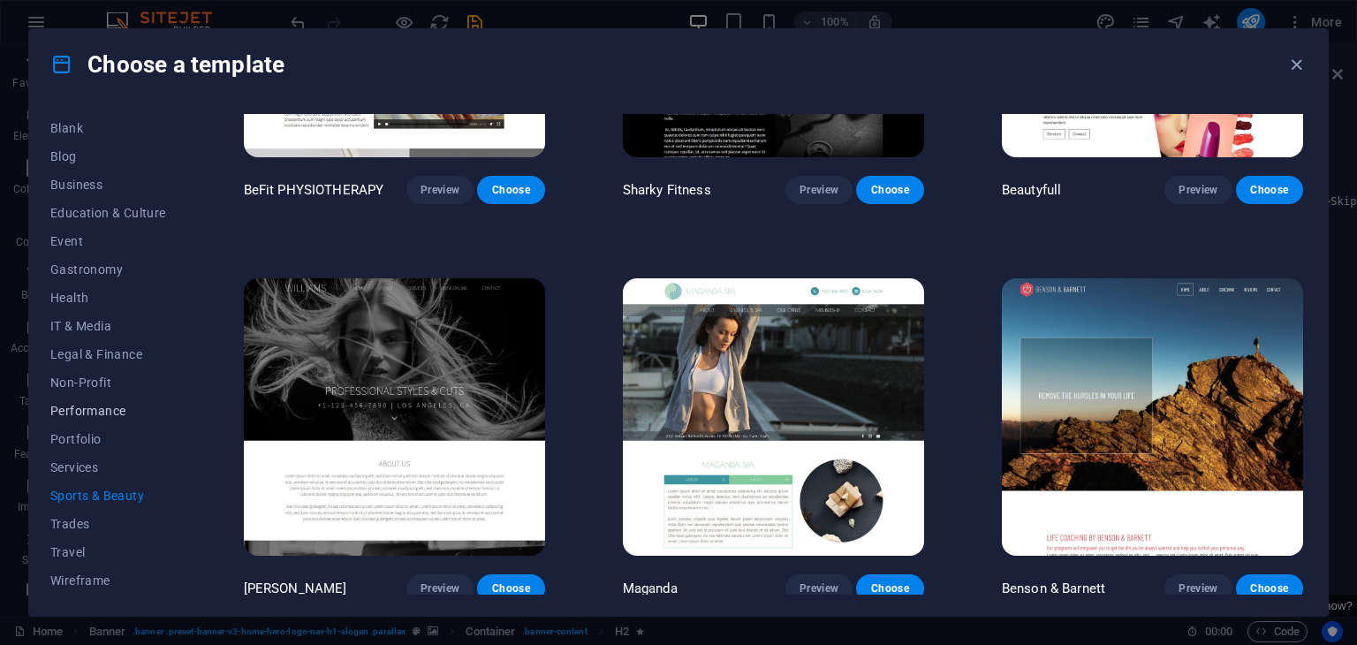
click at [97, 420] on button "Performance" at bounding box center [108, 411] width 116 height 28
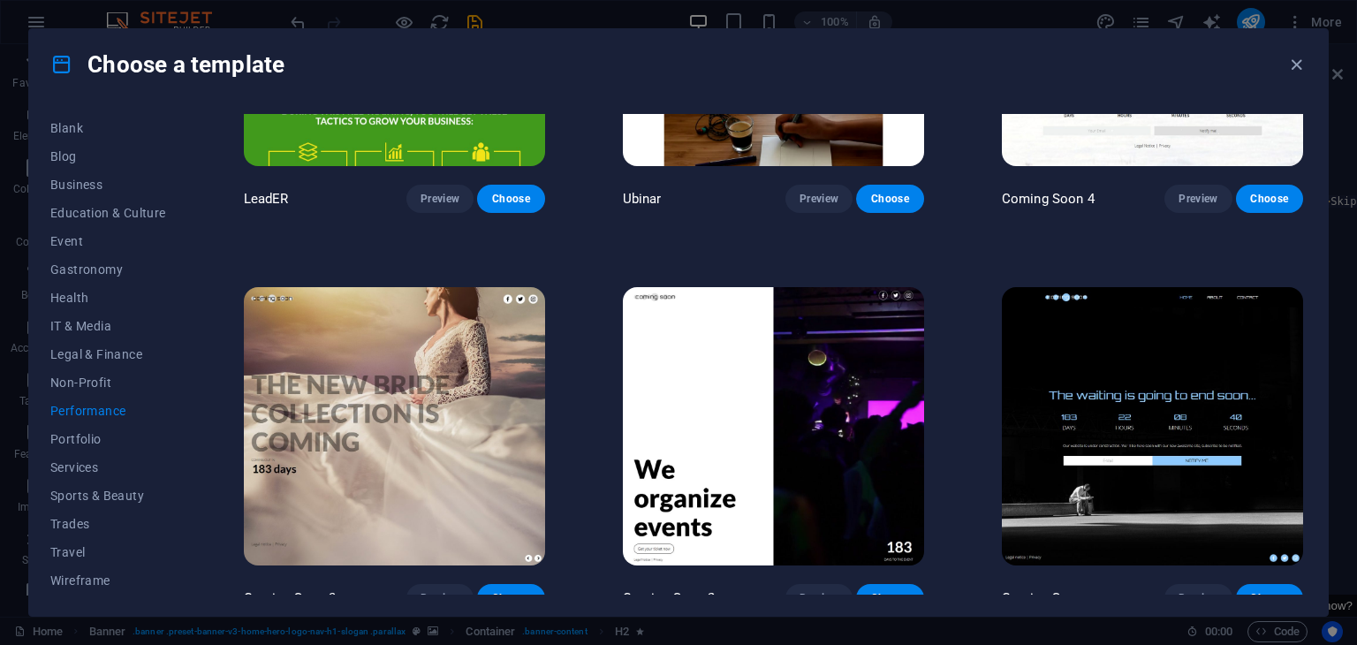
scroll to position [1830, 0]
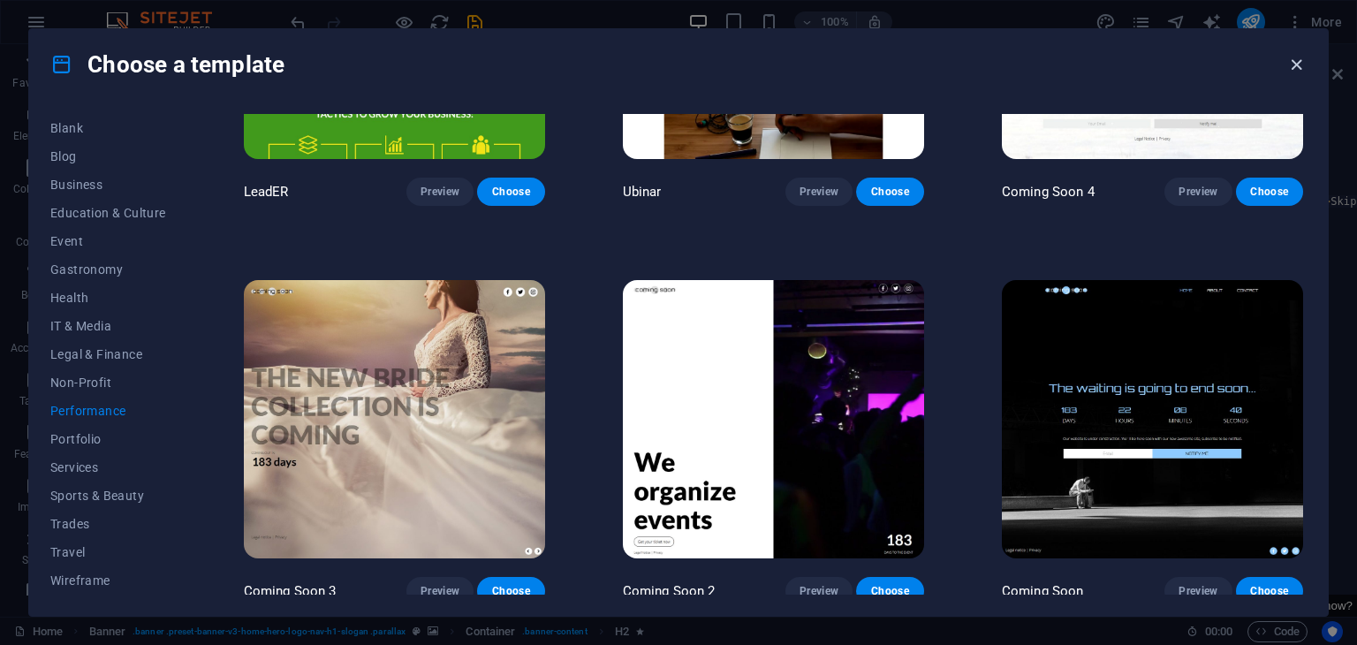
click at [1293, 66] on icon "button" at bounding box center [1296, 65] width 20 height 20
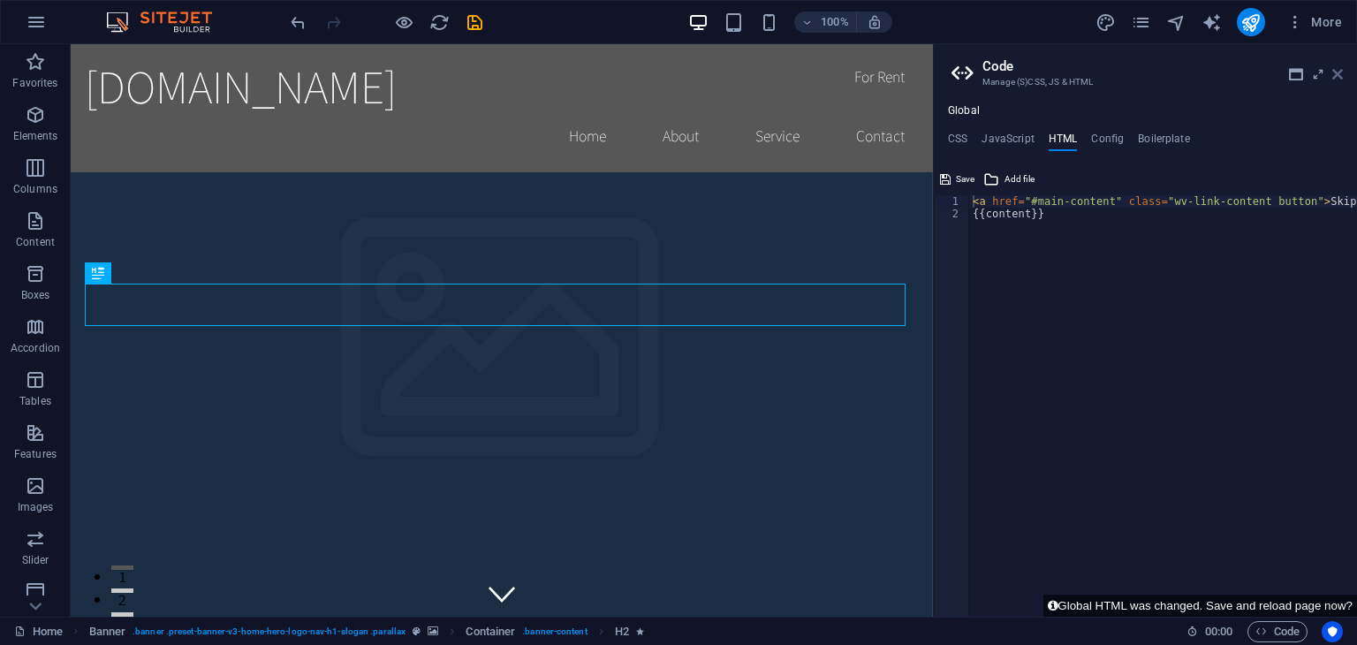
click at [1338, 69] on icon at bounding box center [1337, 74] width 11 height 14
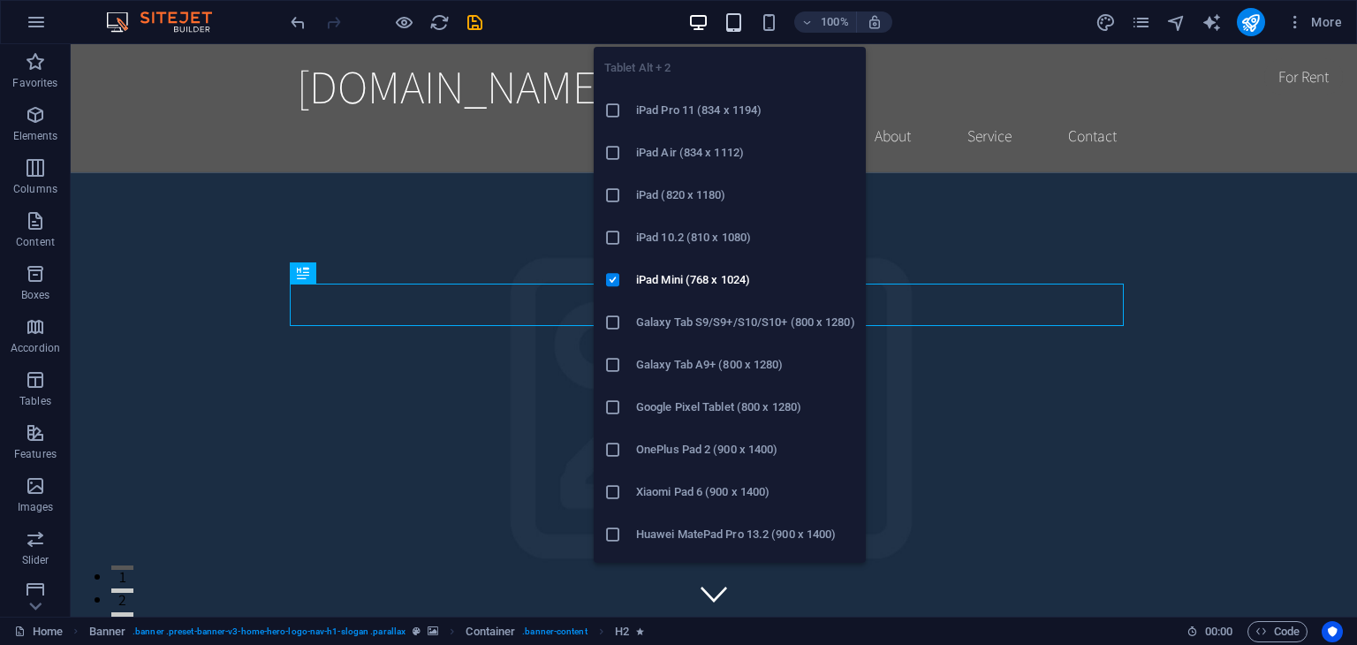
click at [738, 28] on icon "button" at bounding box center [734, 22] width 20 height 20
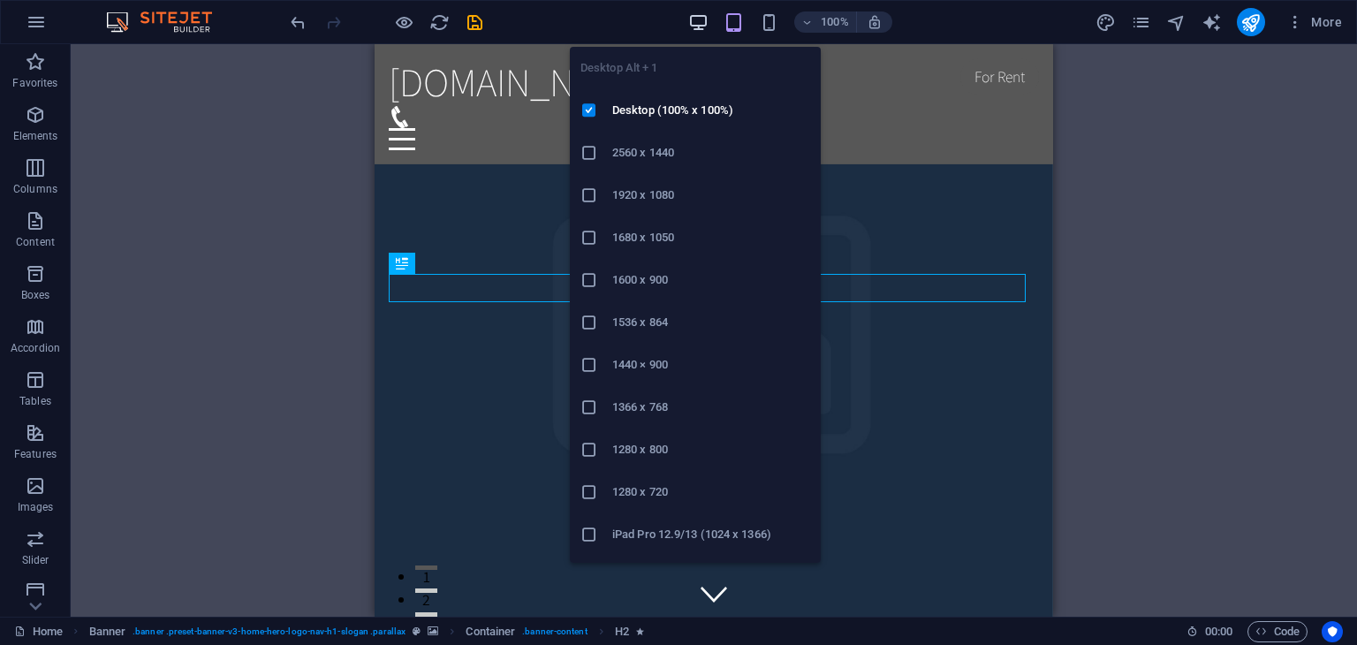
click at [701, 21] on icon "button" at bounding box center [698, 22] width 20 height 20
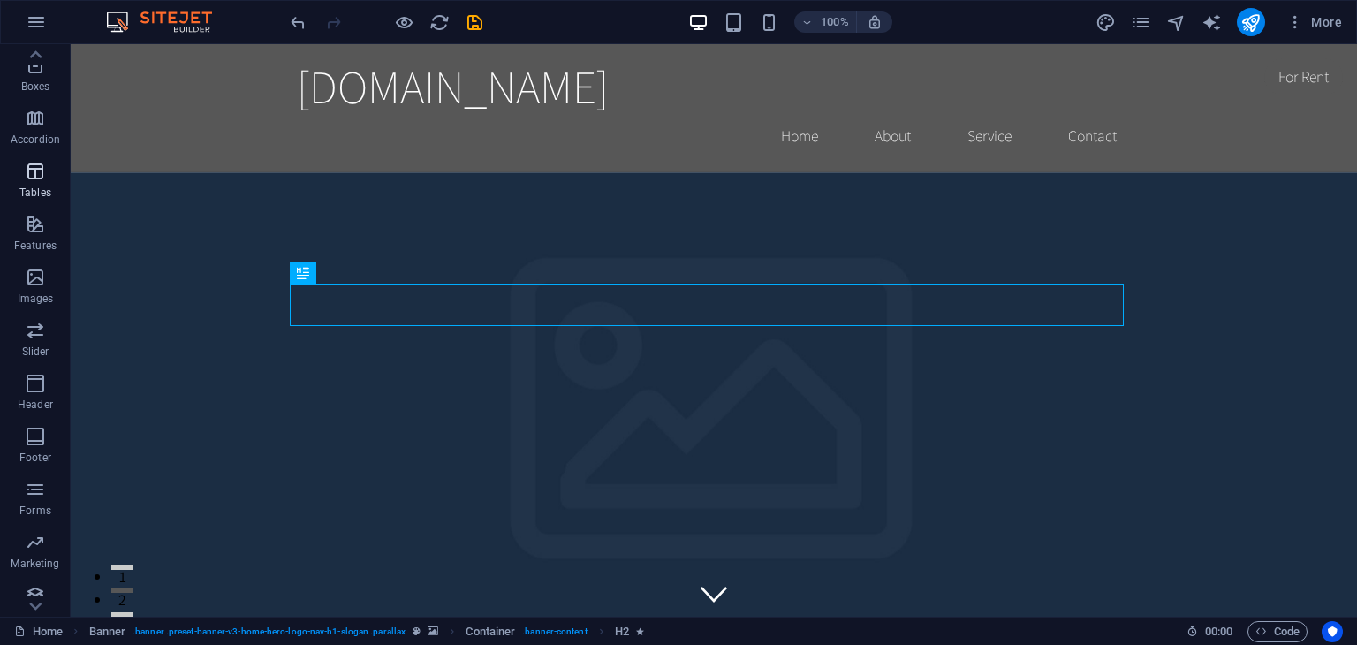
scroll to position [0, 0]
click at [34, 67] on icon "button" at bounding box center [35, 61] width 21 height 21
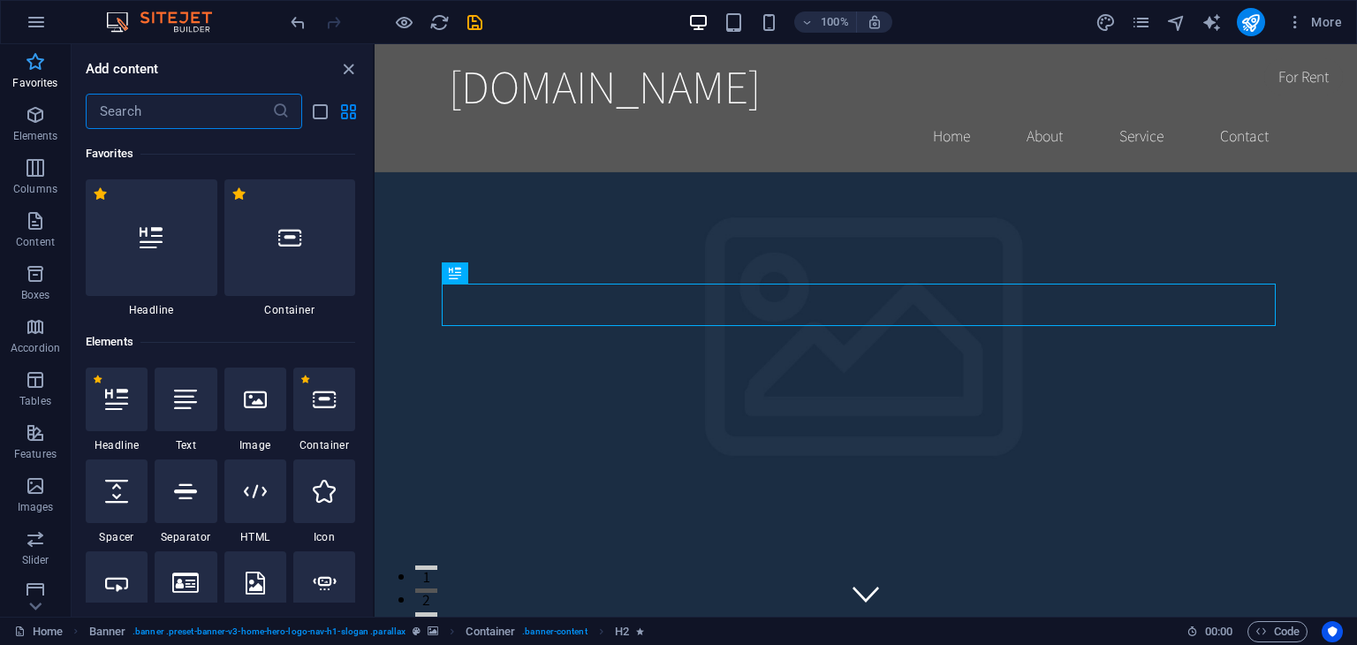
click at [36, 66] on icon "button" at bounding box center [35, 61] width 21 height 21
click at [34, 26] on icon "button" at bounding box center [36, 21] width 21 height 21
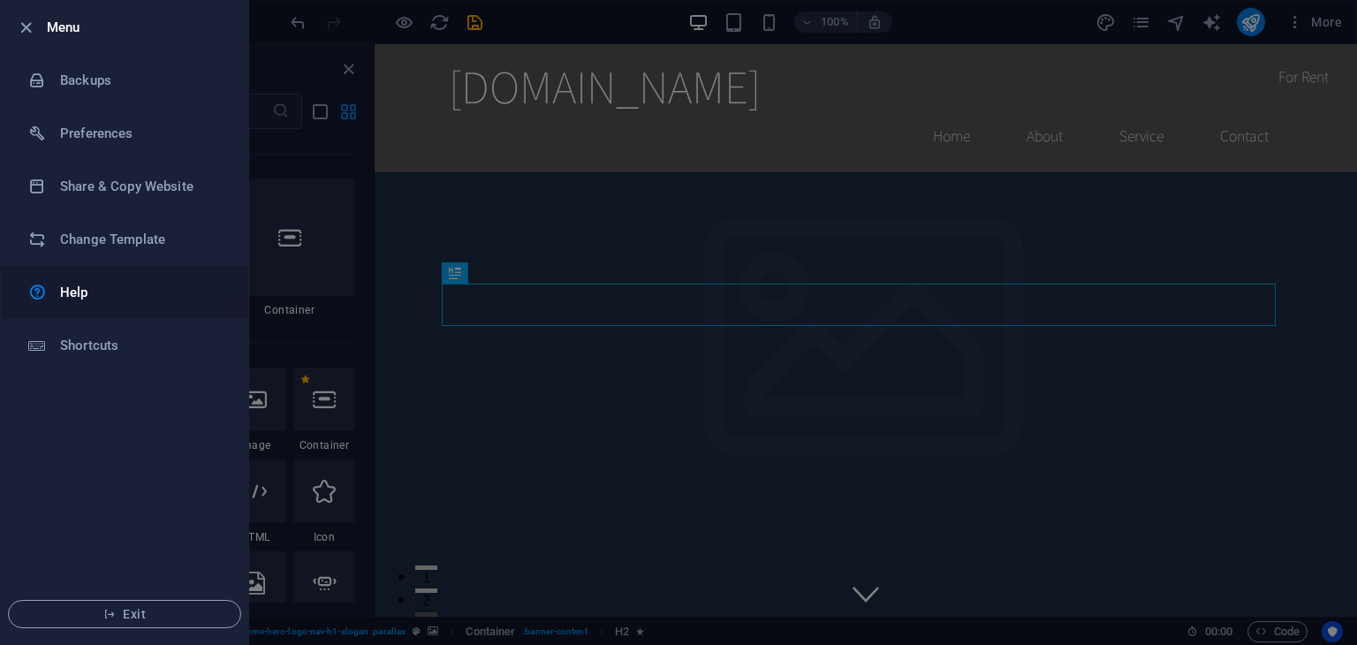
click at [95, 300] on h6 "Help" at bounding box center [141, 292] width 163 height 21
click at [521, 284] on div at bounding box center [678, 322] width 1357 height 645
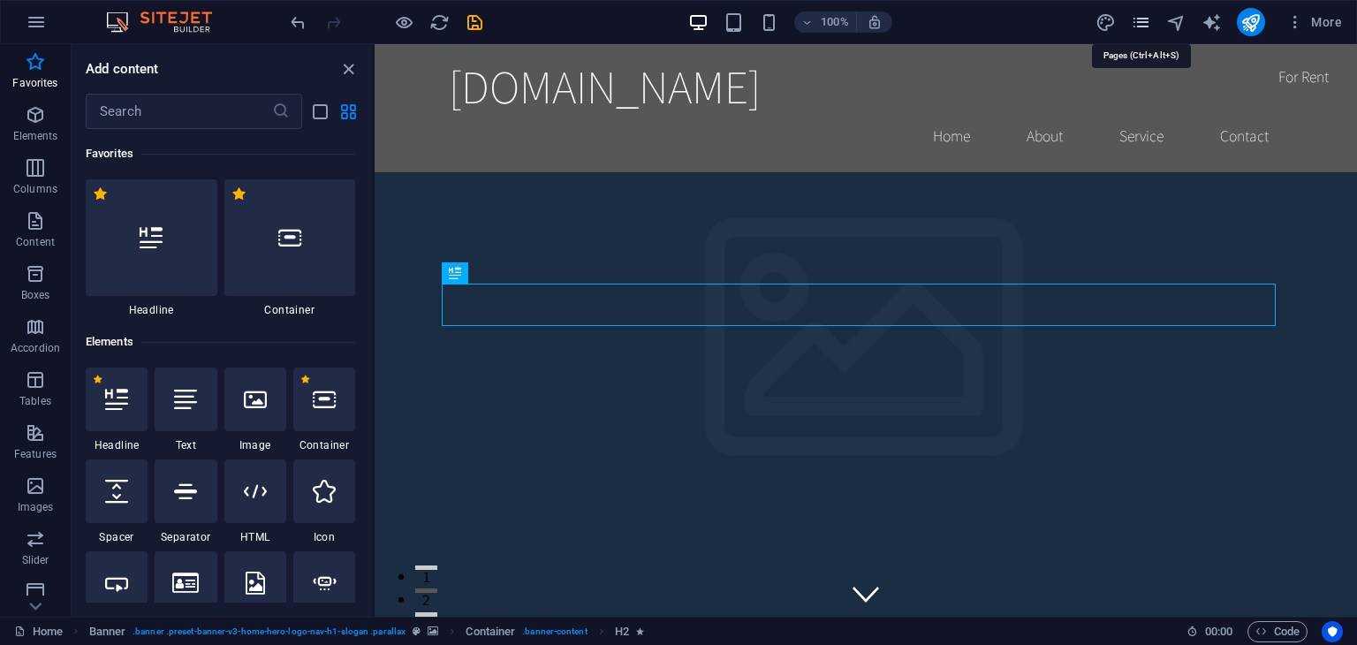
click at [1140, 25] on icon "pages" at bounding box center [1141, 22] width 20 height 20
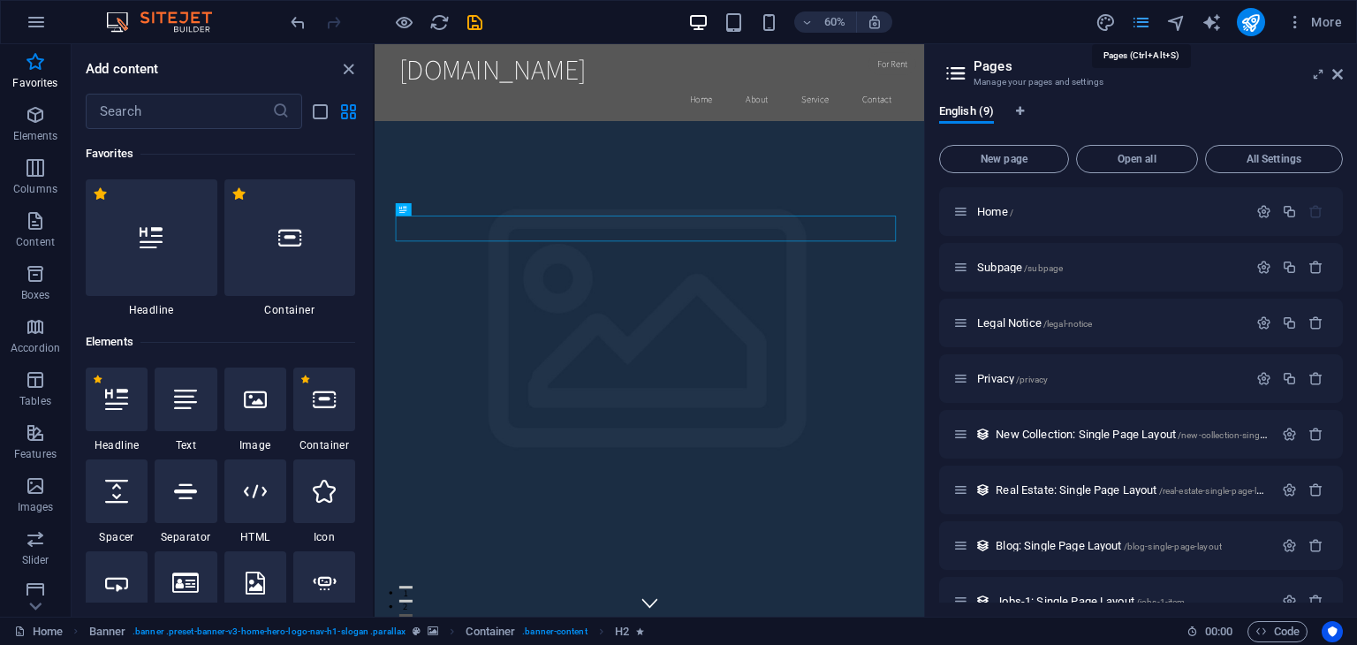
click at [1140, 25] on icon "pages" at bounding box center [1141, 22] width 20 height 20
click at [1104, 19] on icon "design" at bounding box center [1105, 22] width 20 height 20
select select "rem"
select select "200"
select select "px"
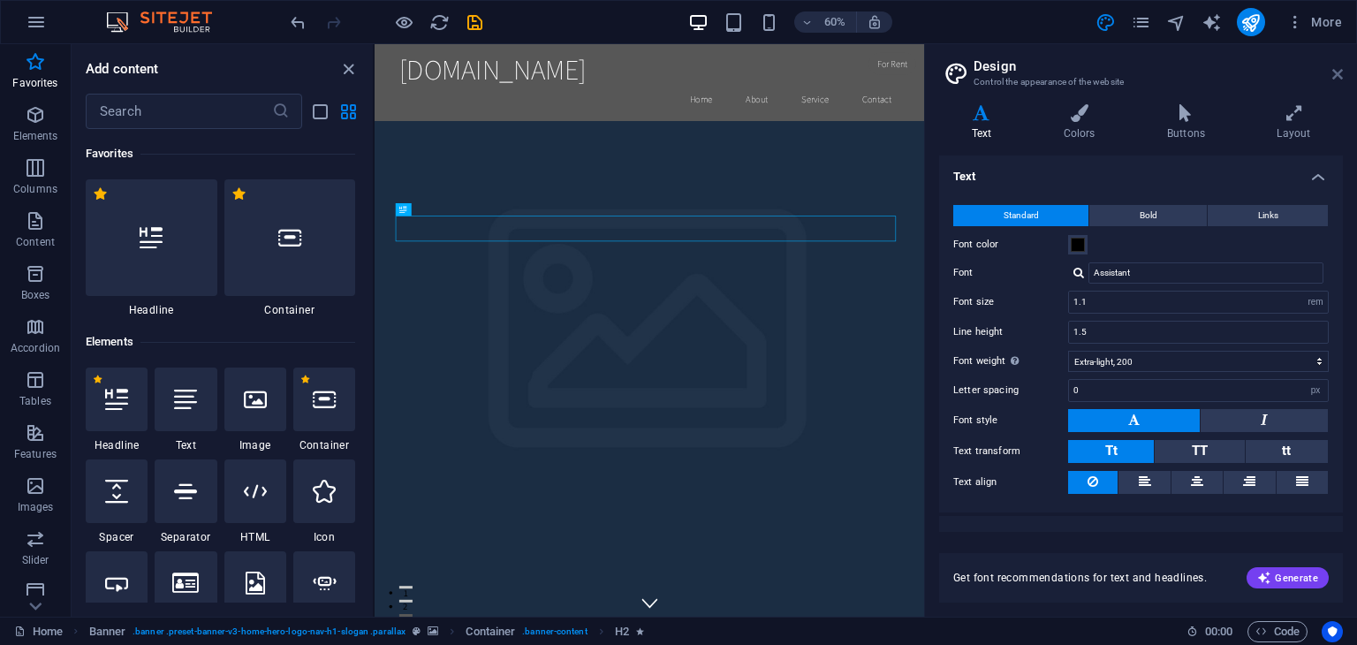
drag, startPoint x: 1154, startPoint y: 40, endPoint x: 1338, endPoint y: 73, distance: 187.7
click at [1338, 73] on icon at bounding box center [1337, 74] width 11 height 14
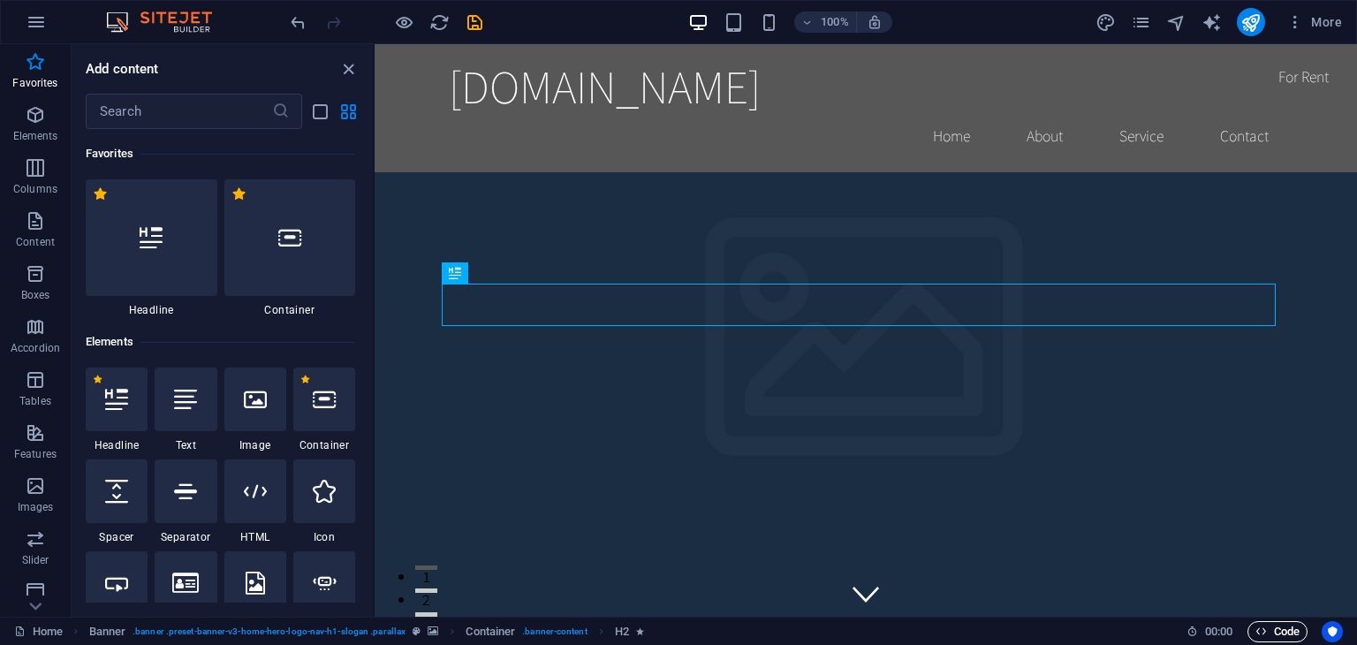
click at [1269, 637] on span "Code" at bounding box center [1277, 631] width 44 height 21
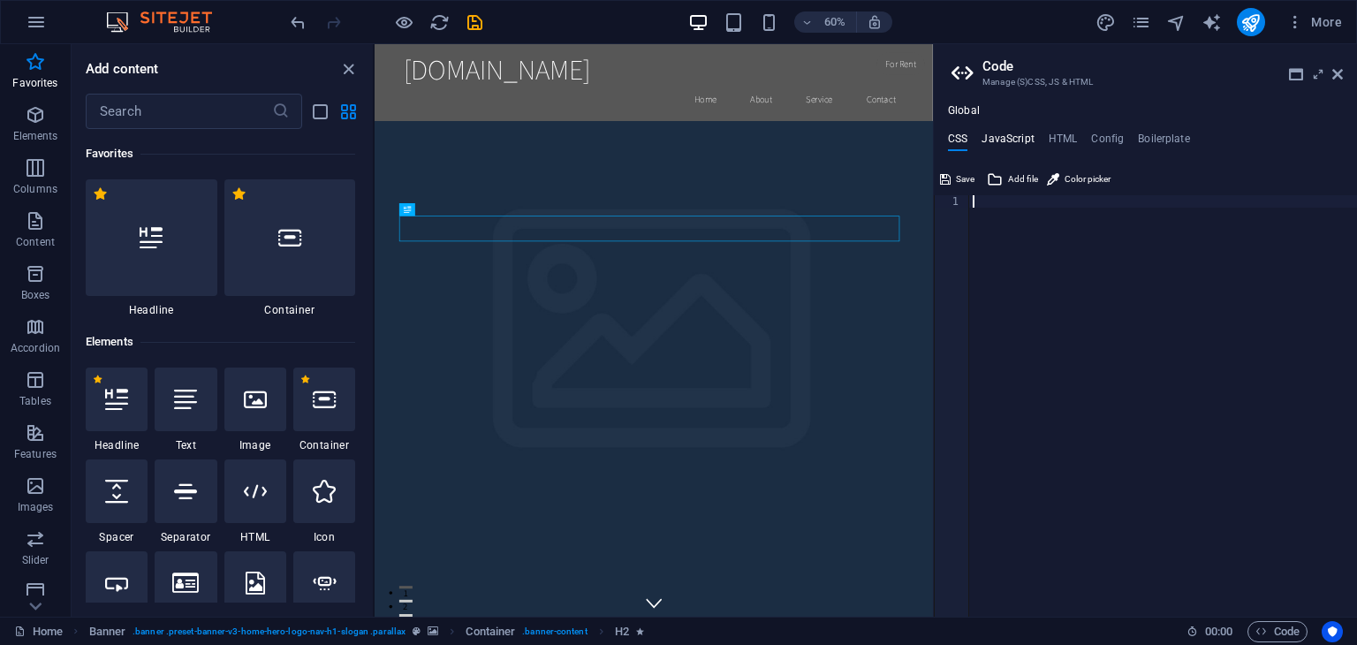
click at [1013, 142] on h4 "JavaScript" at bounding box center [1007, 142] width 52 height 19
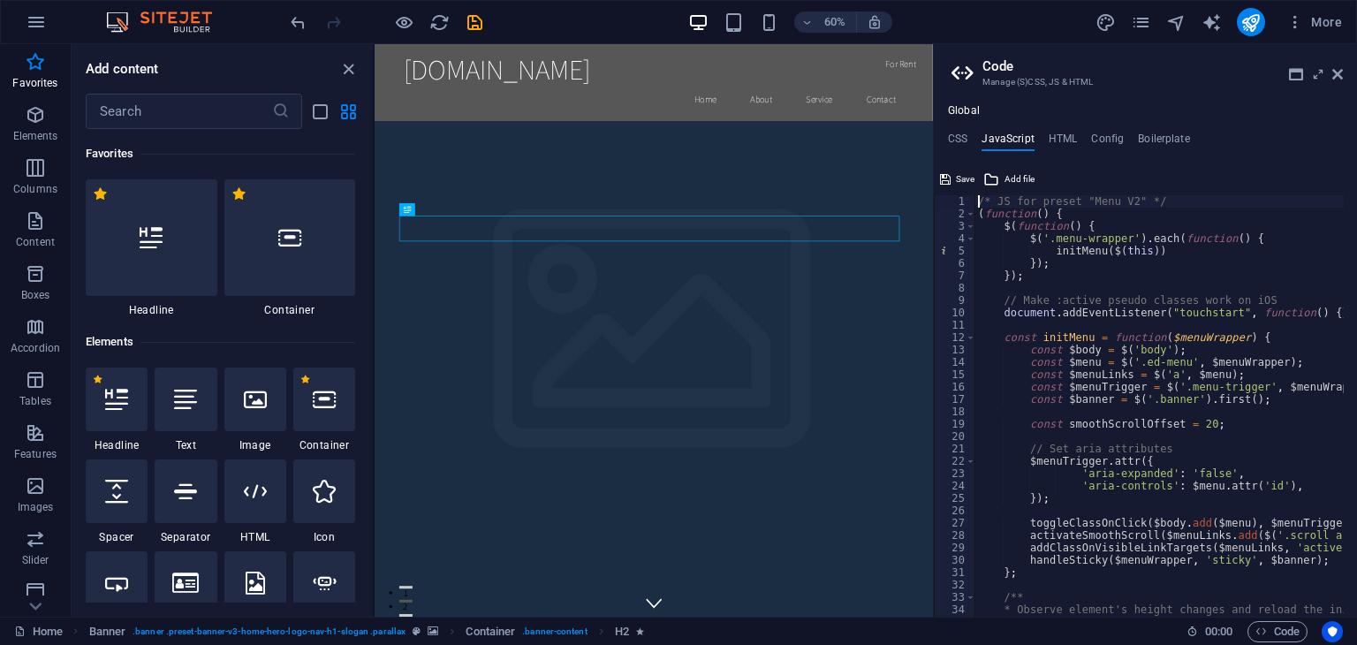
click at [1019, 213] on div "/* JS for preset "Menu V2" */ ( function ( ) { $ ( function ( ) { $ ( '.menu-wr…" at bounding box center [1379, 411] width 811 height 433
type textarea "}); /* End JS for preset "Marquee V2" */"
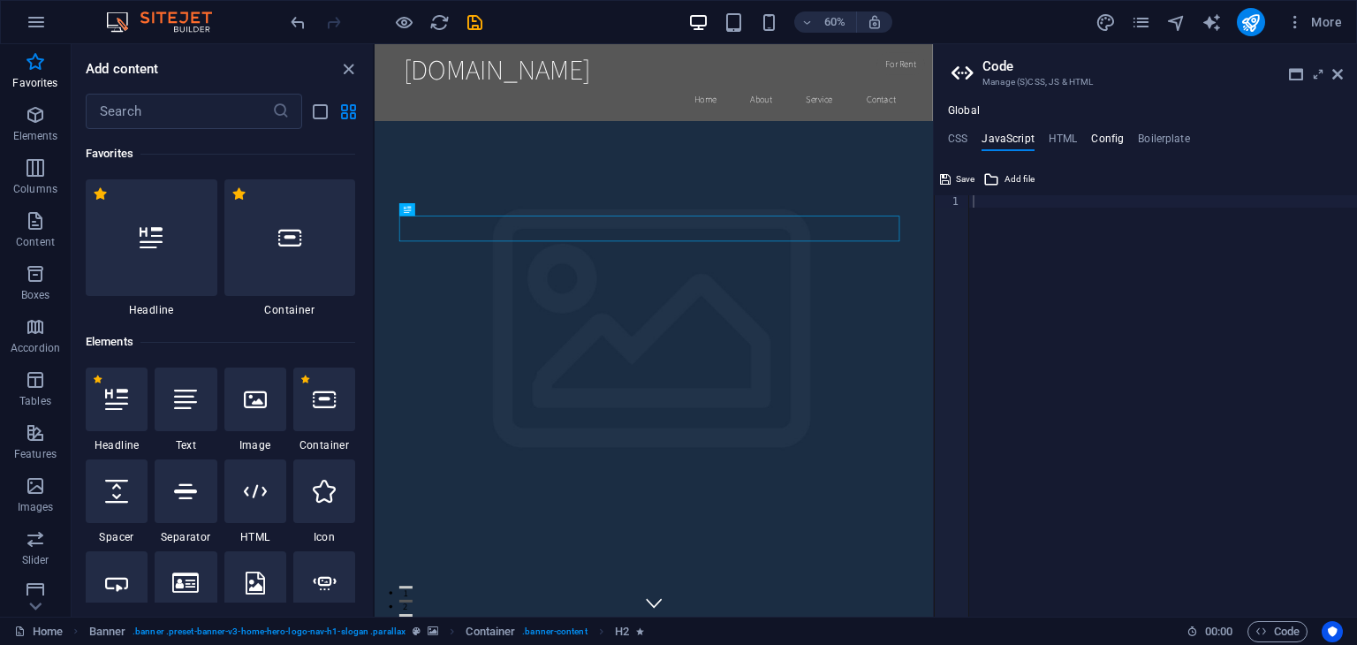
click at [1093, 140] on h4 "Config" at bounding box center [1107, 142] width 33 height 19
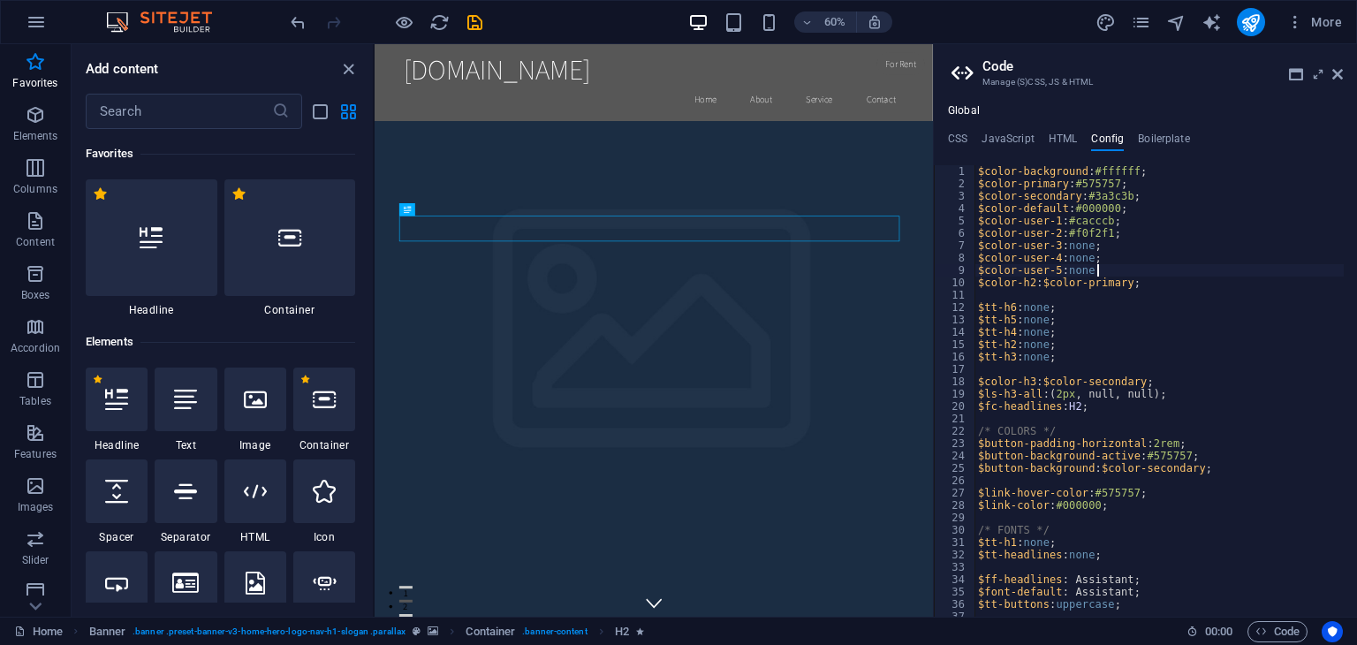
click at [1095, 267] on div "$color-background : #ffffff ; $color-primary : #575757 ; $color-secondary : #3a…" at bounding box center [1212, 396] width 477 height 463
type textarea "} }"
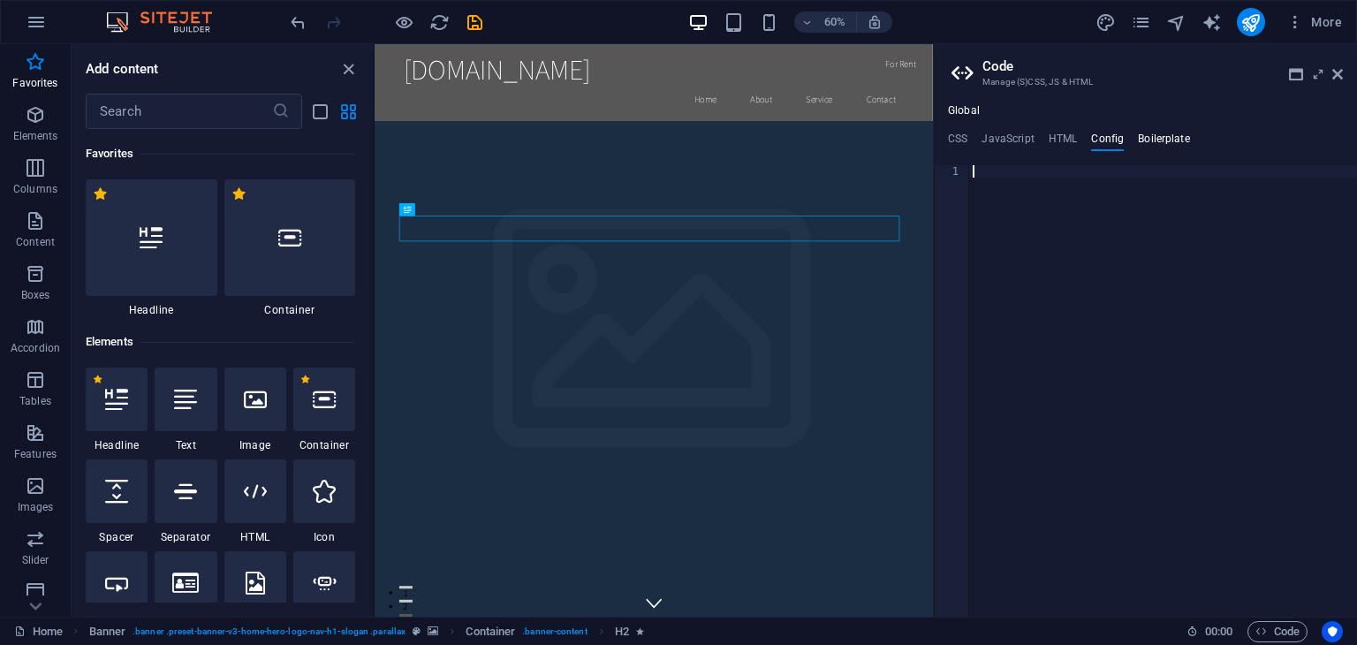
click at [1148, 142] on h4 "Boilerplate" at bounding box center [1164, 142] width 52 height 19
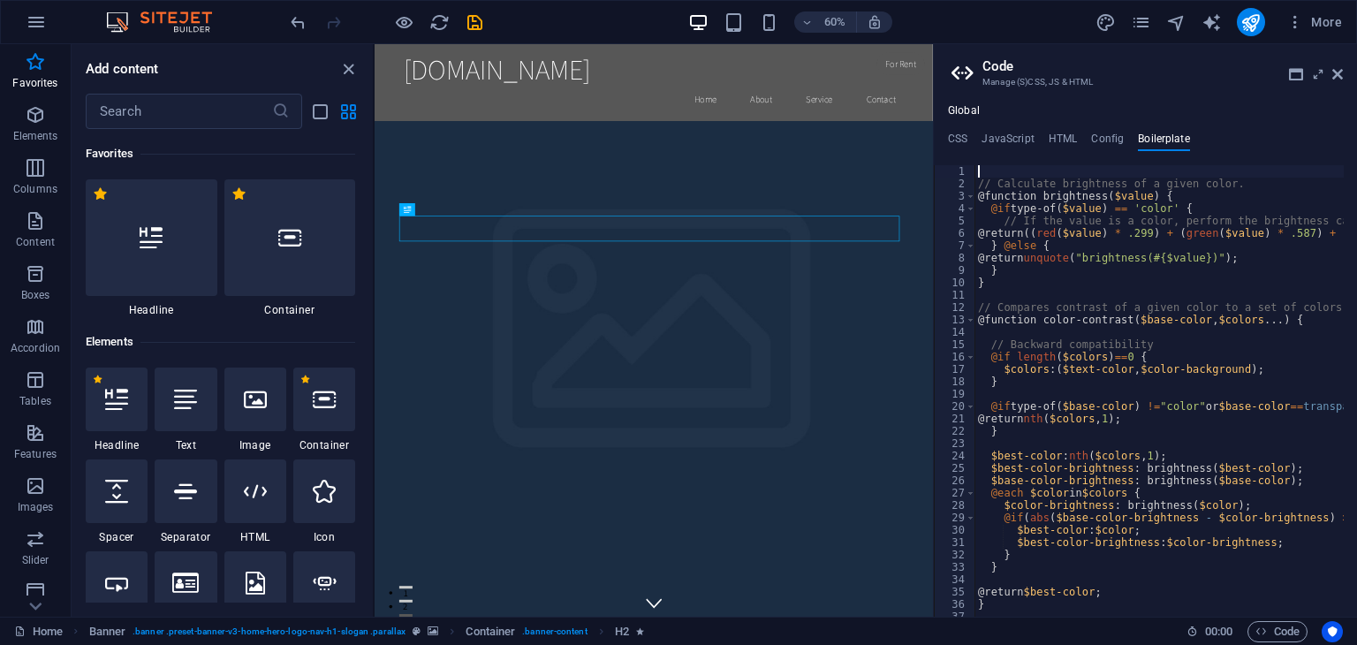
type textarea "}"
